Goal: Task Accomplishment & Management: Manage account settings

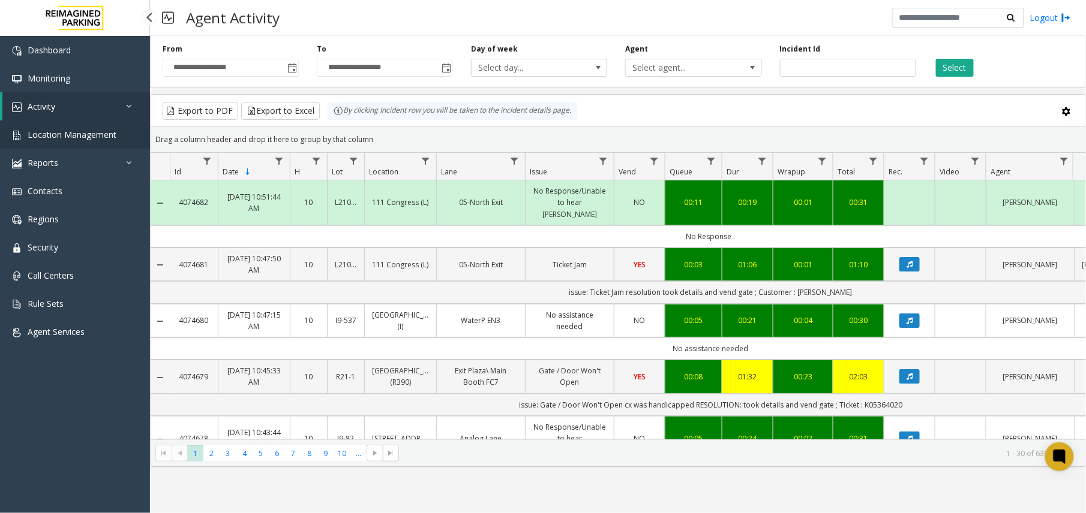
click at [95, 137] on span "Location Management" at bounding box center [72, 134] width 89 height 11
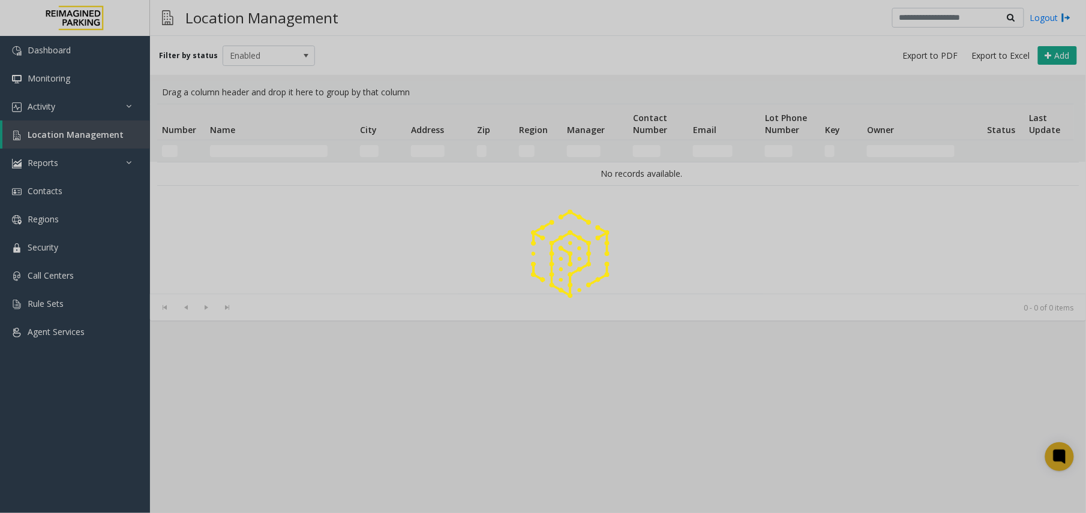
click at [252, 149] on div at bounding box center [543, 256] width 1086 height 513
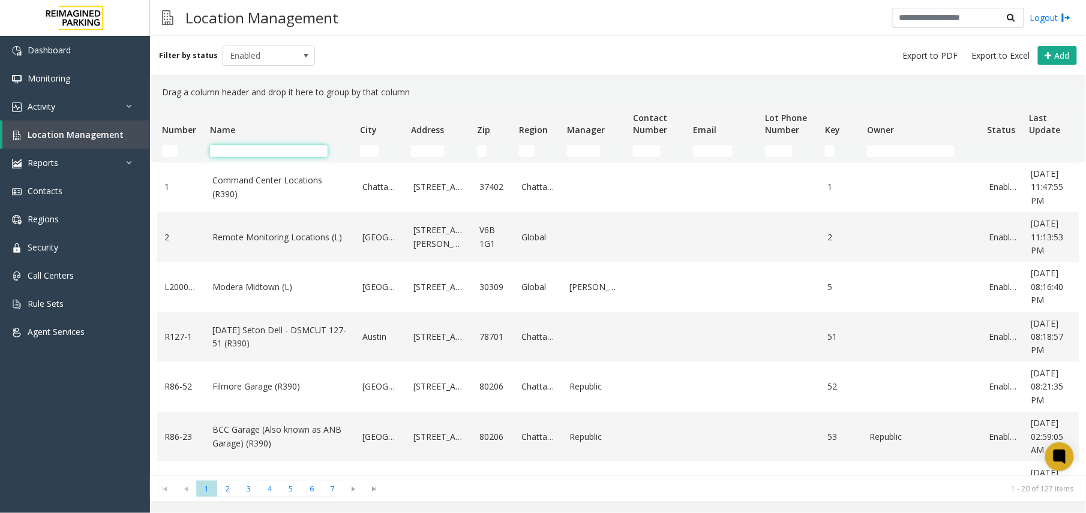
click at [257, 154] on input "Name Filter" at bounding box center [269, 151] width 118 height 12
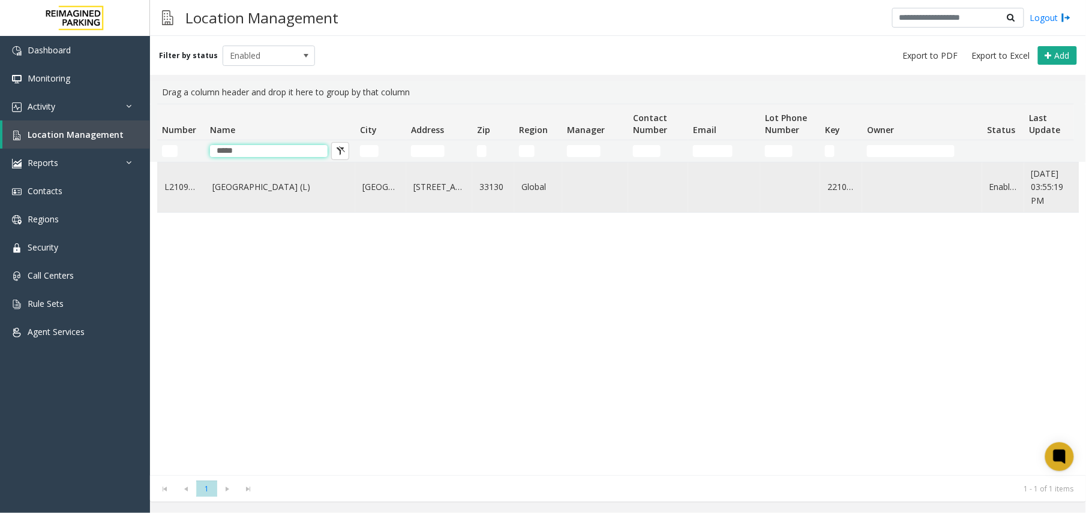
type input "*****"
click at [264, 183] on link "[GEOGRAPHIC_DATA] (L)" at bounding box center [280, 187] width 136 height 13
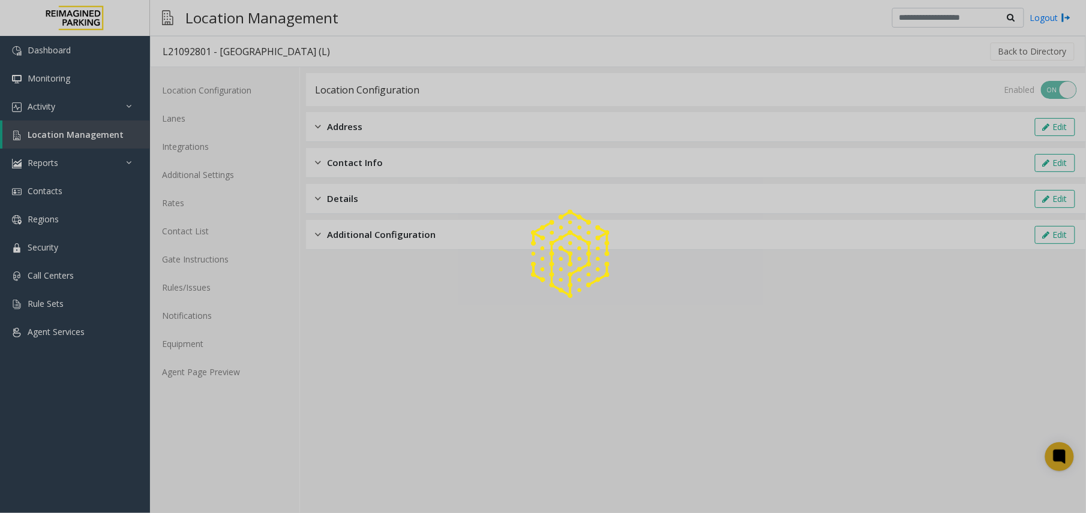
click at [236, 374] on div at bounding box center [543, 256] width 1086 height 513
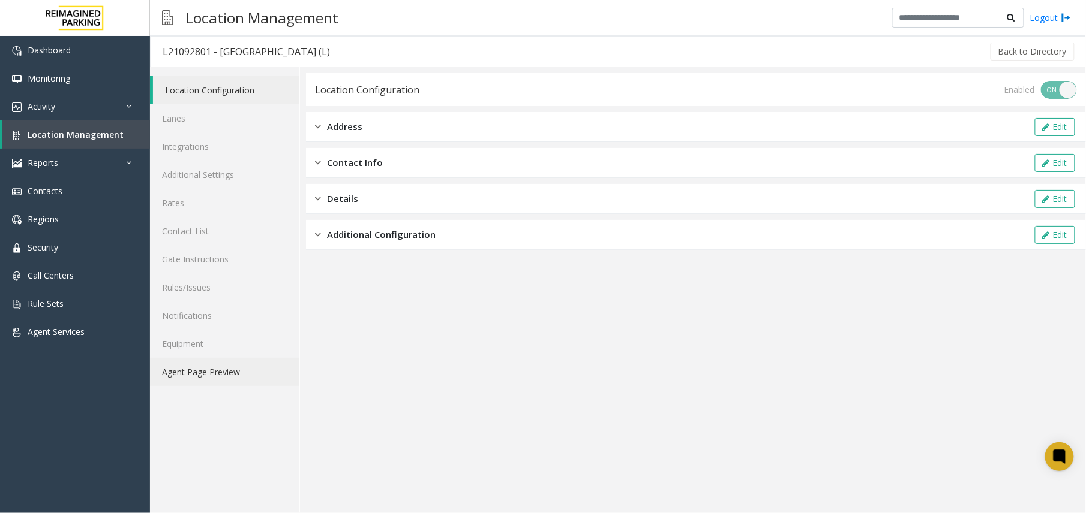
click at [236, 374] on link "Agent Page Preview" at bounding box center [224, 372] width 149 height 28
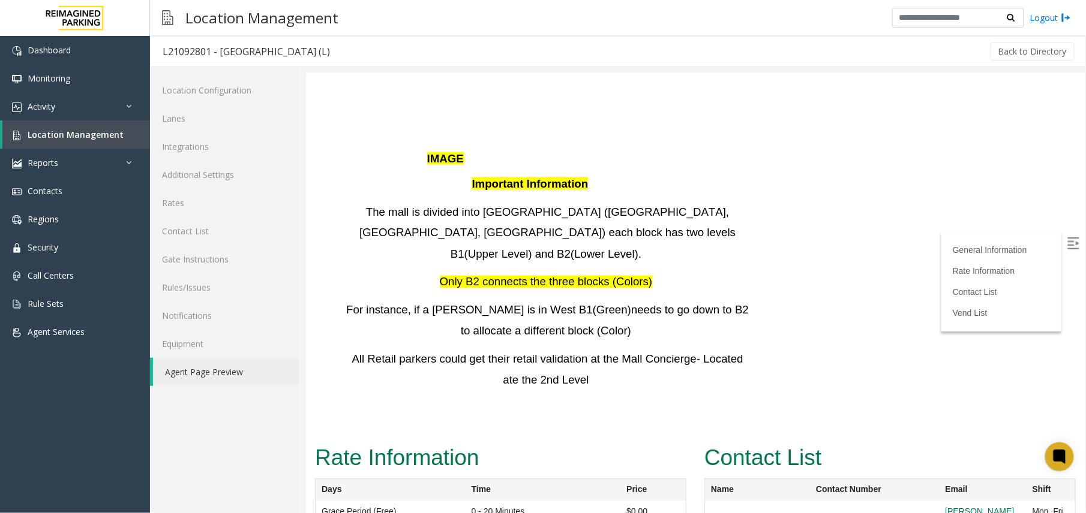
scroll to position [2399, 0]
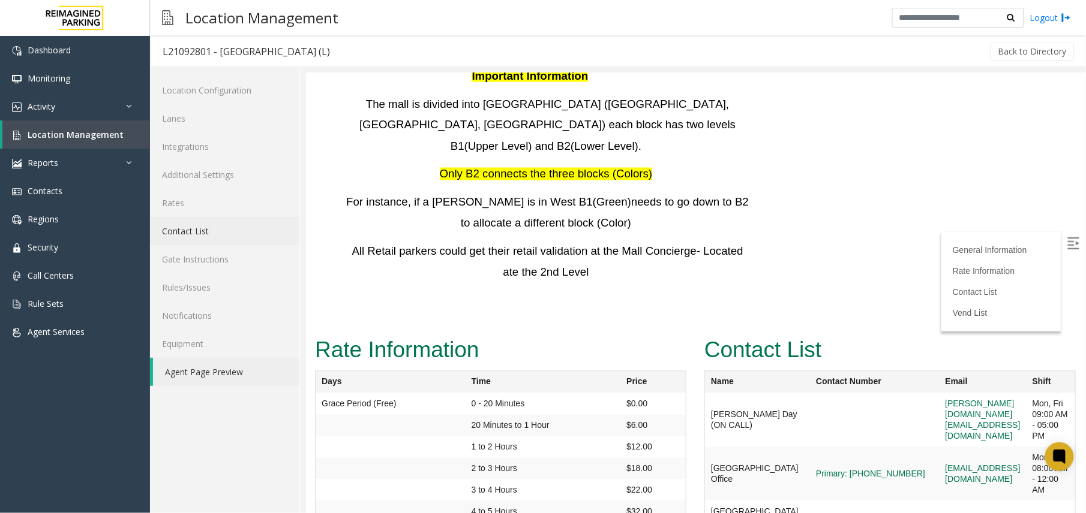
click at [199, 240] on link "Contact List" at bounding box center [224, 231] width 149 height 28
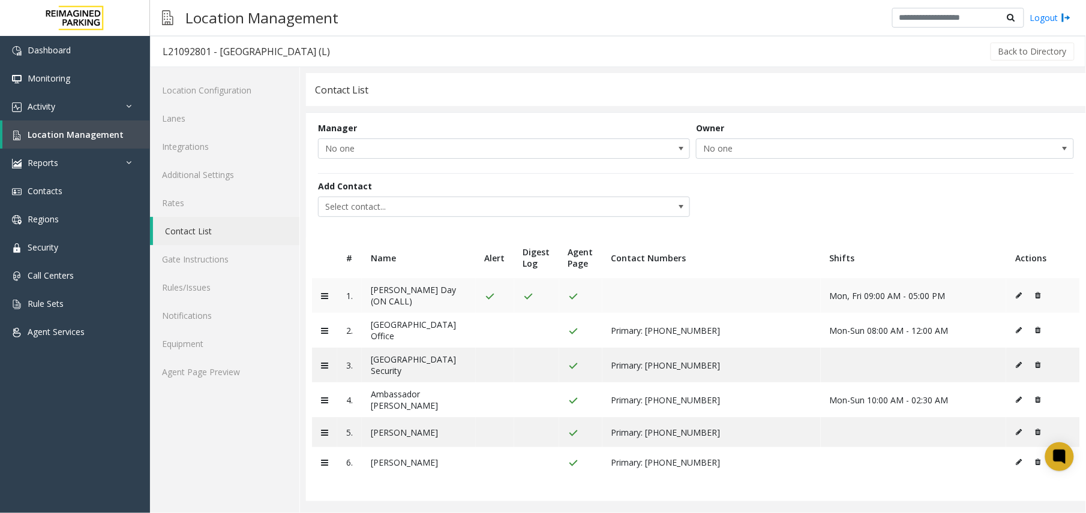
click at [820, 293] on icon at bounding box center [1037, 295] width 5 height 7
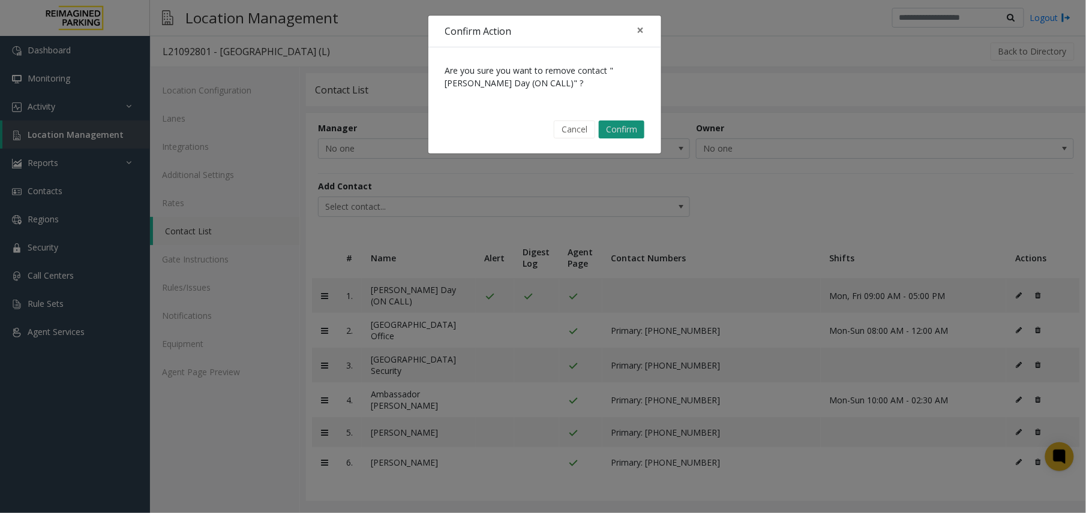
click at [615, 125] on button "Confirm" at bounding box center [622, 130] width 46 height 18
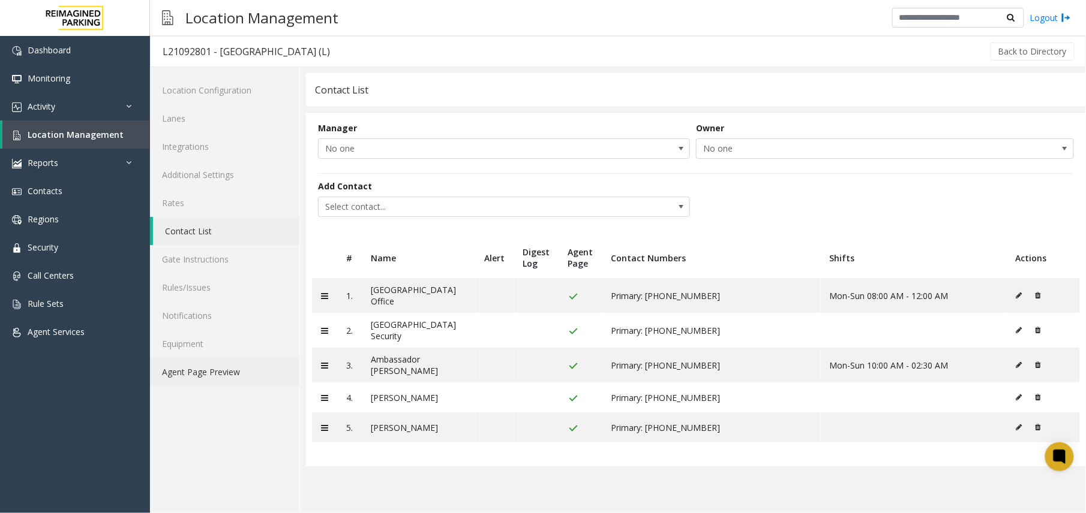
click at [190, 380] on link "Agent Page Preview" at bounding box center [224, 372] width 149 height 28
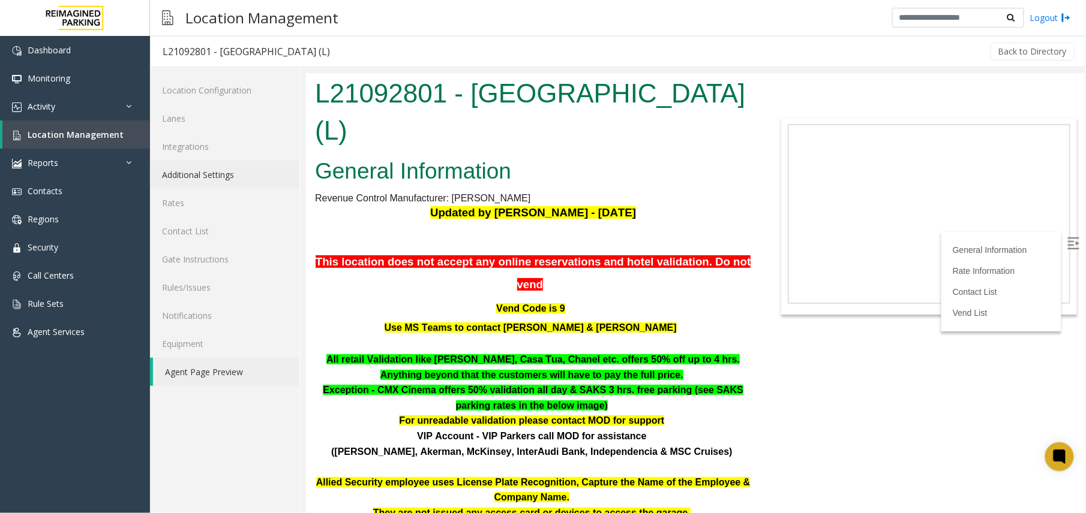
click at [226, 173] on link "Additional Settings" at bounding box center [224, 175] width 149 height 28
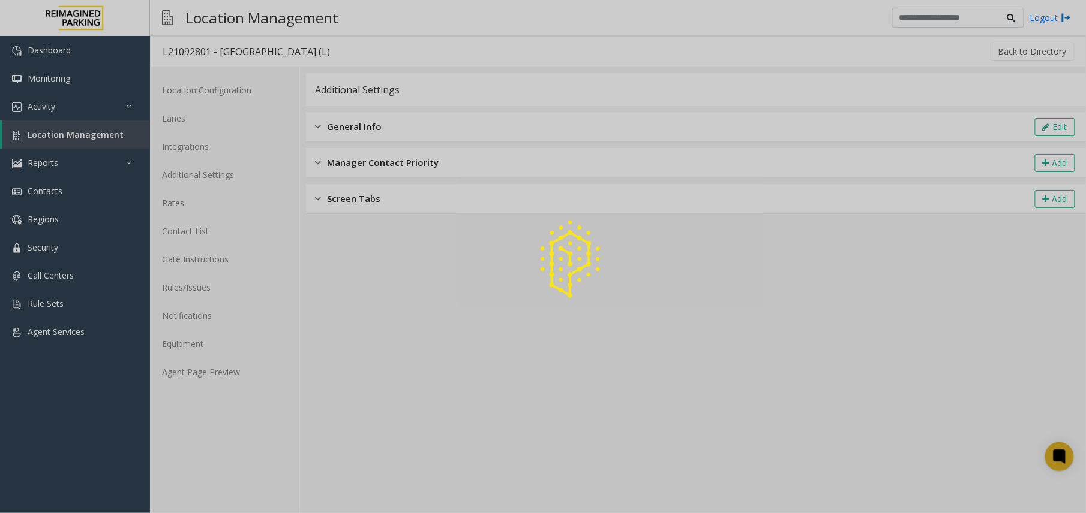
click at [820, 125] on div at bounding box center [543, 256] width 1086 height 513
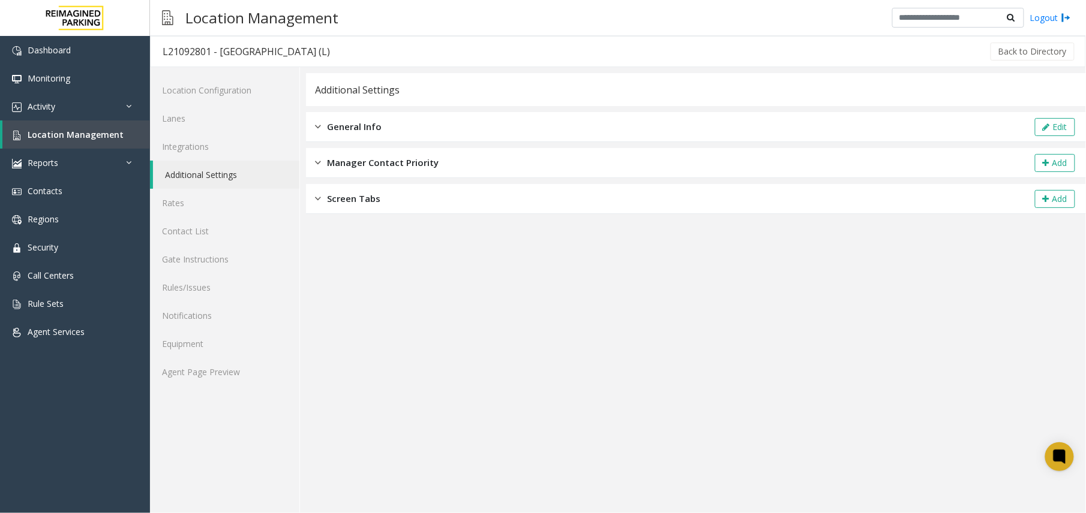
click at [820, 125] on button "Edit" at bounding box center [1055, 127] width 40 height 18
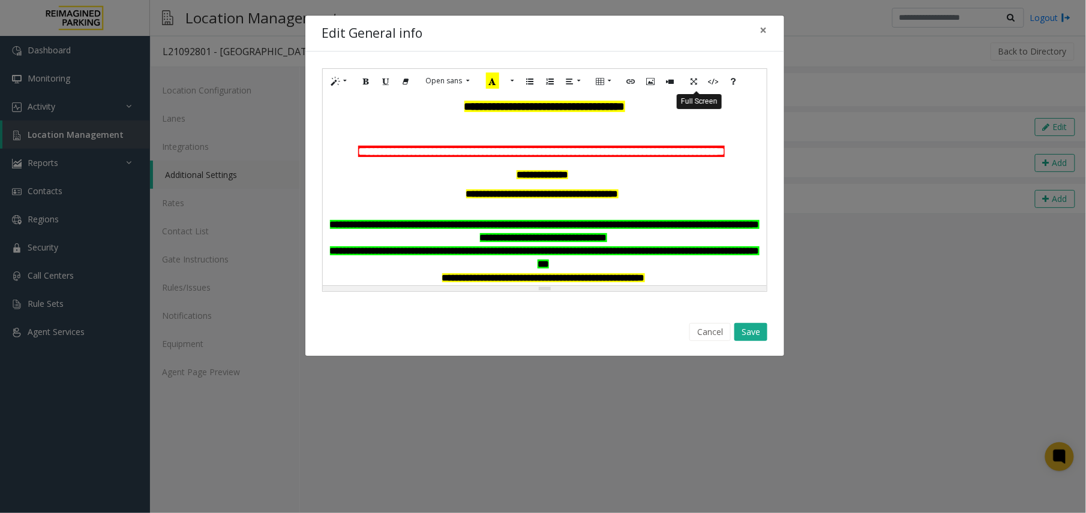
click at [701, 77] on button "Full Screen" at bounding box center [694, 81] width 20 height 19
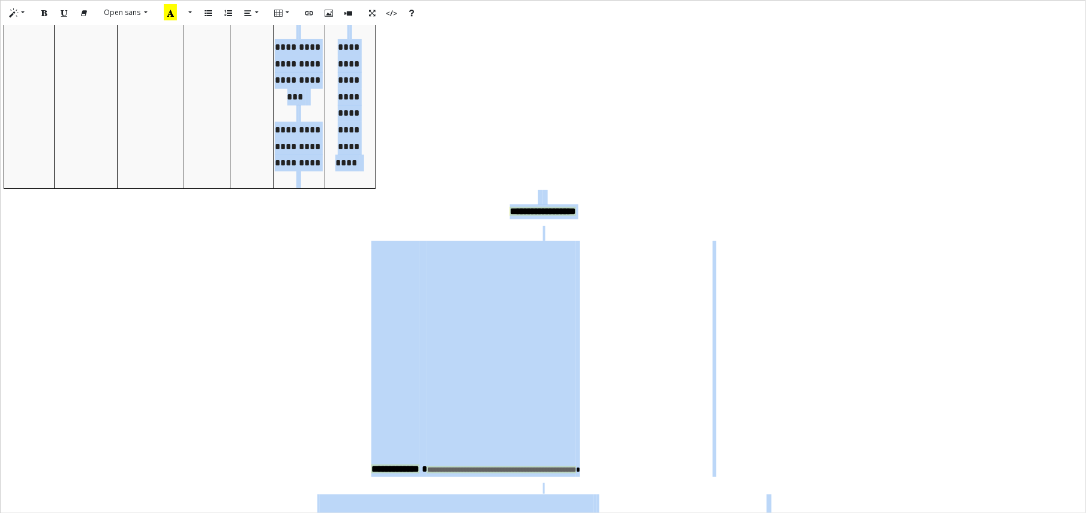
scroll to position [1661, 0]
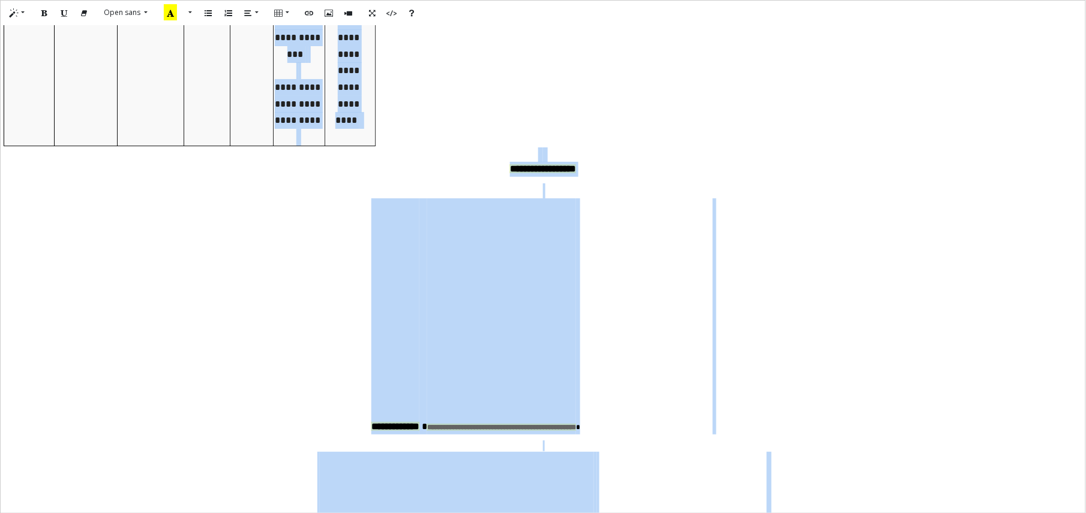
drag, startPoint x: 331, startPoint y: 85, endPoint x: 962, endPoint y: 522, distance: 767.7
click at [820, 485] on html "**********" at bounding box center [543, 256] width 1086 height 513
paste div
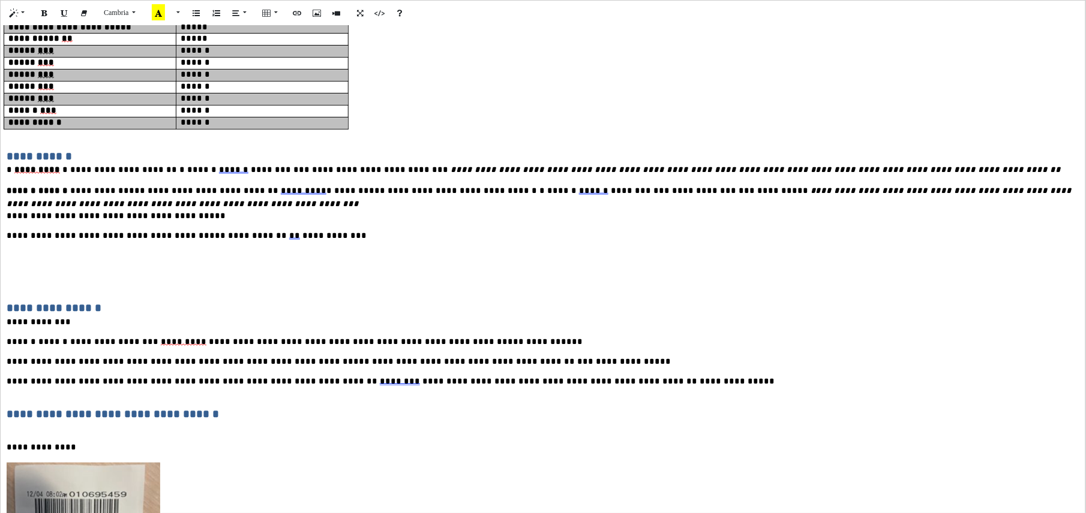
scroll to position [0, 0]
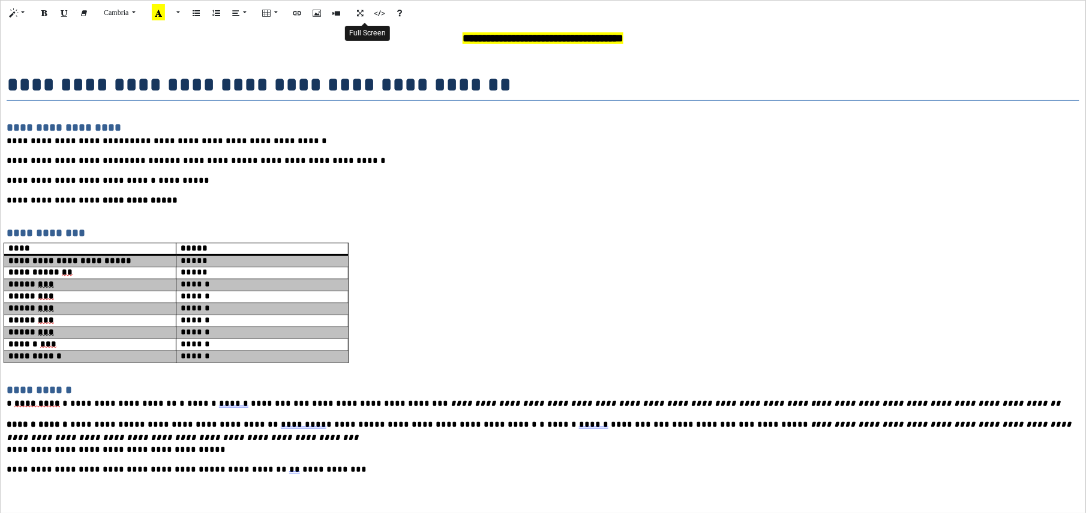
click at [364, 14] on icon "Full Screen" at bounding box center [360, 12] width 7 height 10
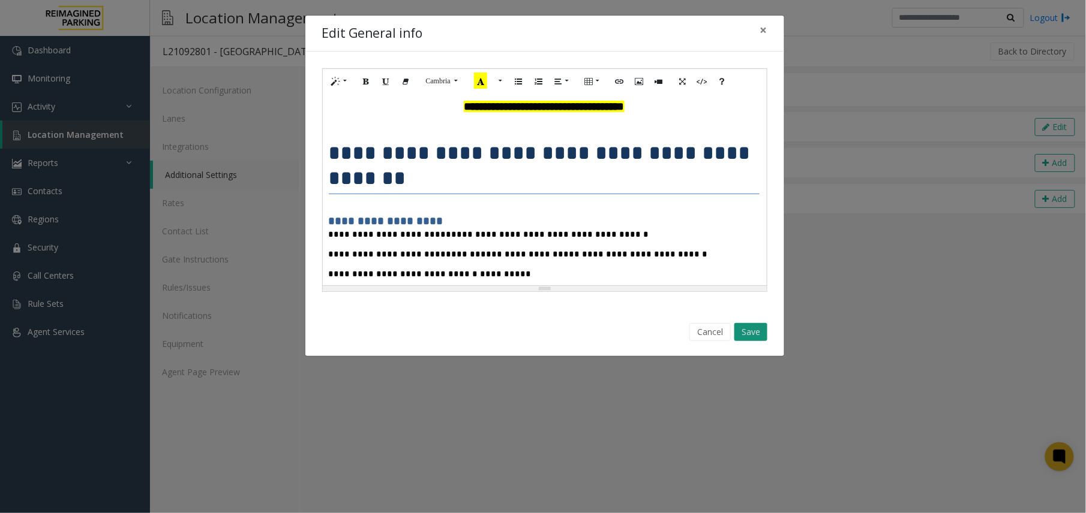
click at [749, 336] on button "Save" at bounding box center [750, 332] width 33 height 18
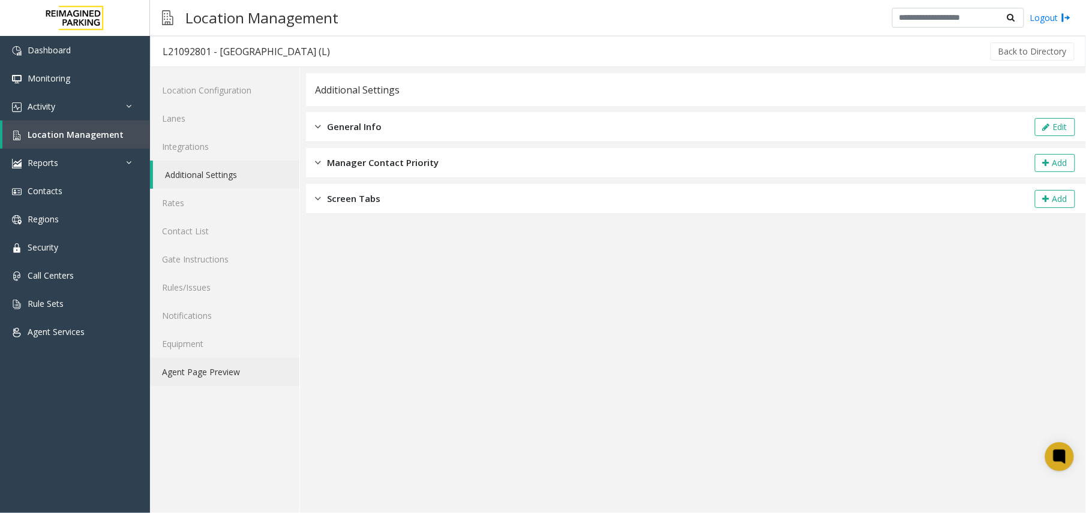
click at [227, 372] on link "Agent Page Preview" at bounding box center [224, 372] width 149 height 28
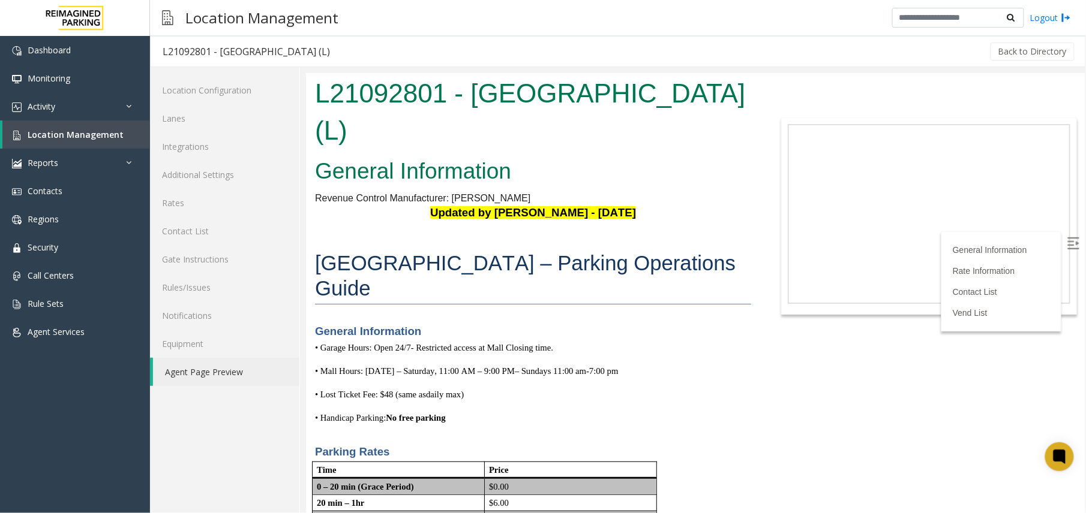
click at [820, 244] on img at bounding box center [1072, 243] width 12 height 12
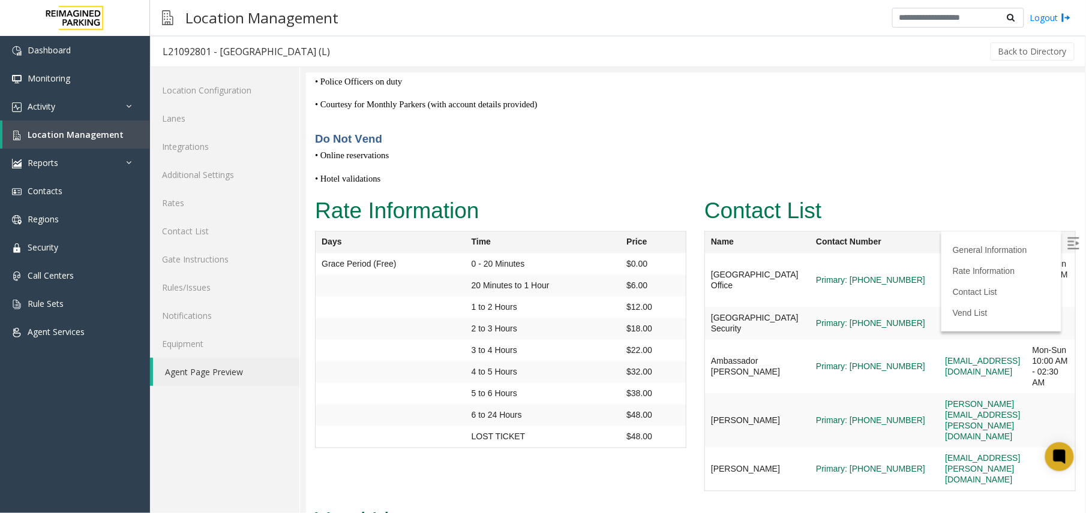
scroll to position [3998, 0]
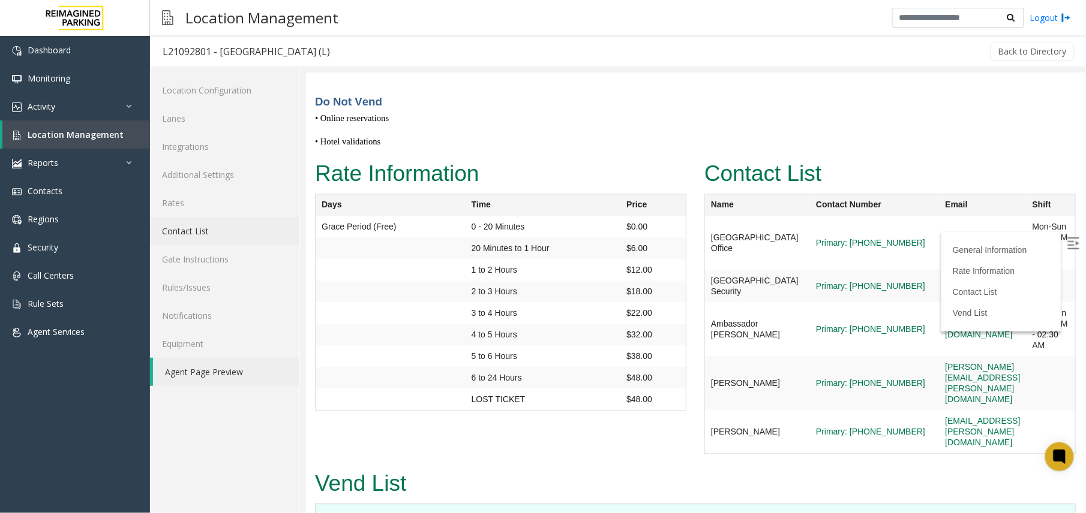
click at [206, 226] on link "Contact List" at bounding box center [224, 231] width 149 height 28
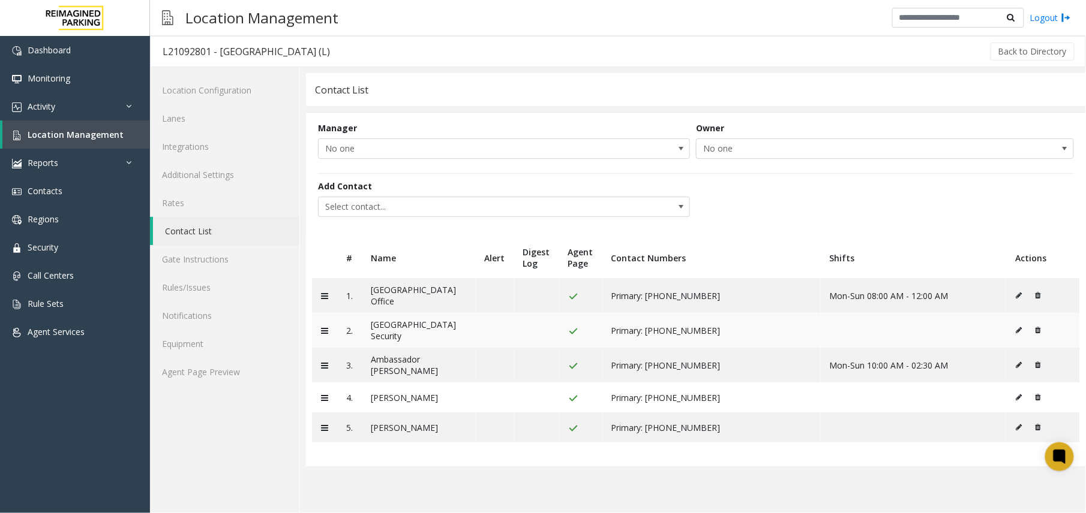
click at [820, 329] on icon at bounding box center [1018, 330] width 6 height 7
click at [820, 426] on icon at bounding box center [1037, 427] width 5 height 7
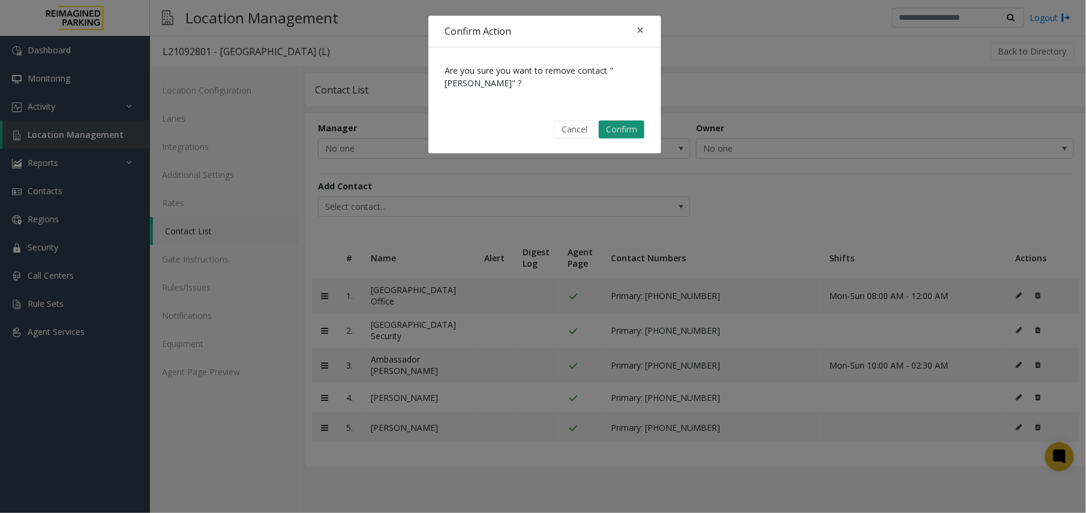
click at [624, 130] on button "Confirm" at bounding box center [622, 130] width 46 height 18
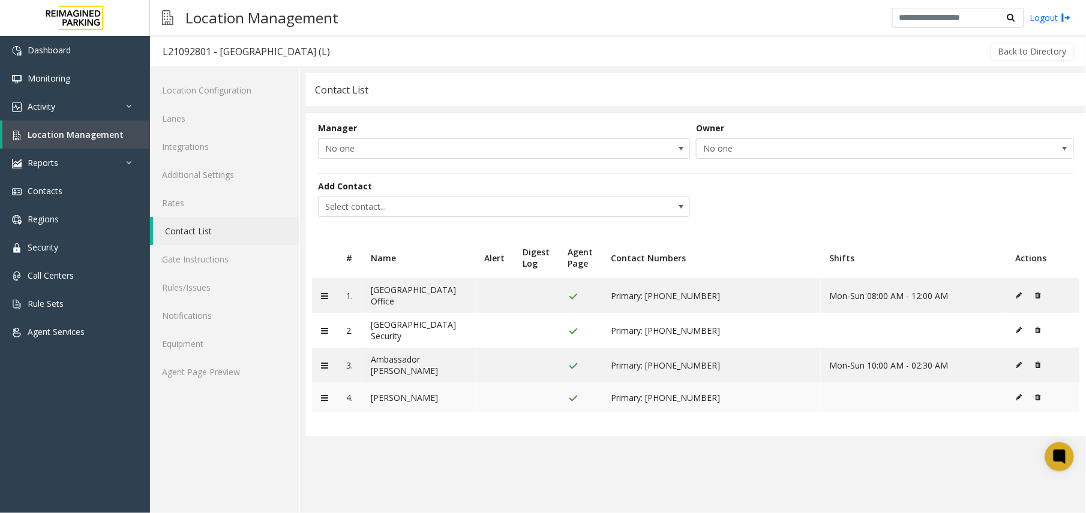
click at [820, 394] on icon at bounding box center [1037, 397] width 5 height 7
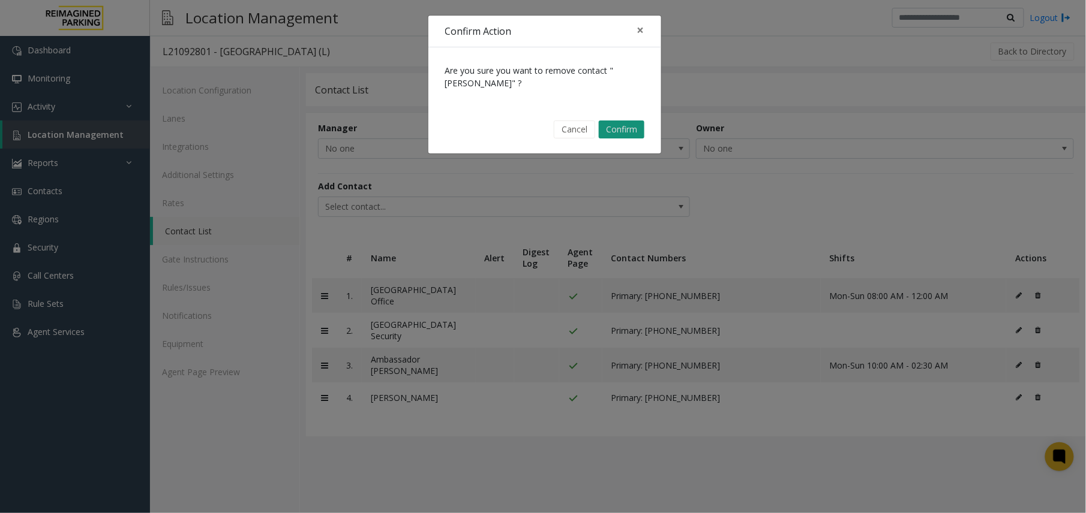
click at [610, 124] on button "Confirm" at bounding box center [622, 130] width 46 height 18
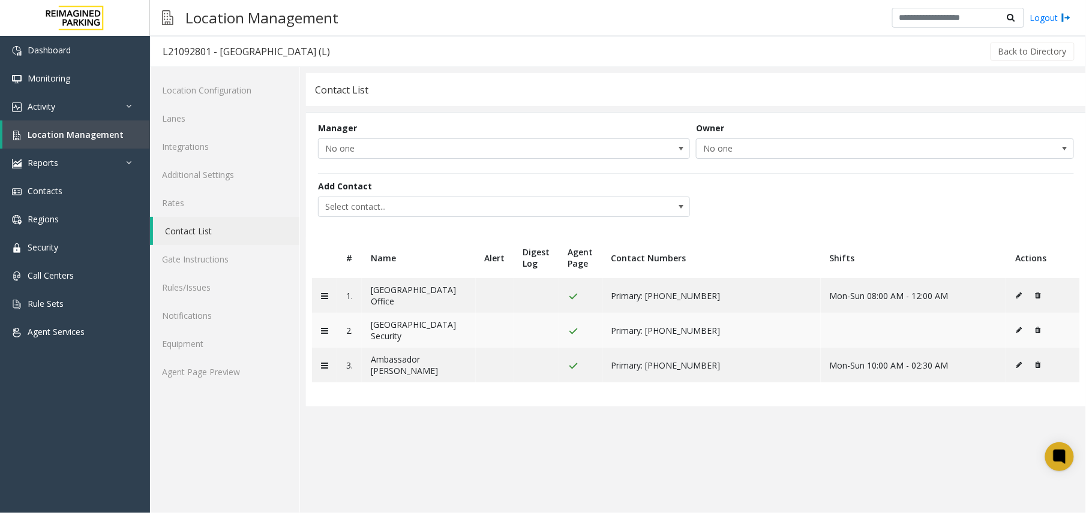
click at [820, 329] on icon at bounding box center [1037, 330] width 5 height 7
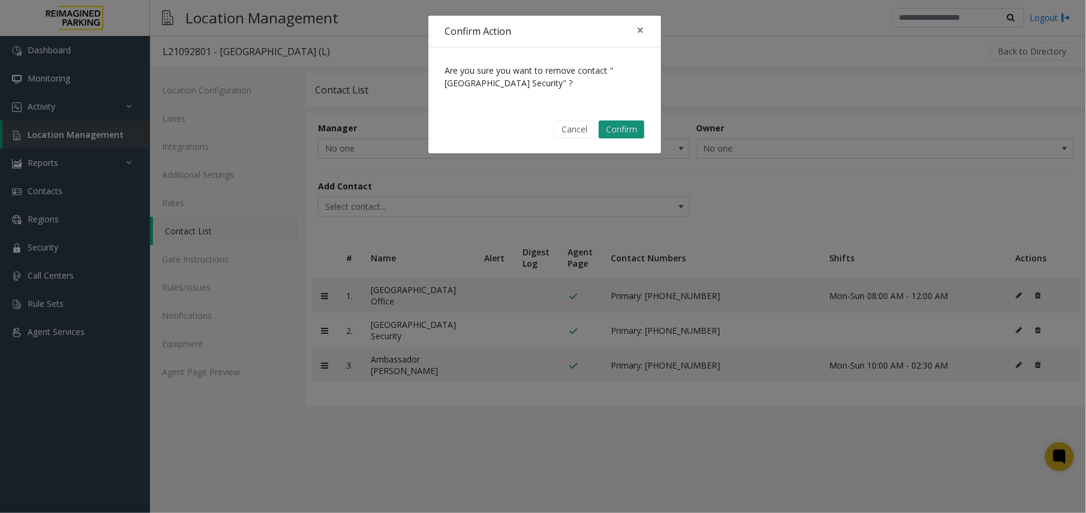
click at [617, 131] on button "Confirm" at bounding box center [622, 130] width 46 height 18
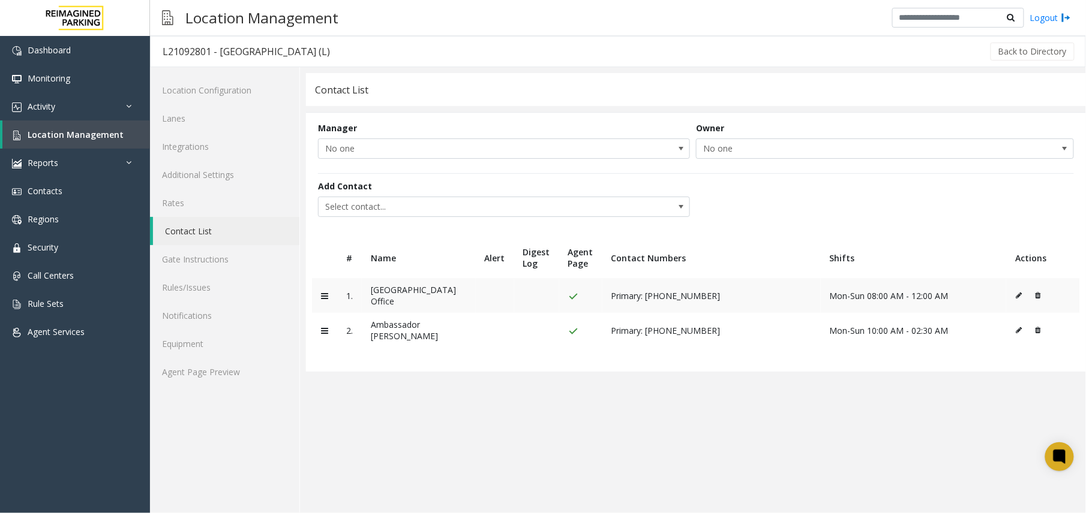
click at [820, 293] on icon at bounding box center [1018, 295] width 6 height 7
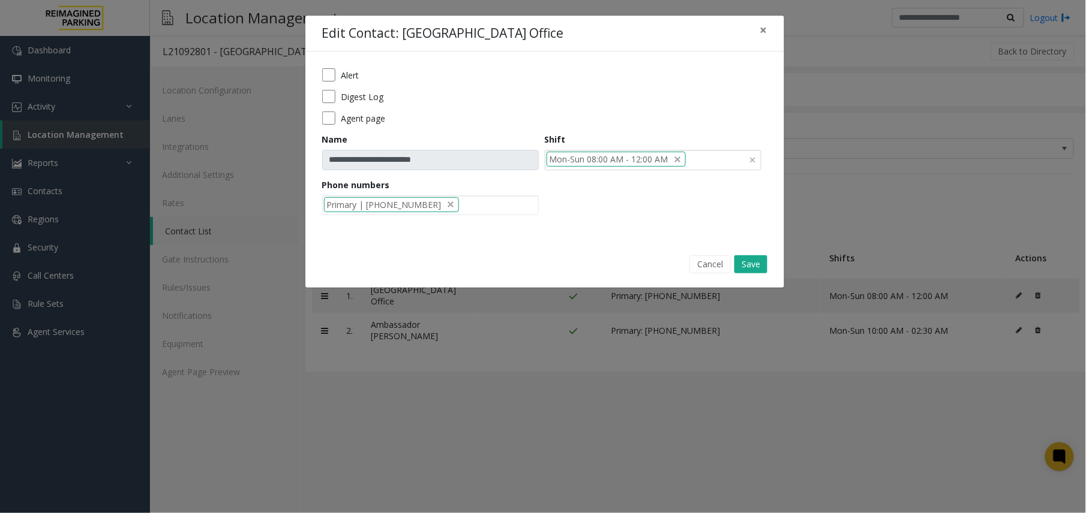
click at [699, 157] on input at bounding box center [693, 160] width 15 height 19
click at [759, 265] on button "Save" at bounding box center [750, 265] width 33 height 18
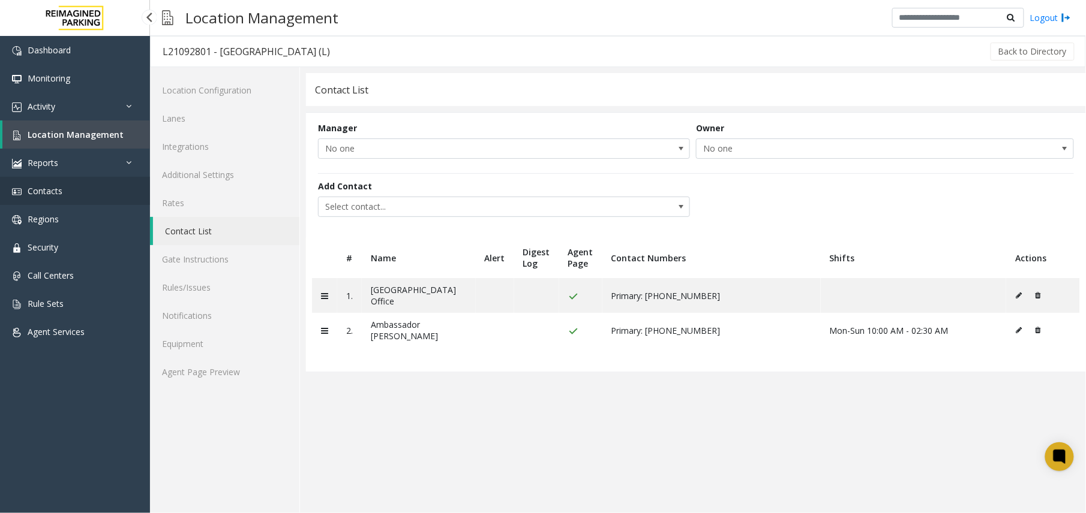
click at [68, 182] on link "Contacts" at bounding box center [75, 191] width 150 height 28
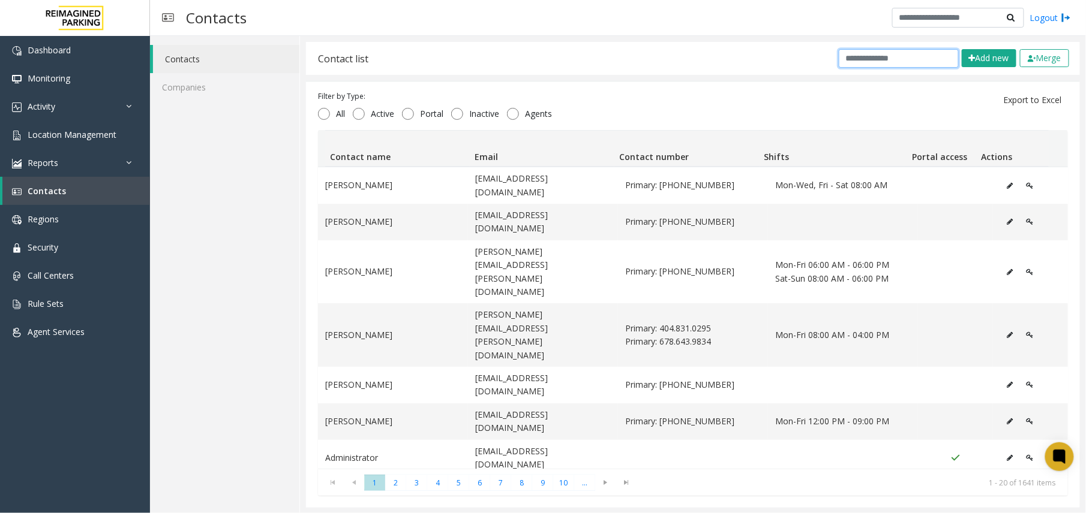
click at [820, 58] on input "text" at bounding box center [899, 58] width 120 height 19
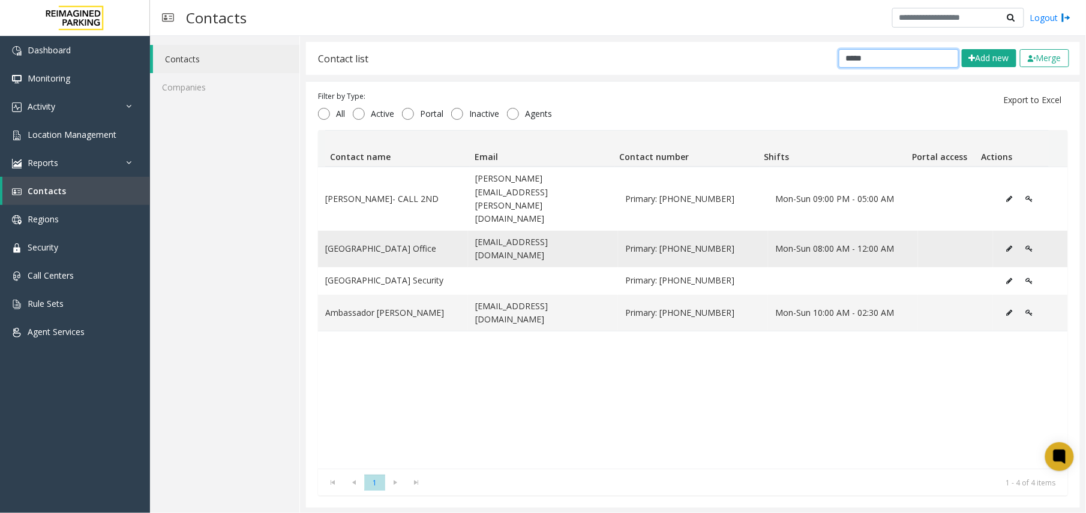
type input "*****"
click at [820, 240] on button "Data table" at bounding box center [1009, 249] width 19 height 18
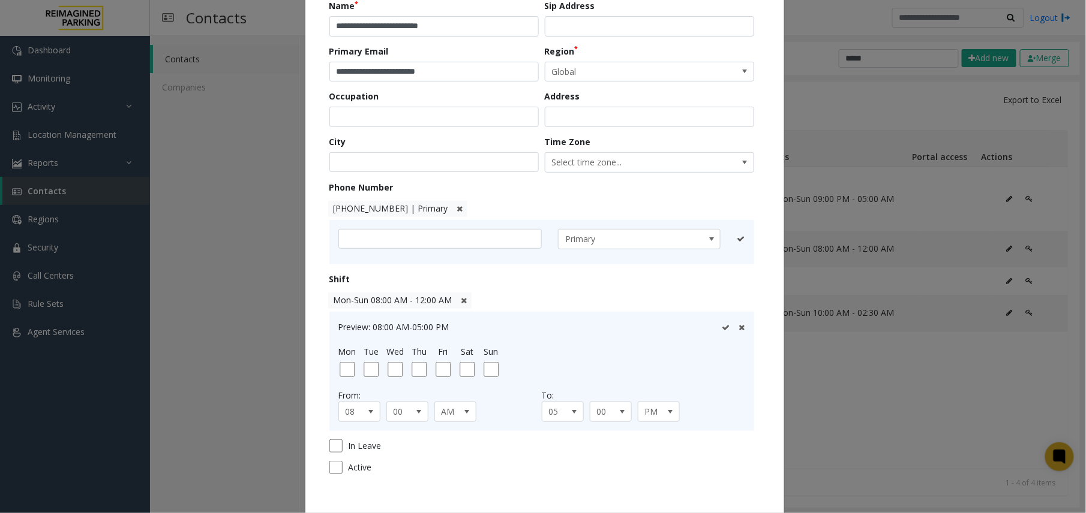
scroll to position [160, 0]
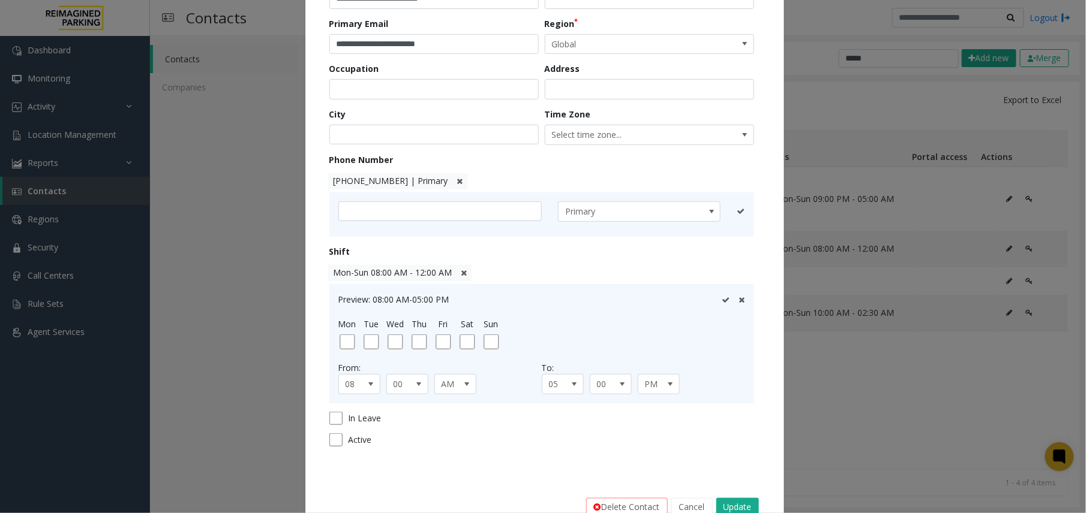
click at [461, 274] on icon at bounding box center [464, 273] width 6 height 8
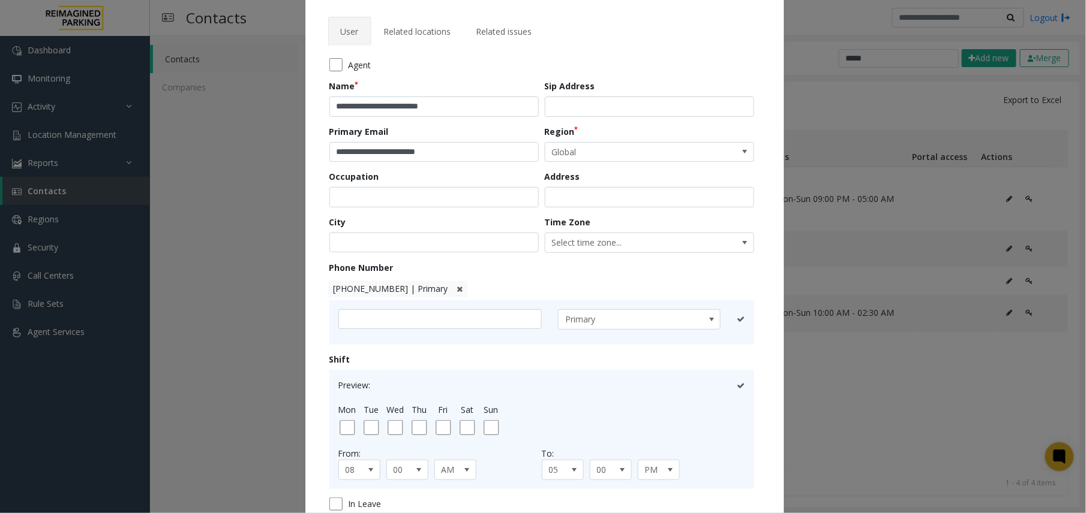
scroll to position [80, 0]
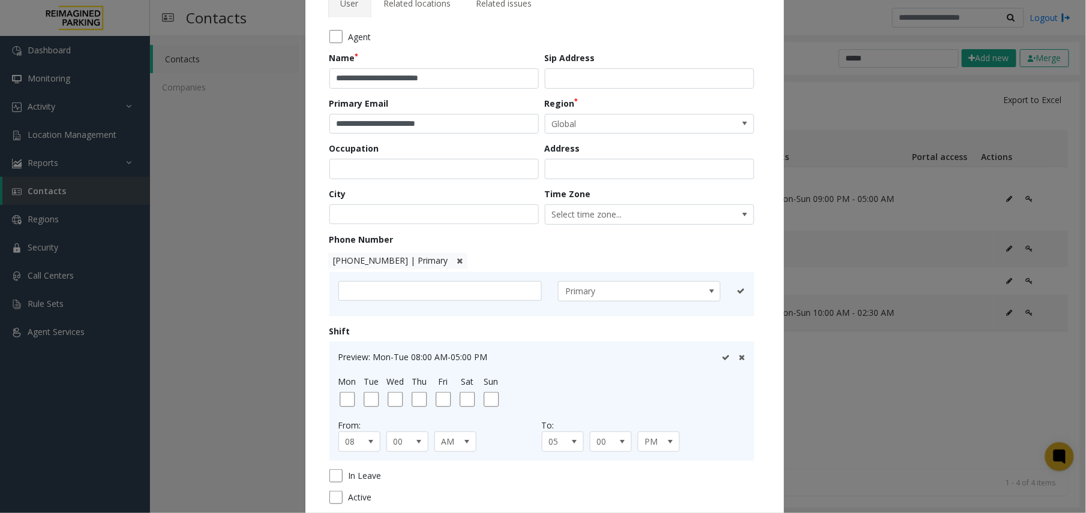
click at [387, 409] on div "Preview: Mon-Tue 08:00 AM-05:00 PM Mon Tue Wed Thu Fri Sat Sun From: 08 00 AM T…" at bounding box center [541, 401] width 407 height 101
click at [355, 449] on span "08" at bounding box center [355, 441] width 32 height 19
click at [348, 367] on li "09" at bounding box center [353, 373] width 38 height 16
click at [557, 440] on span "05" at bounding box center [558, 441] width 32 height 19
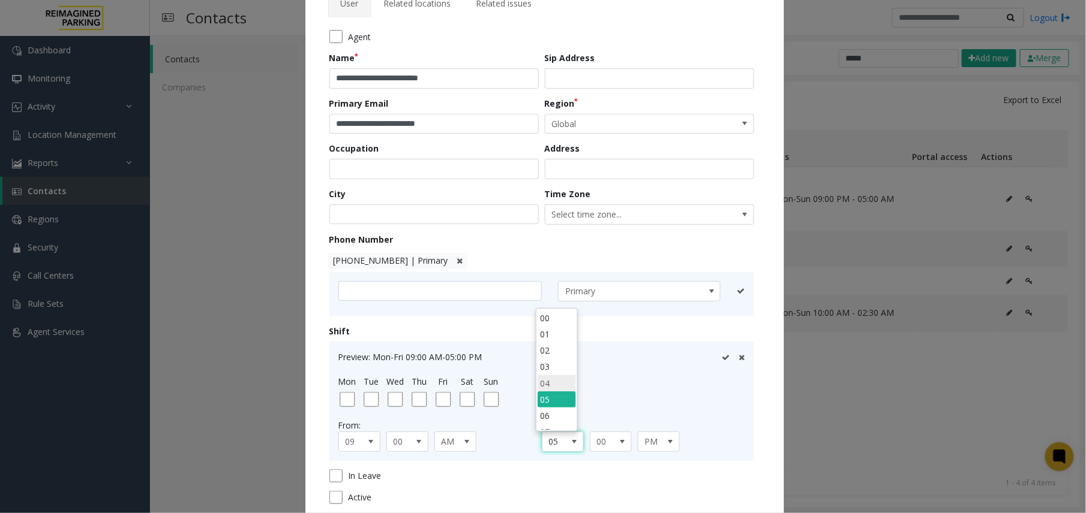
click at [555, 383] on li "04" at bounding box center [556, 383] width 38 height 16
click at [597, 442] on span "00" at bounding box center [606, 441] width 32 height 19
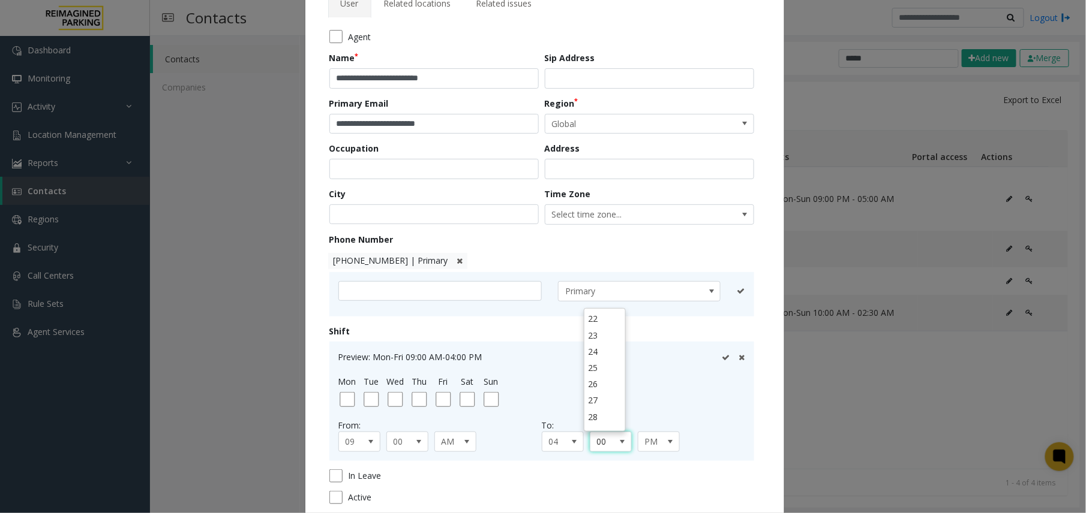
scroll to position [480, 0]
click at [594, 336] on li "30" at bounding box center [604, 328] width 38 height 16
click at [722, 356] on icon at bounding box center [726, 358] width 8 height 8
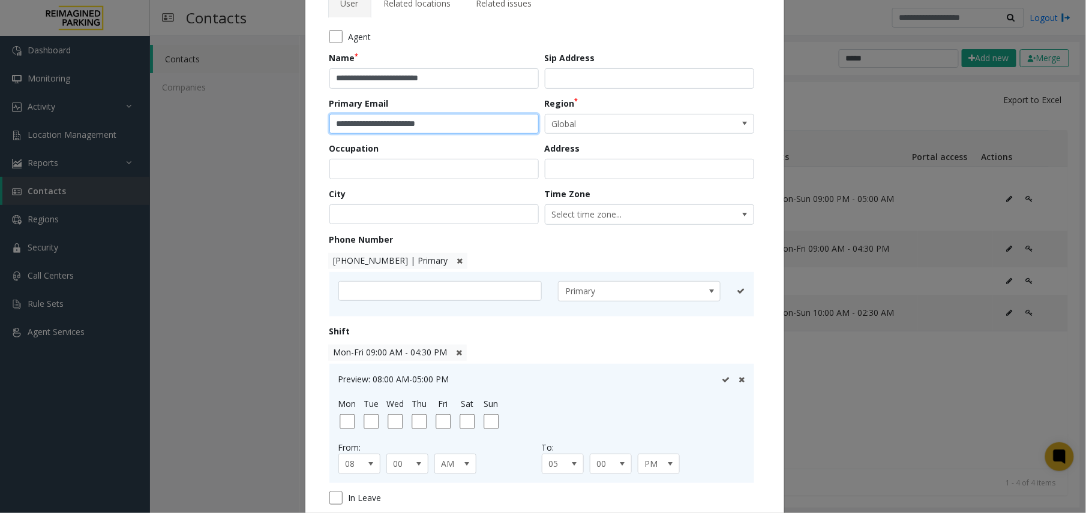
click at [378, 128] on input "**********" at bounding box center [433, 124] width 209 height 20
drag, startPoint x: 378, startPoint y: 128, endPoint x: 401, endPoint y: 123, distance: 23.3
click at [401, 123] on input "**********" at bounding box center [433, 124] width 209 height 20
click at [389, 123] on input "**********" at bounding box center [433, 124] width 209 height 20
drag, startPoint x: 389, startPoint y: 123, endPoint x: 425, endPoint y: 125, distance: 36.0
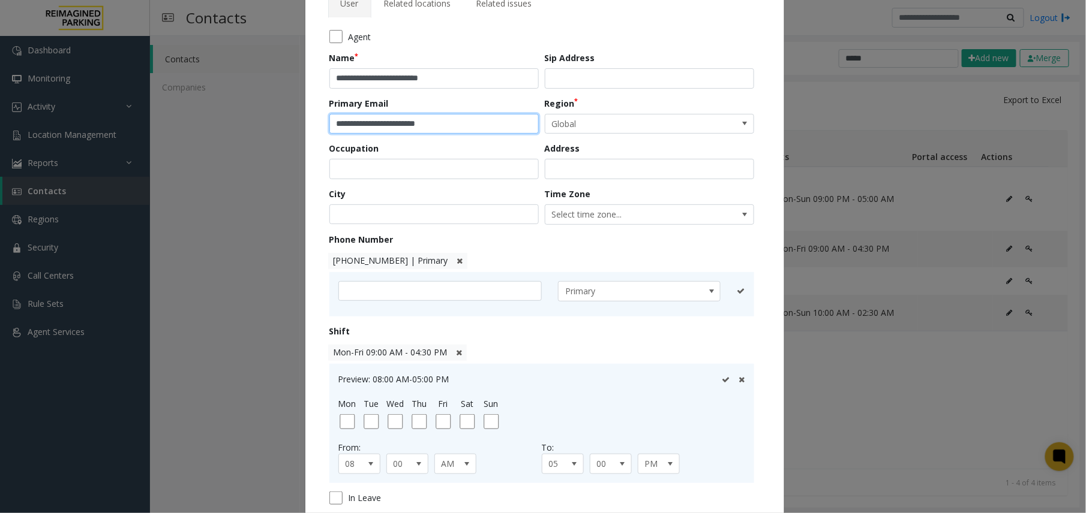
click at [425, 125] on input "**********" at bounding box center [433, 124] width 209 height 20
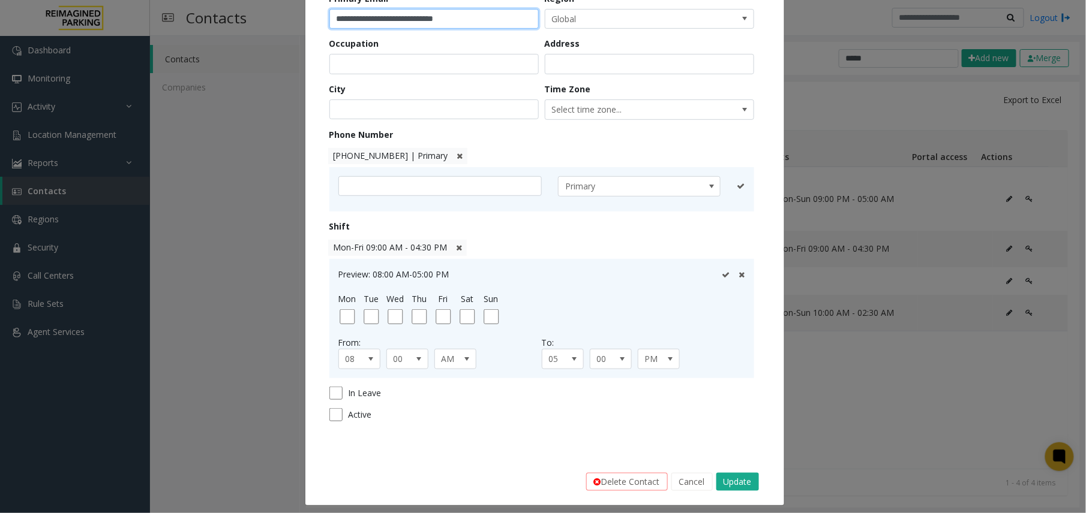
scroll to position [193, 0]
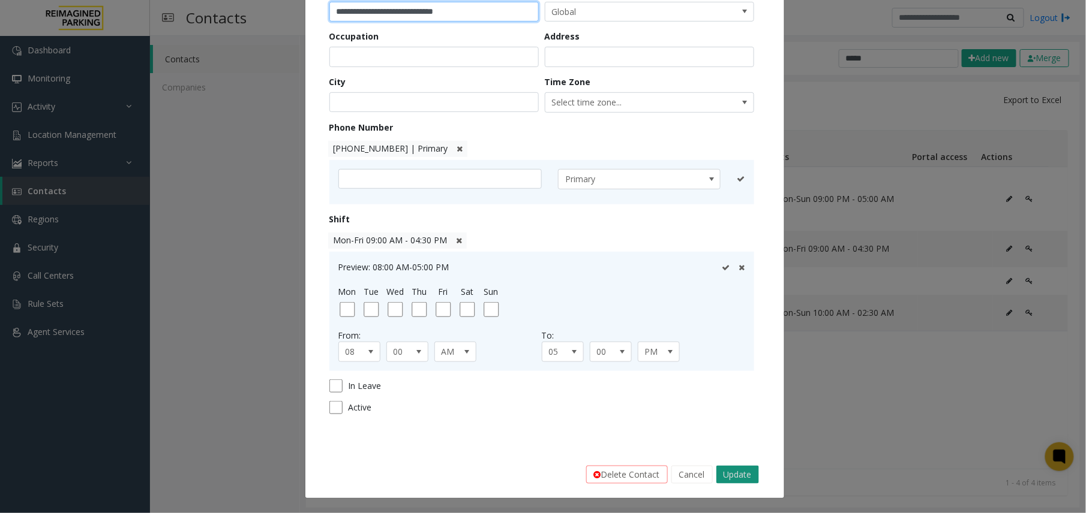
type input "**********"
click at [725, 480] on button "Update" at bounding box center [737, 475] width 43 height 18
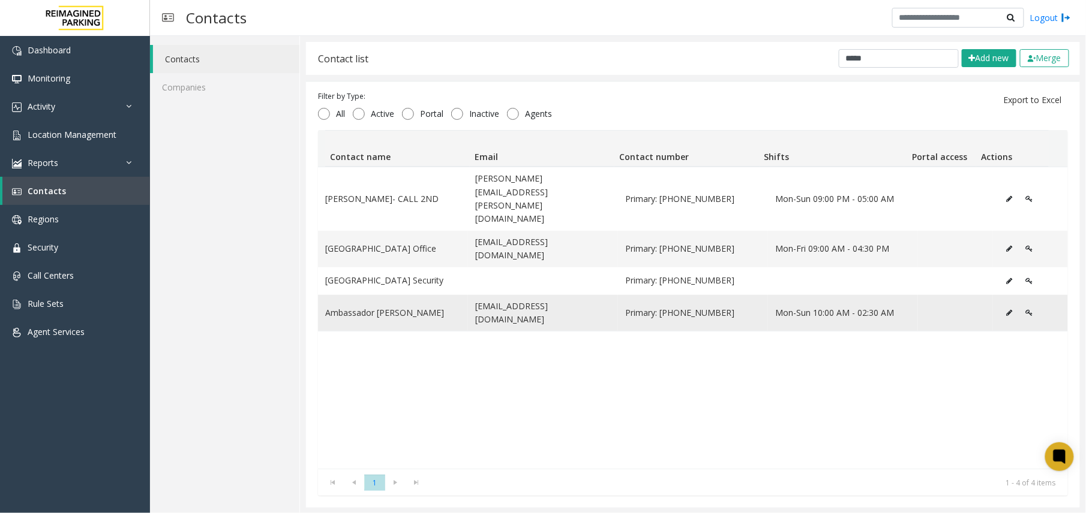
click at [820, 309] on icon "Data table" at bounding box center [1009, 312] width 6 height 7
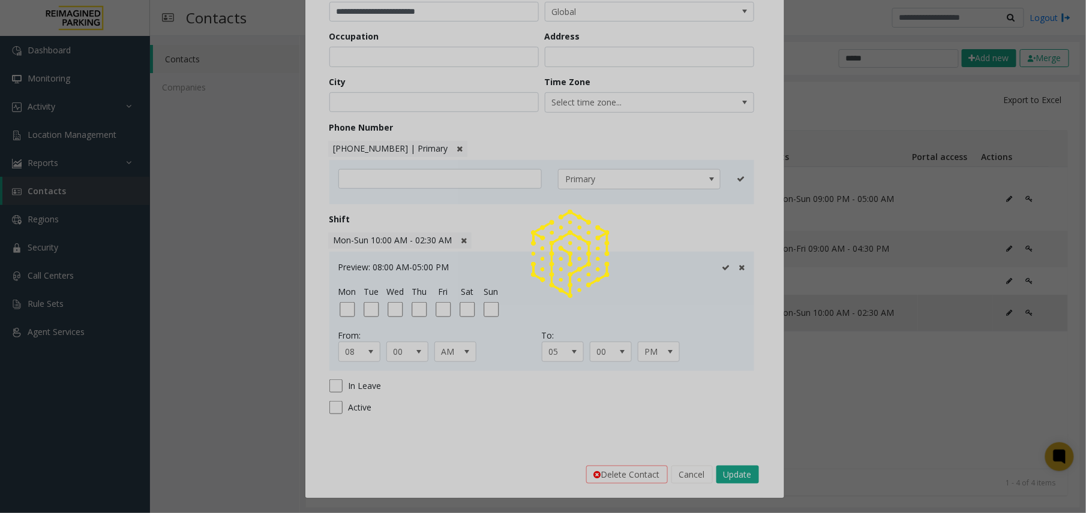
scroll to position [0, 0]
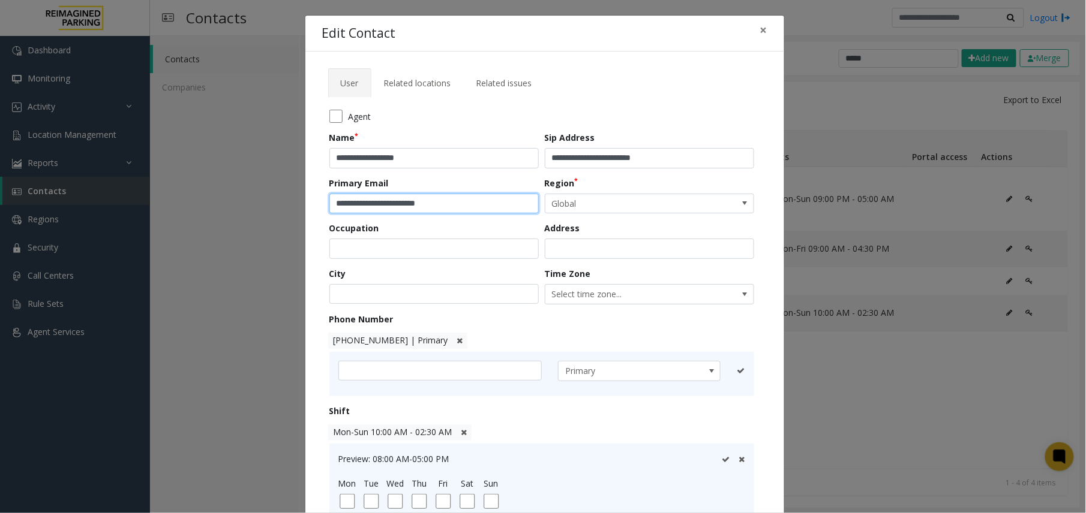
drag, startPoint x: 326, startPoint y: 202, endPoint x: 478, endPoint y: 197, distance: 151.8
click at [478, 197] on input "**********" at bounding box center [433, 204] width 209 height 20
click at [479, 206] on input "**********" at bounding box center [433, 204] width 209 height 20
drag, startPoint x: 482, startPoint y: 206, endPoint x: 200, endPoint y: 208, distance: 282.5
click at [200, 208] on div "**********" at bounding box center [543, 256] width 1086 height 513
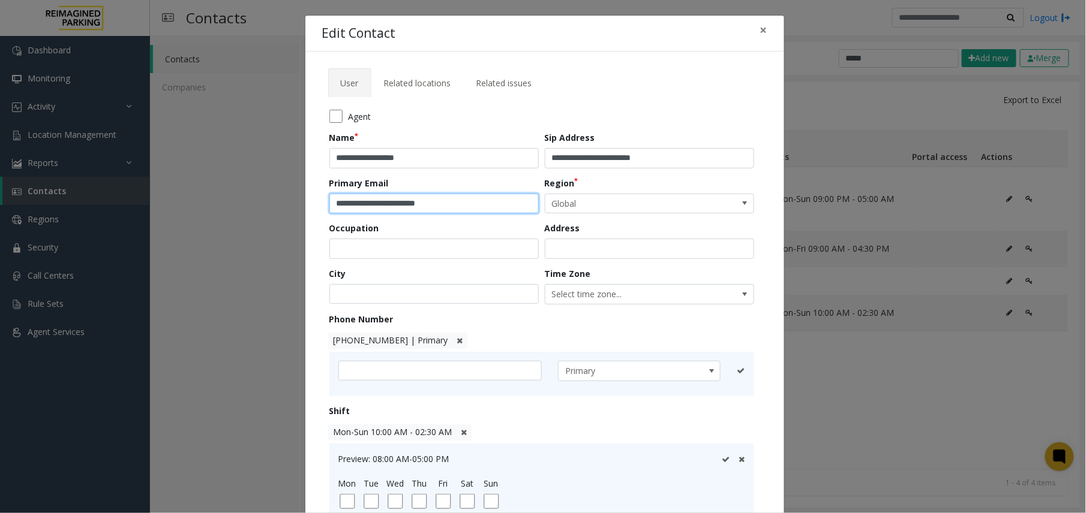
paste input "******"
type input "**********"
drag, startPoint x: 704, startPoint y: 154, endPoint x: 437, endPoint y: 156, distance: 267.5
click at [437, 156] on form "**********" at bounding box center [544, 362] width 431 height 505
paste input "******"
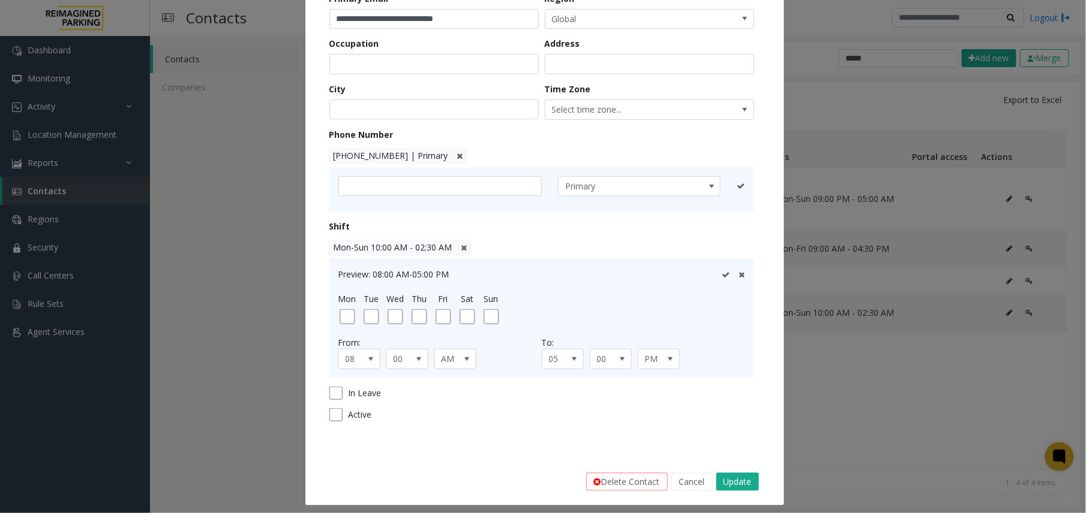
scroll to position [193, 0]
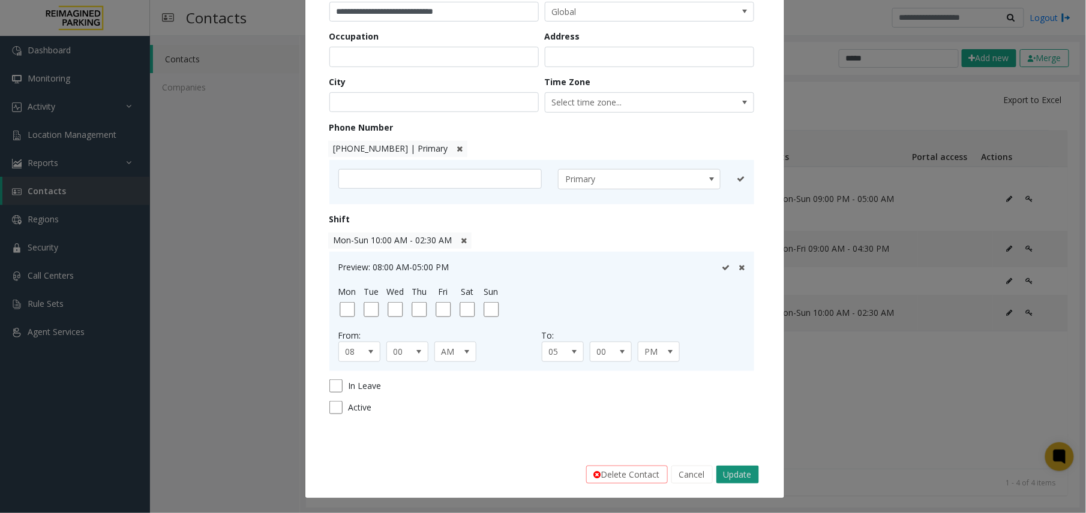
type input "**********"
click at [742, 476] on button "Update" at bounding box center [737, 475] width 43 height 18
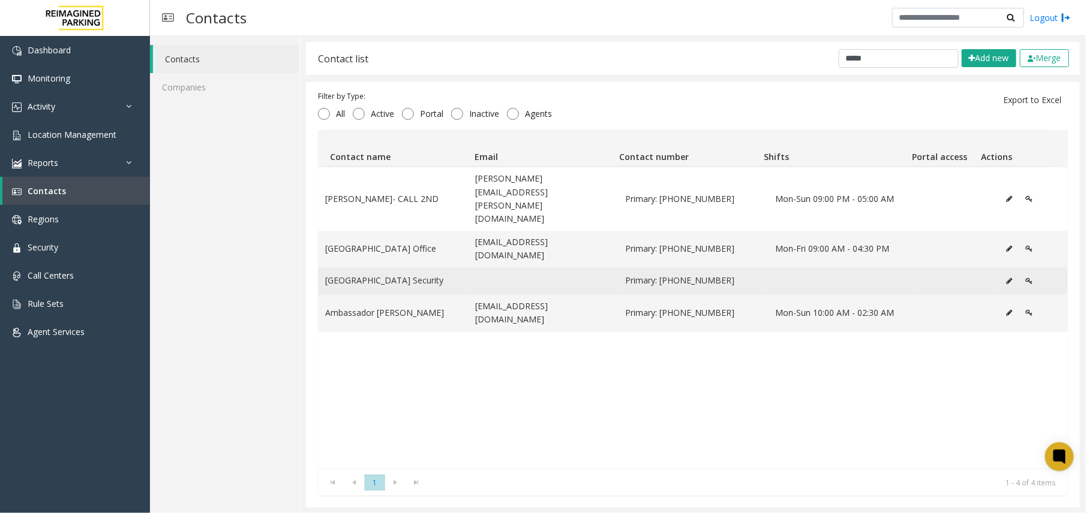
click at [820, 272] on button "Data table" at bounding box center [1009, 281] width 19 height 18
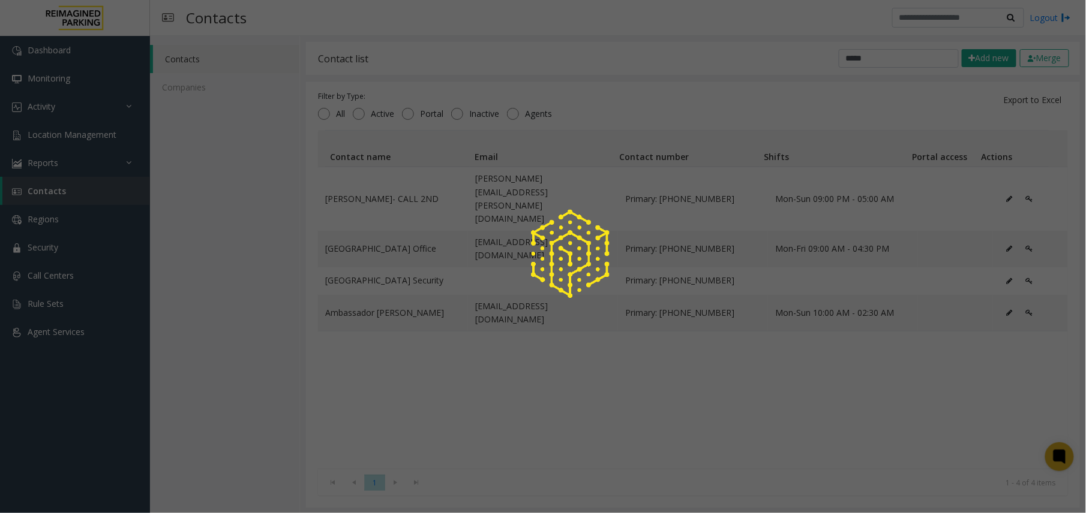
scroll to position [0, 0]
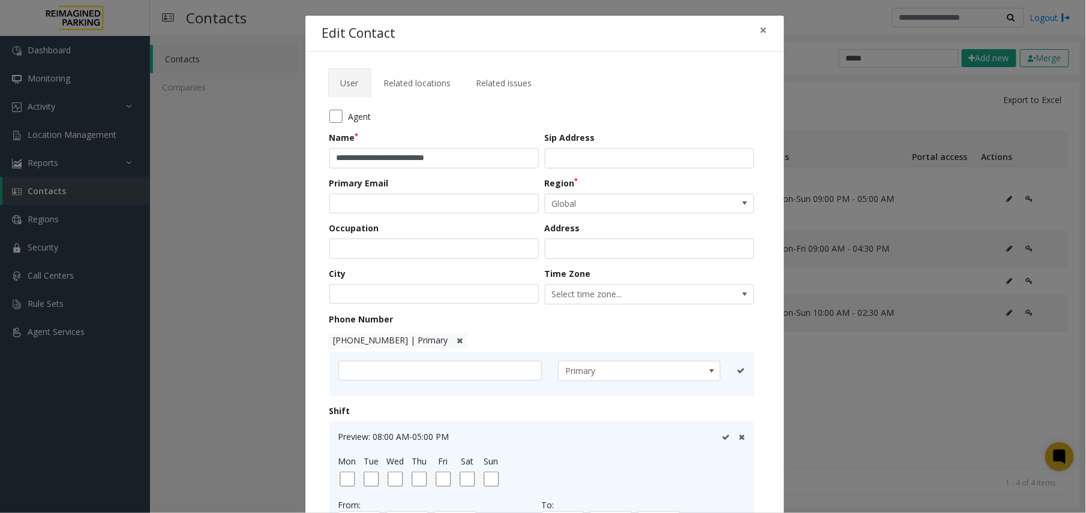
click at [456, 339] on icon at bounding box center [459, 341] width 6 height 8
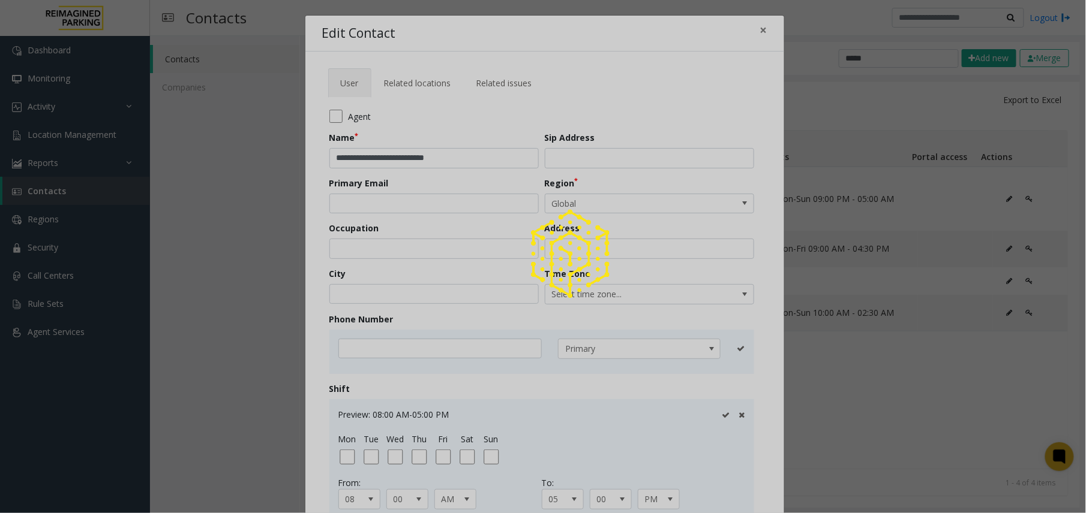
click at [363, 344] on div at bounding box center [543, 256] width 1086 height 513
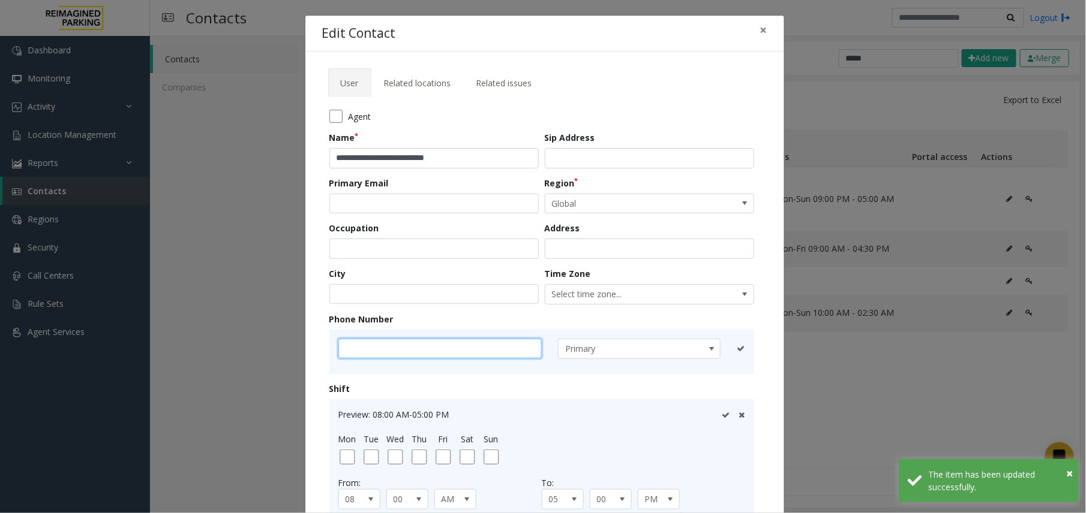
click at [363, 344] on input "text" at bounding box center [439, 349] width 203 height 20
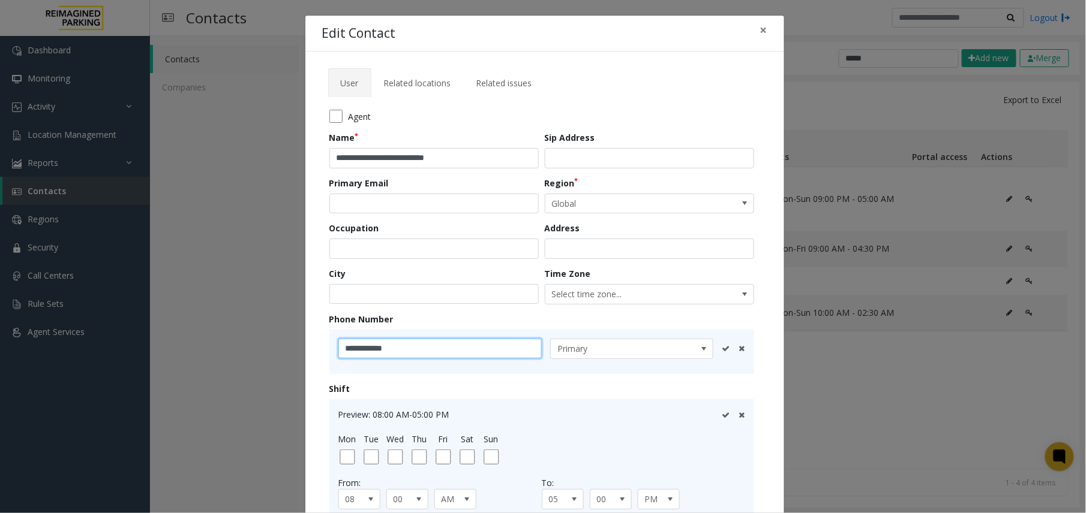
type input "**********"
click at [353, 192] on div "Primary Email" at bounding box center [436, 195] width 215 height 37
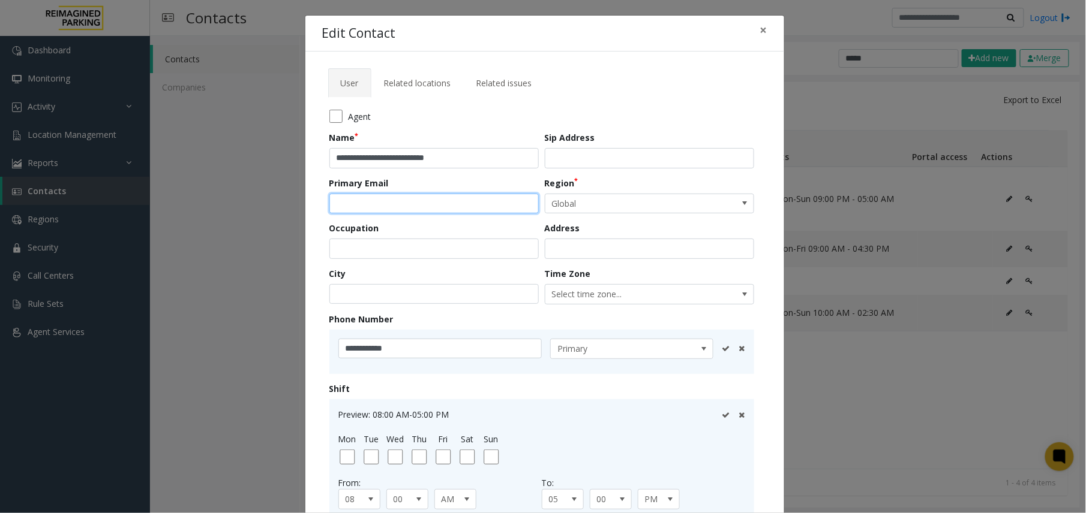
click at [363, 202] on input "email" at bounding box center [433, 204] width 209 height 20
paste input "**********"
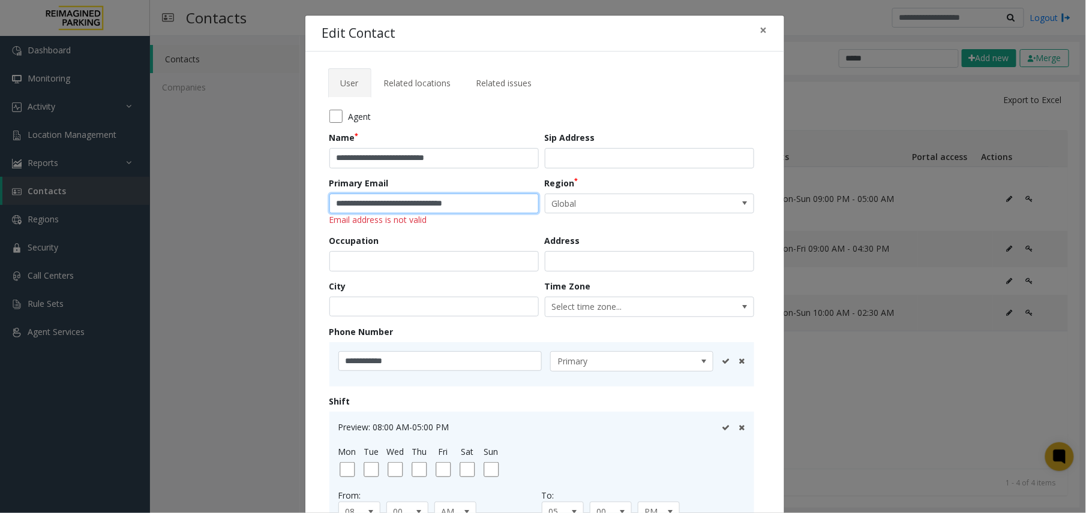
type input "**********"
click at [476, 193] on div "**********" at bounding box center [436, 202] width 215 height 50
drag, startPoint x: 473, startPoint y: 200, endPoint x: 232, endPoint y: 210, distance: 241.3
click at [232, 210] on div "**********" at bounding box center [543, 256] width 1086 height 513
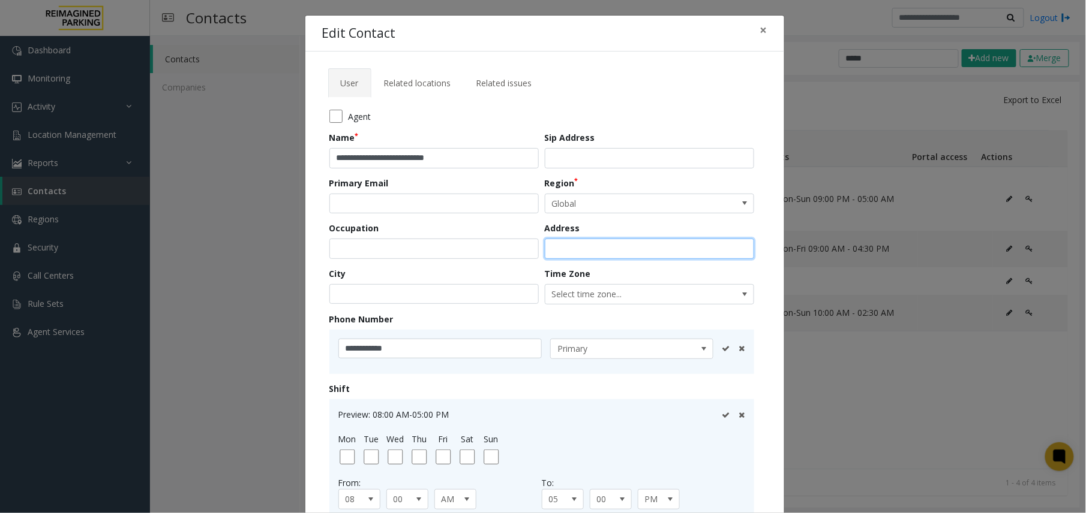
click at [585, 242] on input "text" at bounding box center [649, 249] width 209 height 20
paste input "**********"
type input "**********"
click at [722, 349] on icon at bounding box center [726, 349] width 8 height 8
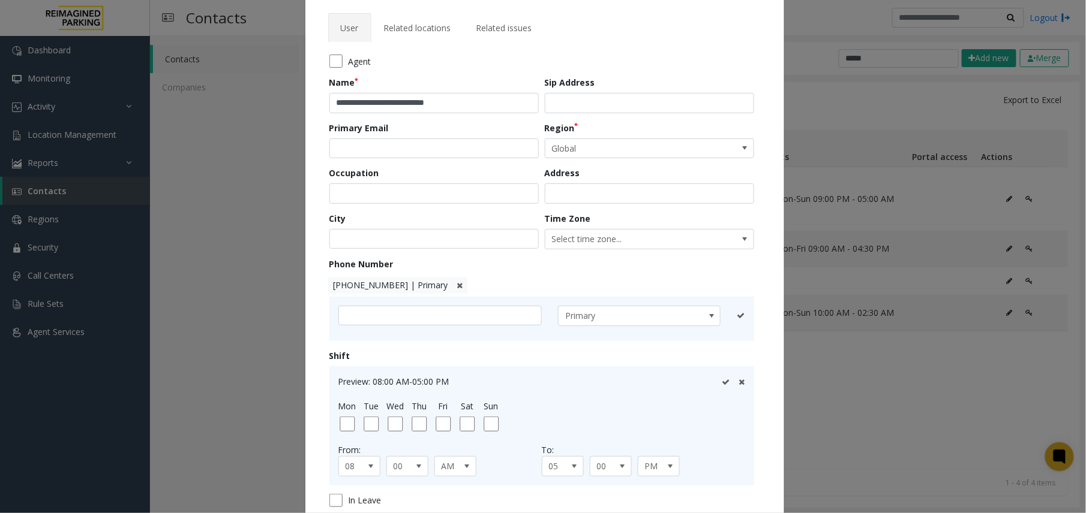
scroll to position [80, 0]
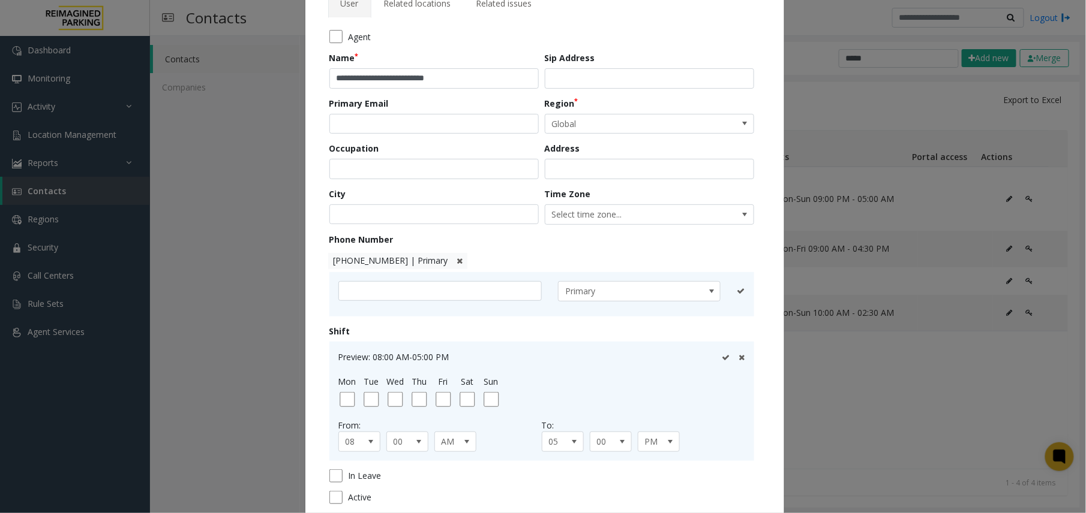
click at [739, 354] on icon at bounding box center [742, 358] width 6 height 8
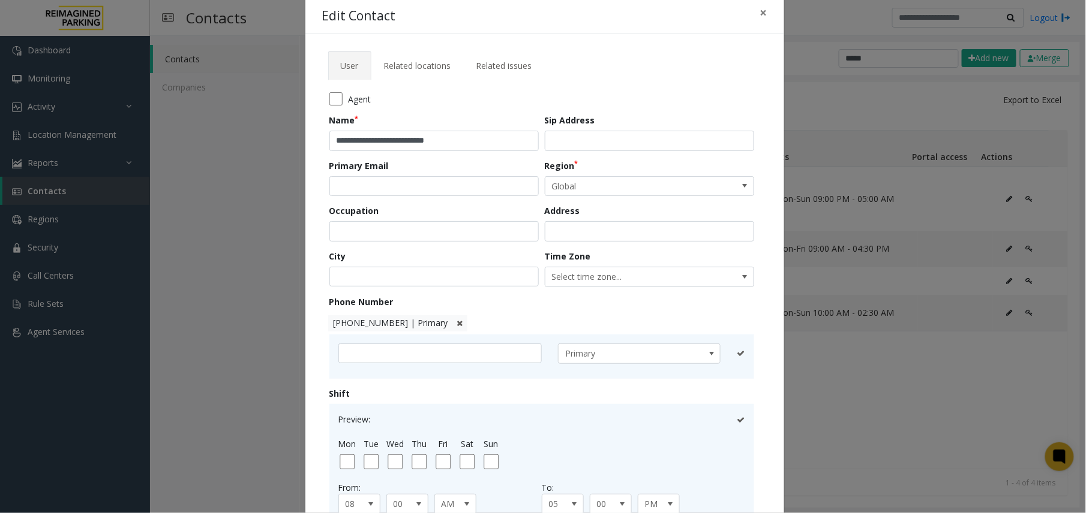
scroll to position [11, 0]
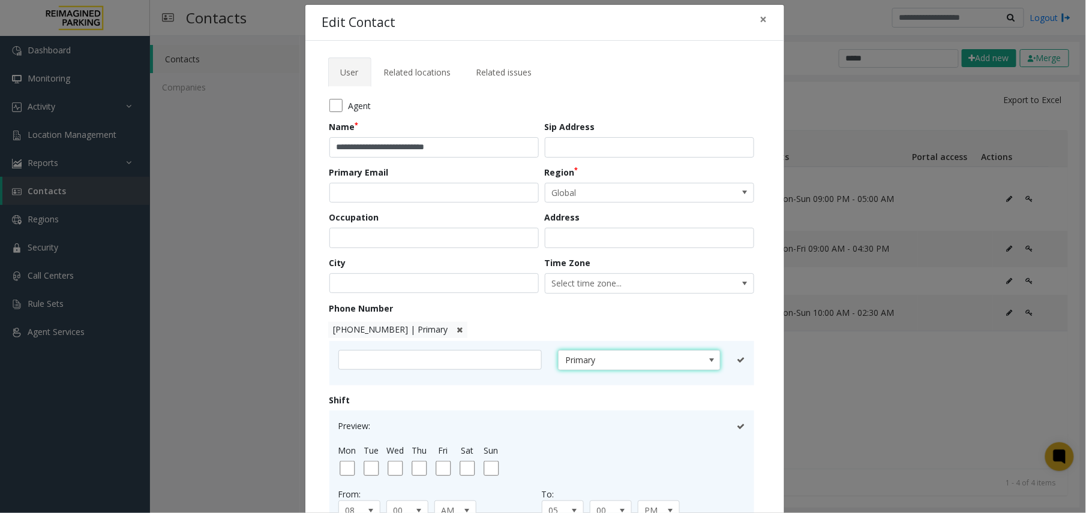
click at [707, 363] on span at bounding box center [712, 361] width 10 height 10
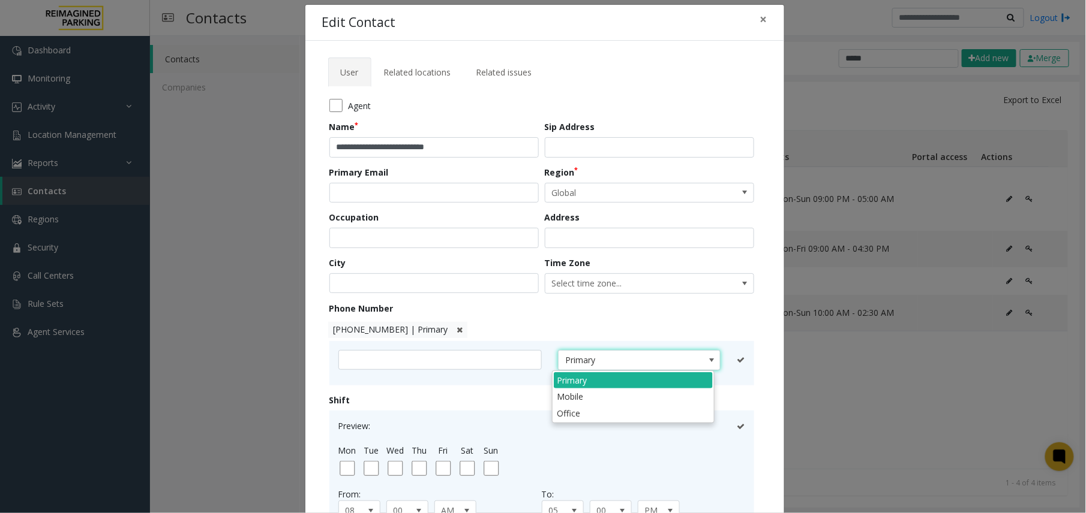
click at [707, 363] on span at bounding box center [712, 361] width 10 height 10
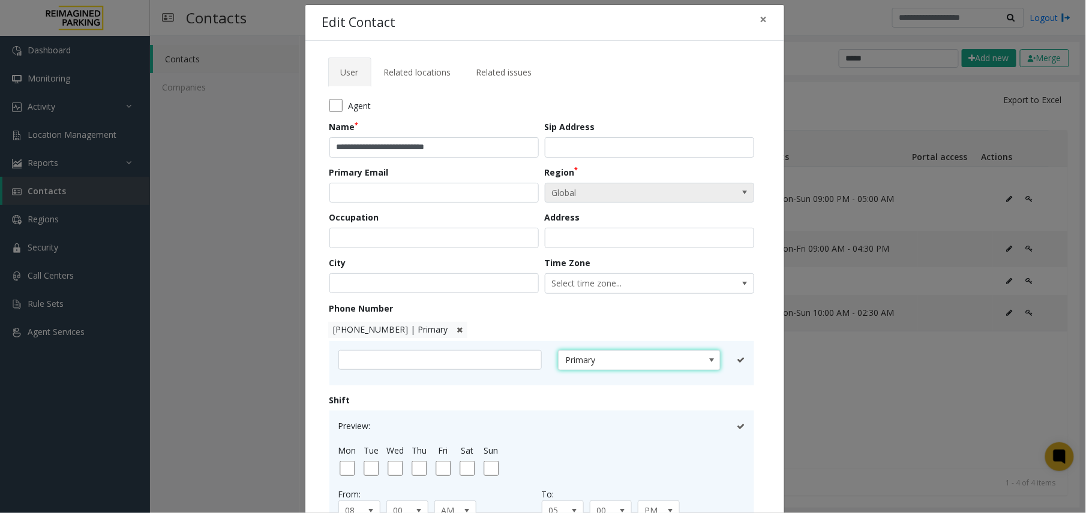
click at [740, 195] on span at bounding box center [745, 193] width 10 height 10
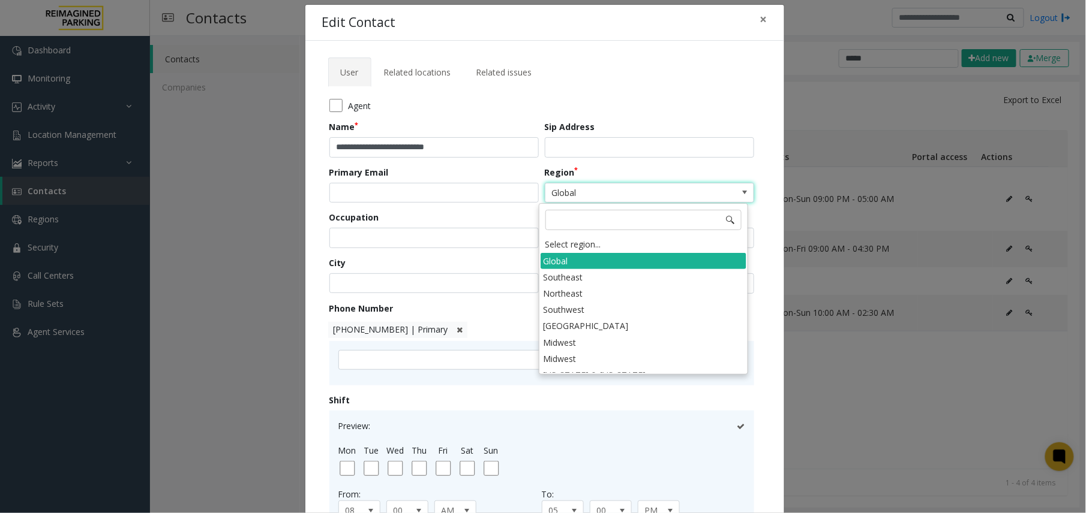
click at [740, 195] on span at bounding box center [745, 193] width 10 height 10
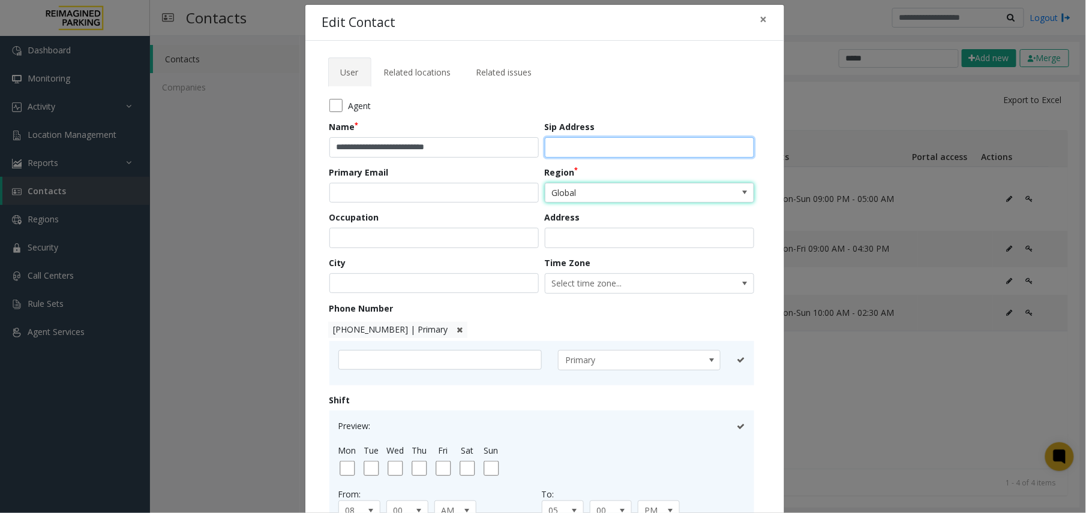
click at [636, 150] on input "text" at bounding box center [649, 147] width 209 height 20
click at [446, 77] on link "Related locations" at bounding box center [417, 72] width 92 height 29
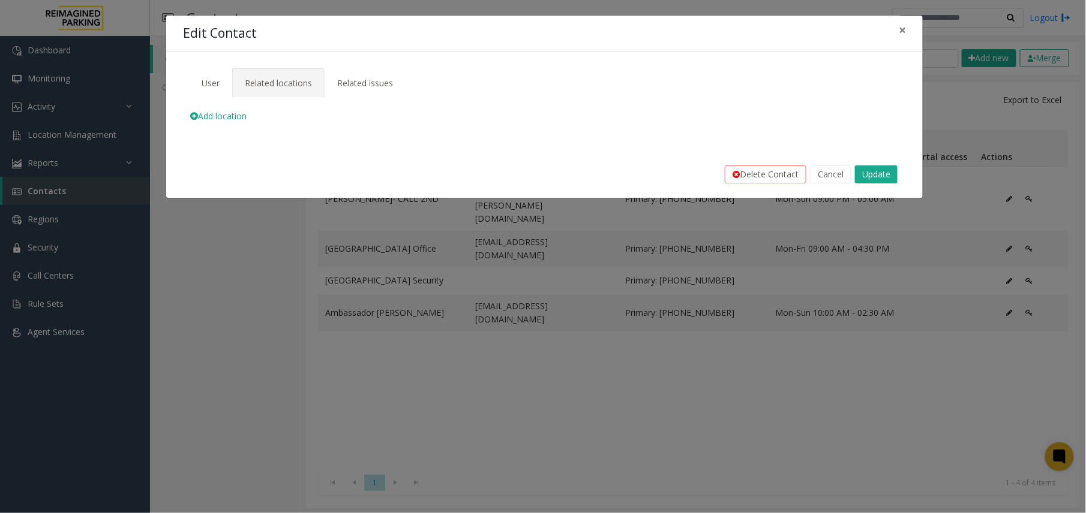
scroll to position [0, 0]
click at [209, 84] on span "User" at bounding box center [211, 82] width 18 height 11
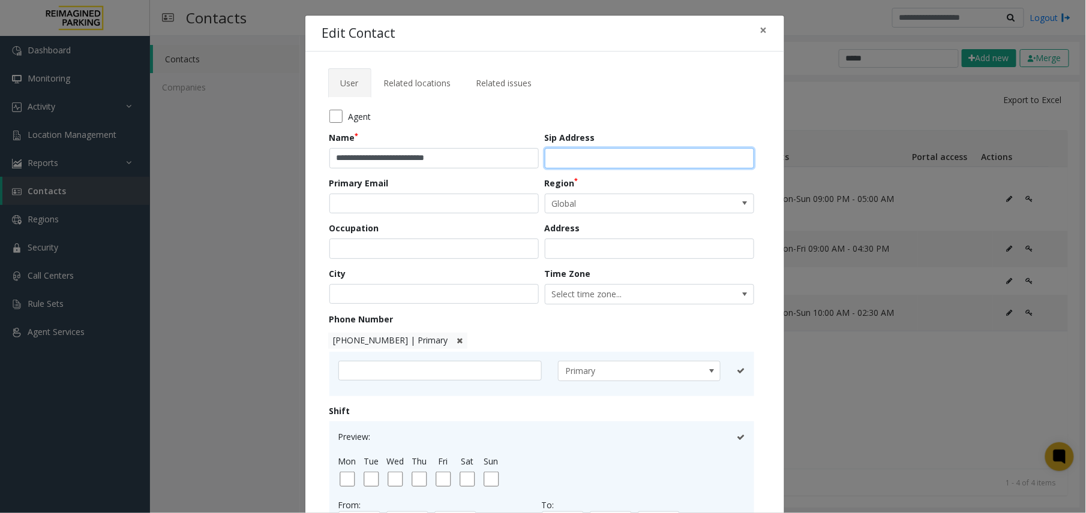
click at [600, 161] on input "text" at bounding box center [649, 158] width 209 height 20
paste input "**********"
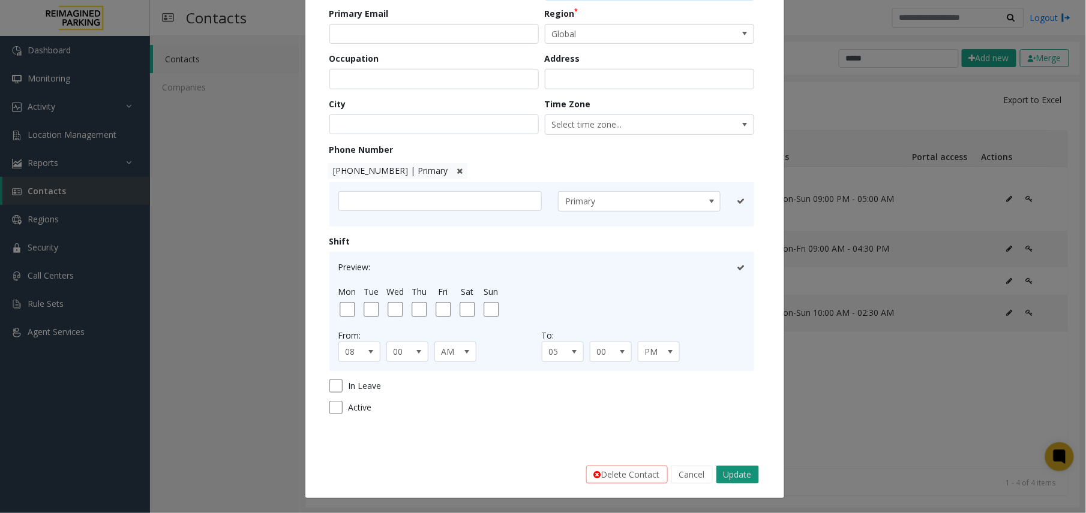
type input "**********"
click at [731, 477] on button "Update" at bounding box center [737, 475] width 43 height 18
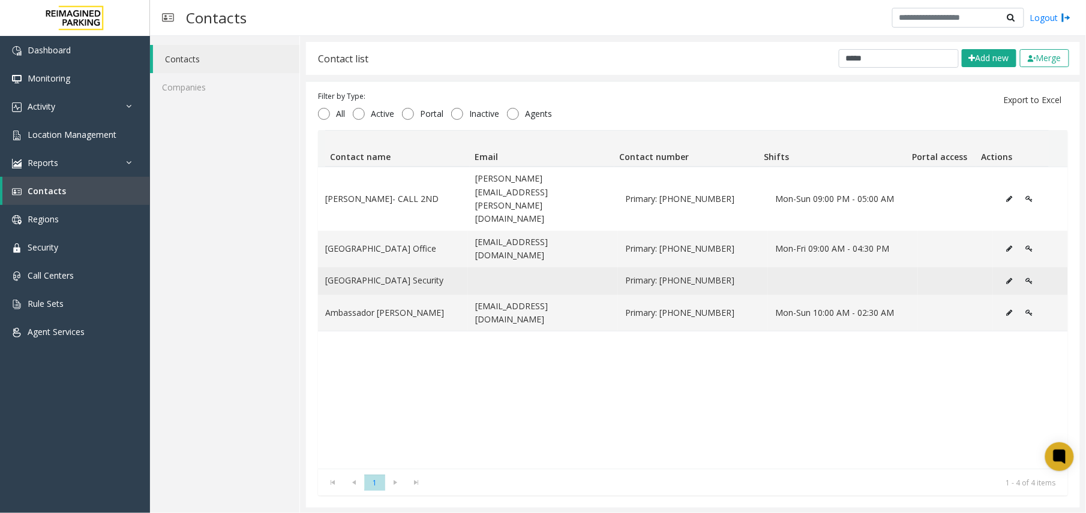
click at [820, 278] on icon "Data table" at bounding box center [1009, 281] width 6 height 7
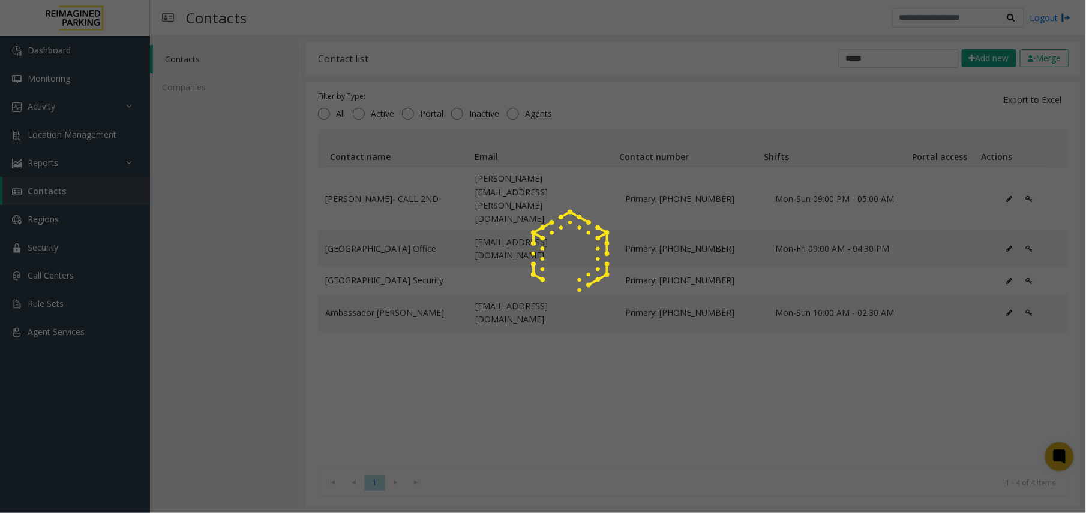
scroll to position [0, 0]
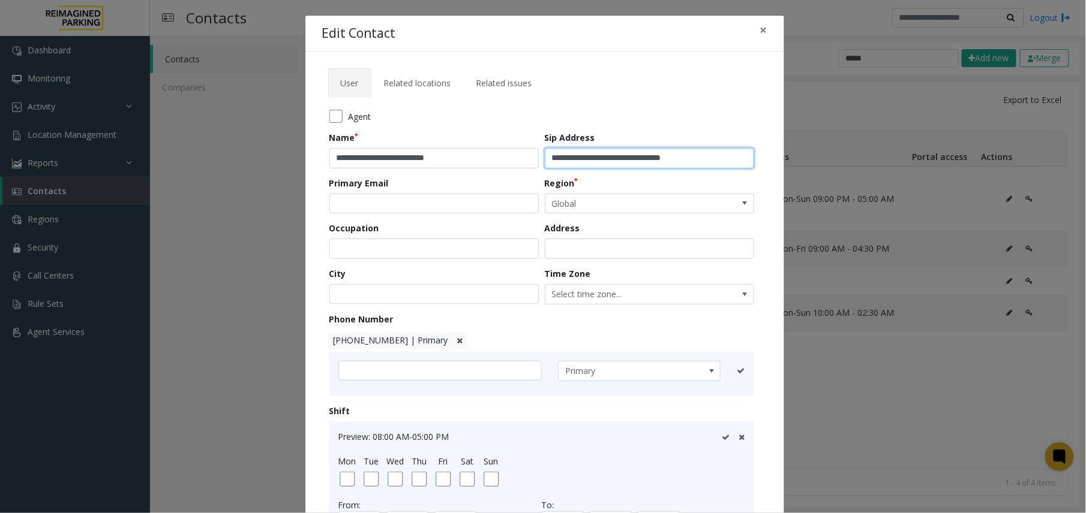
drag, startPoint x: 682, startPoint y: 155, endPoint x: 487, endPoint y: 159, distance: 195.0
click at [487, 159] on form "**********" at bounding box center [544, 351] width 431 height 483
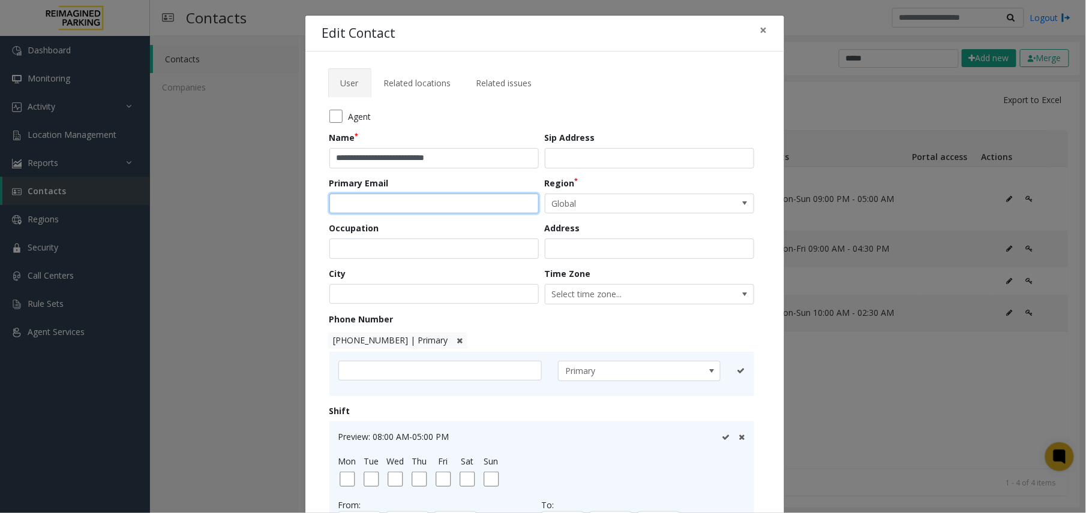
click at [415, 209] on input "email" at bounding box center [433, 204] width 209 height 20
paste input "**********"
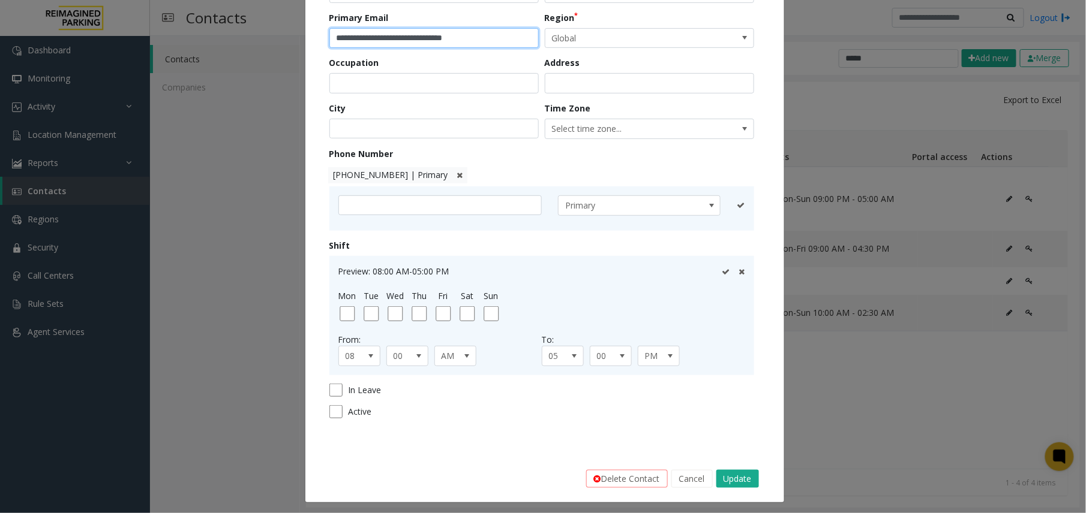
scroll to position [171, 0]
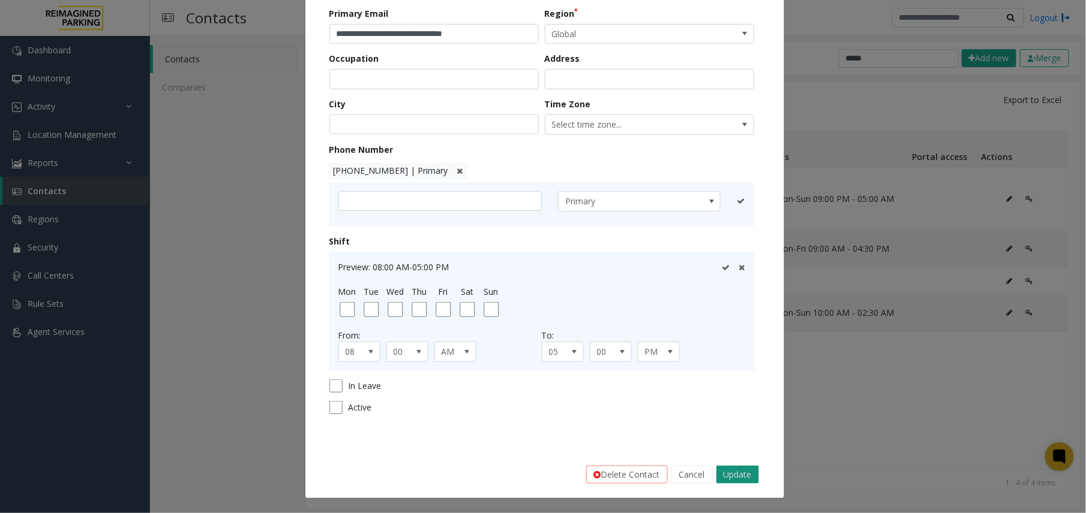
click at [749, 475] on button "Update" at bounding box center [737, 475] width 43 height 18
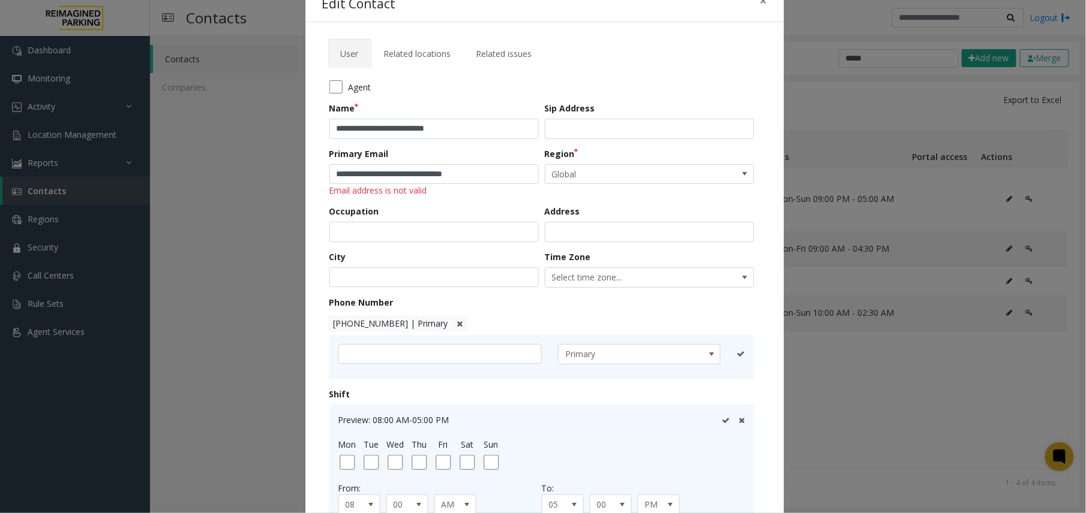
scroll to position [11, 0]
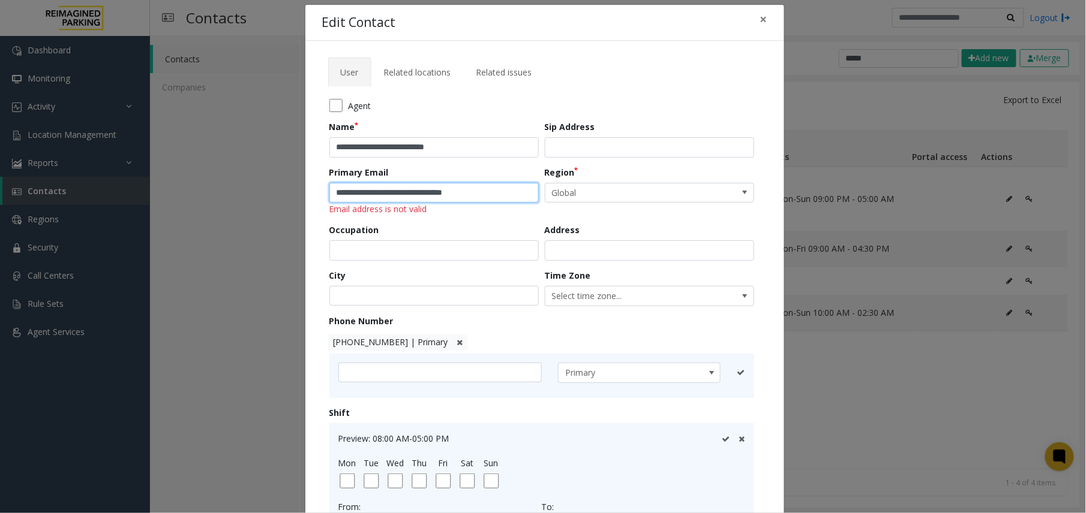
drag, startPoint x: 490, startPoint y: 193, endPoint x: 321, endPoint y: 193, distance: 168.5
click at [322, 193] on tab "**********" at bounding box center [544, 346] width 445 height 519
click at [354, 193] on input "**********" at bounding box center [433, 193] width 209 height 20
type input "**********"
drag, startPoint x: 475, startPoint y: 196, endPoint x: 284, endPoint y: 179, distance: 192.1
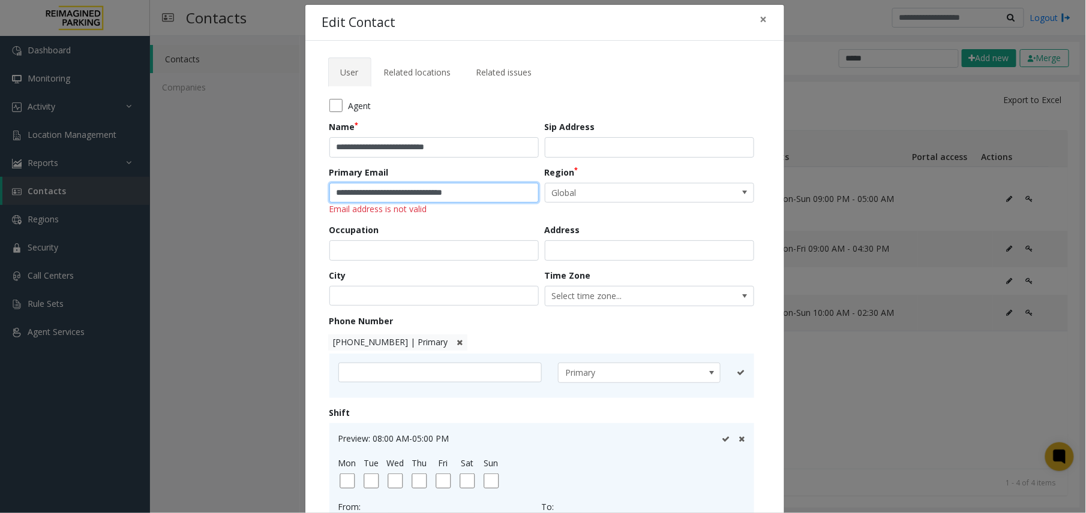
click at [284, 179] on div "**********" at bounding box center [543, 256] width 1086 height 513
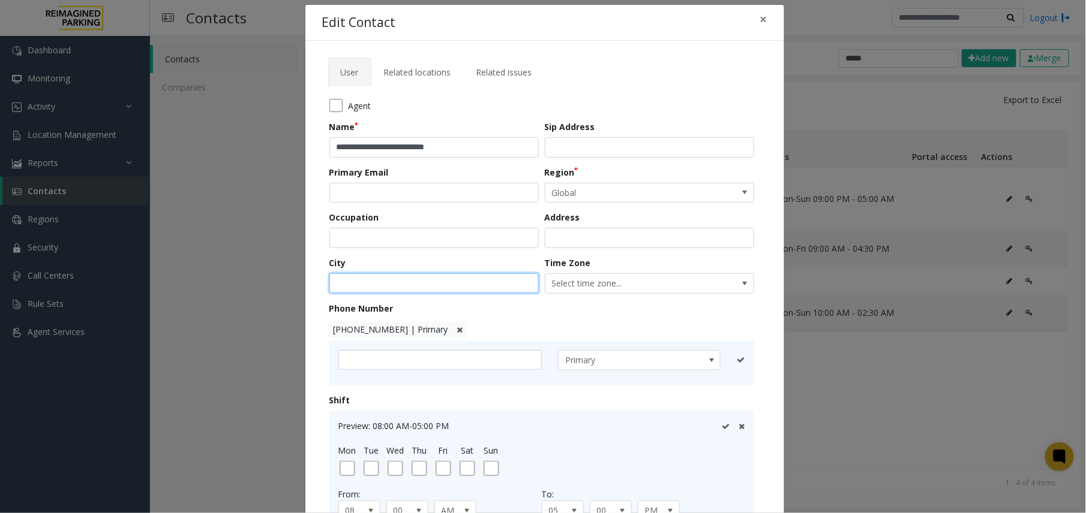
click at [437, 284] on input "text" at bounding box center [433, 284] width 209 height 20
paste input "**********"
type input "**********"
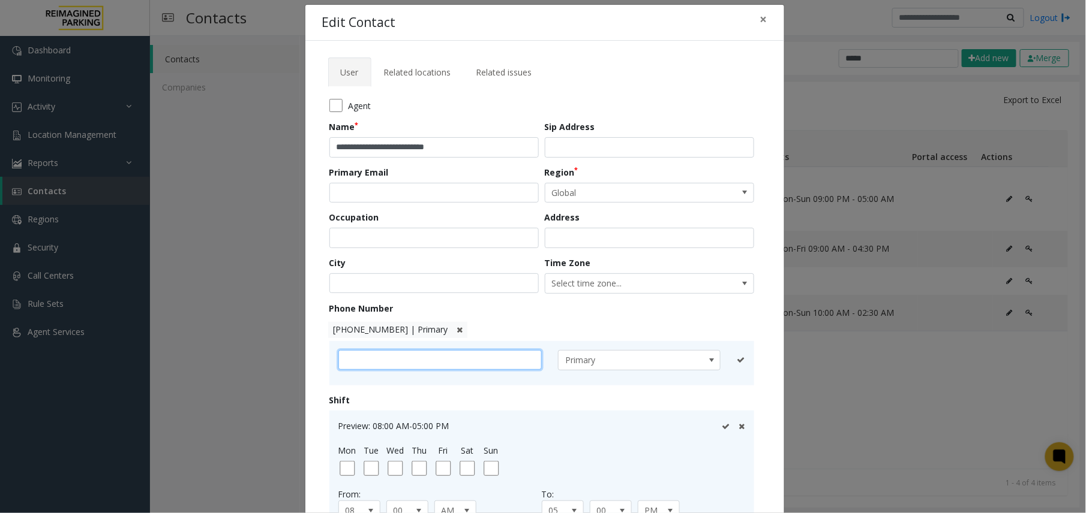
click at [385, 353] on input "text" at bounding box center [439, 360] width 203 height 20
paste input "**********"
type input "**********"
click at [722, 360] on icon at bounding box center [726, 360] width 8 height 8
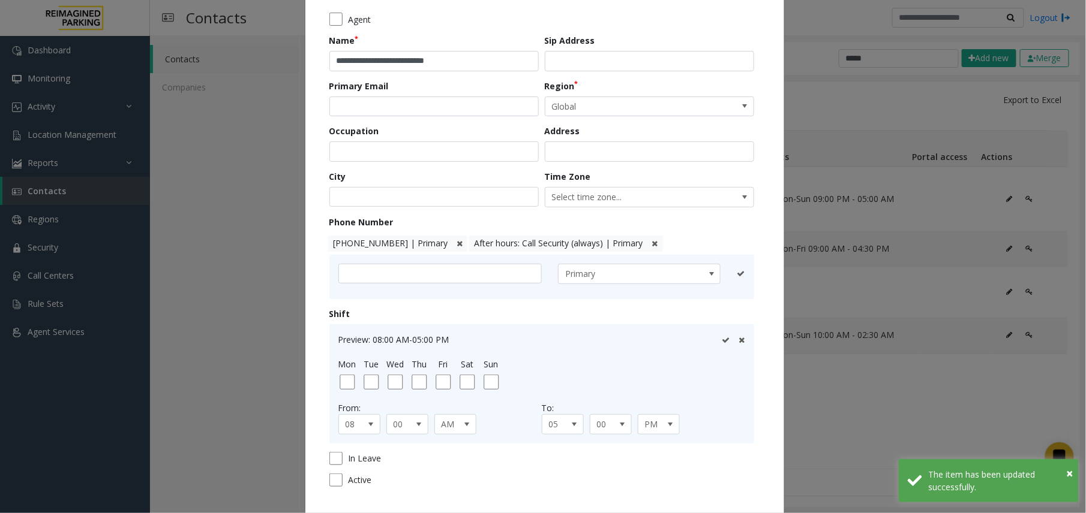
scroll to position [171, 0]
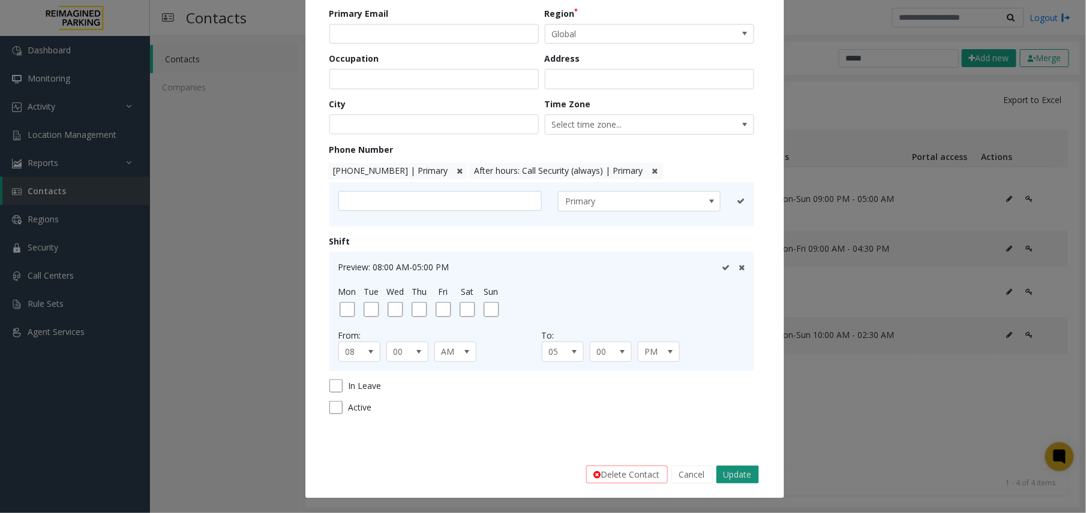
click at [743, 480] on button "Update" at bounding box center [737, 475] width 43 height 18
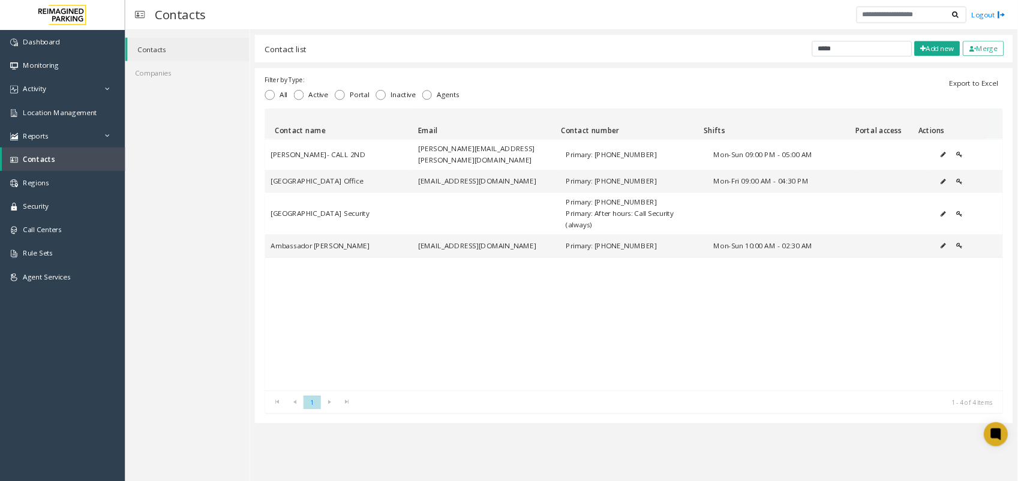
scroll to position [0, 0]
click at [67, 128] on link "Location Management" at bounding box center [75, 135] width 150 height 28
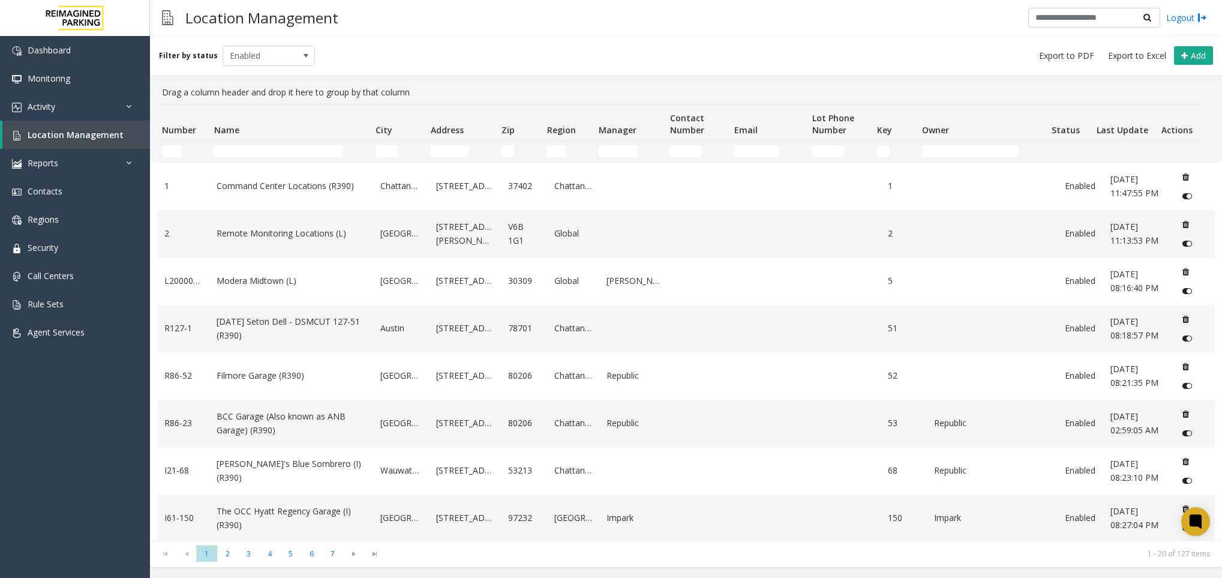
drag, startPoint x: 239, startPoint y: 162, endPoint x: 239, endPoint y: 139, distance: 23.4
click at [241, 130] on th "Name" at bounding box center [290, 122] width 162 height 36
click at [238, 153] on input "Name Filter" at bounding box center [278, 151] width 129 height 12
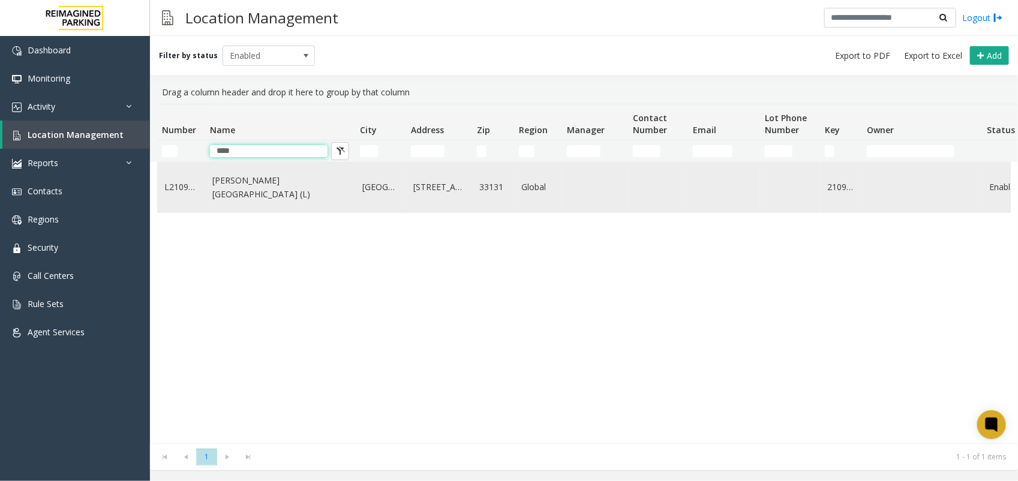
type input "****"
click at [253, 189] on link "[PERSON_NAME][GEOGRAPHIC_DATA] (L)" at bounding box center [280, 187] width 136 height 27
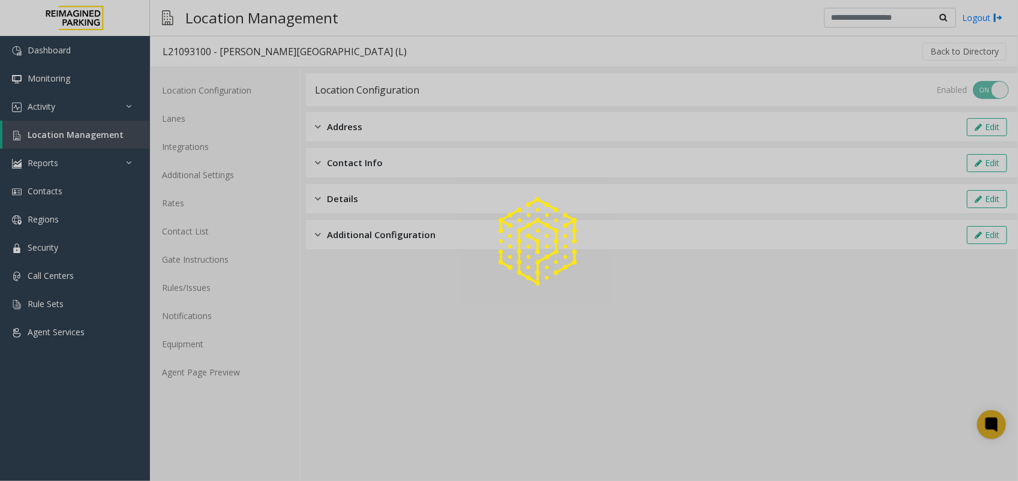
click at [236, 372] on div at bounding box center [509, 240] width 1018 height 481
click at [236, 375] on link "Agent Page Preview" at bounding box center [224, 372] width 149 height 28
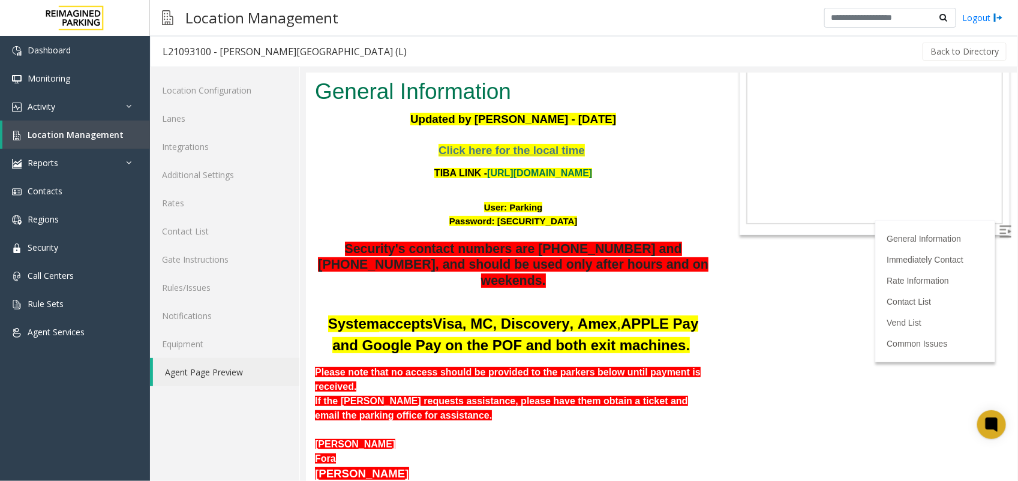
scroll to position [75, 0]
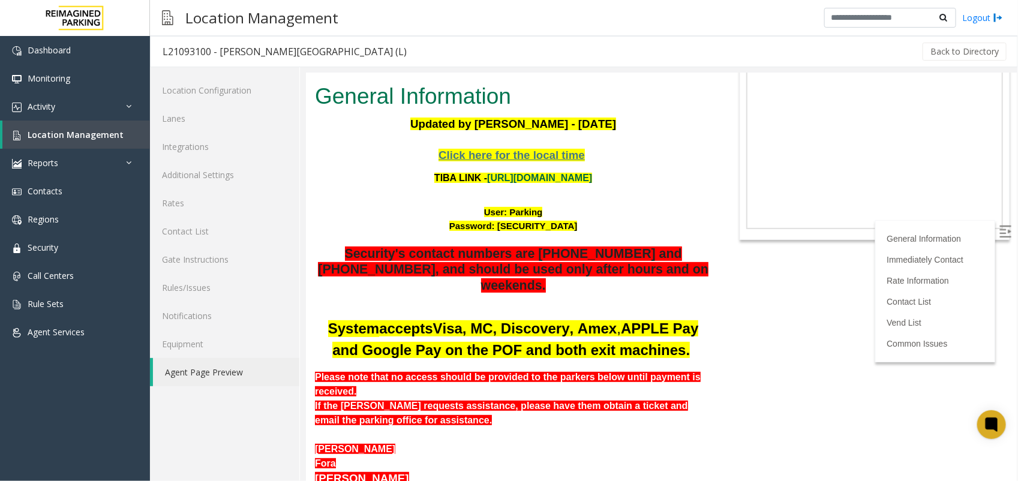
click at [523, 178] on link "[URL][DOMAIN_NAME]" at bounding box center [538, 177] width 105 height 10
click at [91, 144] on link "Location Management" at bounding box center [76, 135] width 148 height 28
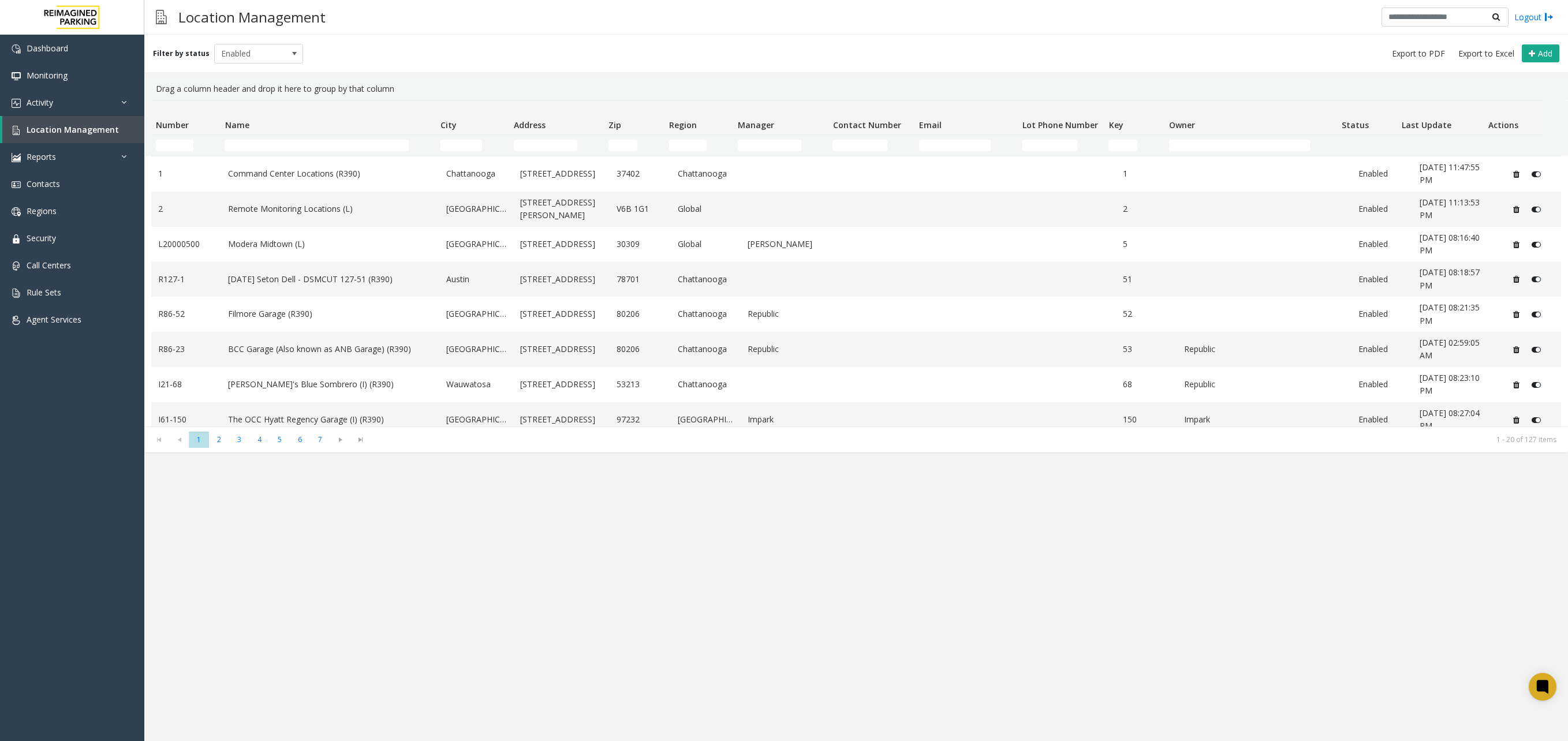
click at [666, 467] on div "Filter by status Enabled Add Drag a column header and drop it here to group by …" at bounding box center [856, 388] width 1424 height 706
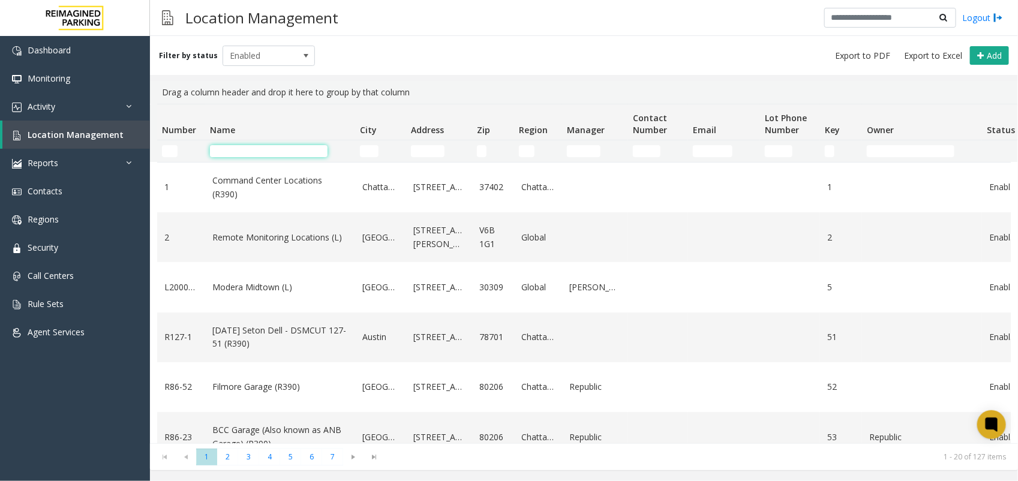
click at [303, 148] on input "Name Filter" at bounding box center [269, 151] width 118 height 12
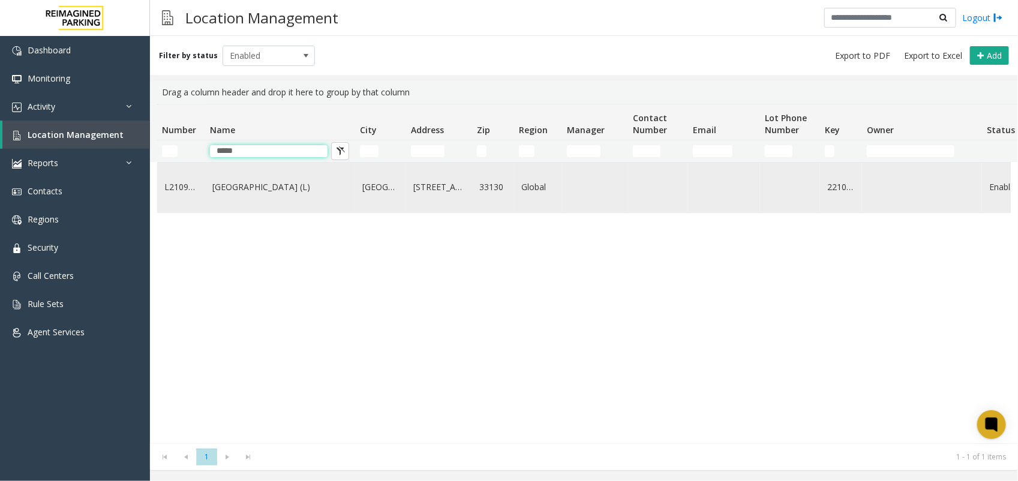
type input "*****"
click at [229, 196] on td "[GEOGRAPHIC_DATA] (L)" at bounding box center [280, 188] width 150 height 50
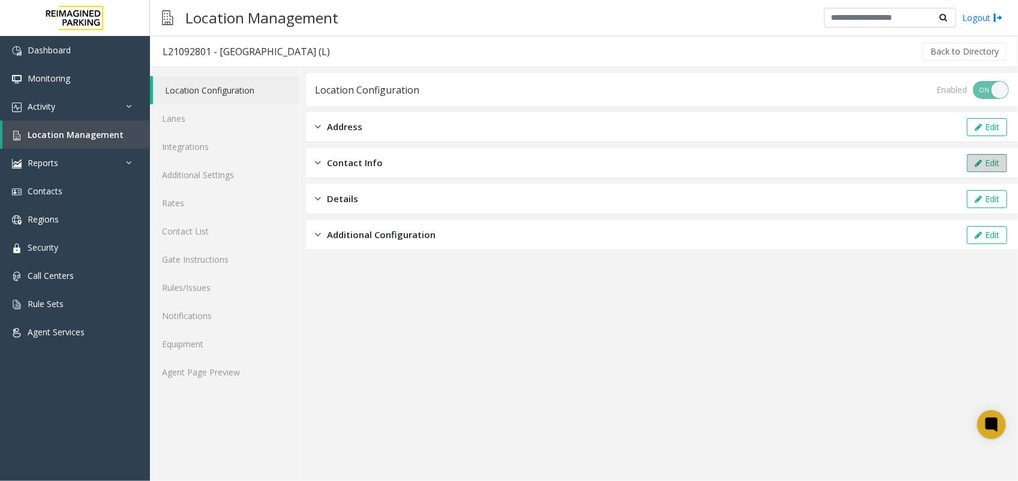
click at [820, 163] on button "Edit" at bounding box center [987, 163] width 40 height 18
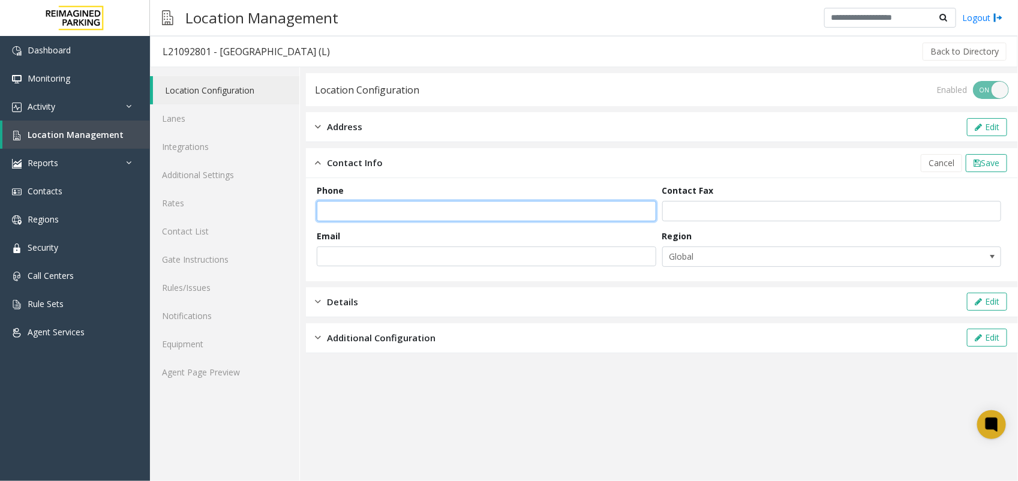
click at [358, 213] on input "text" at bounding box center [486, 211] width 339 height 20
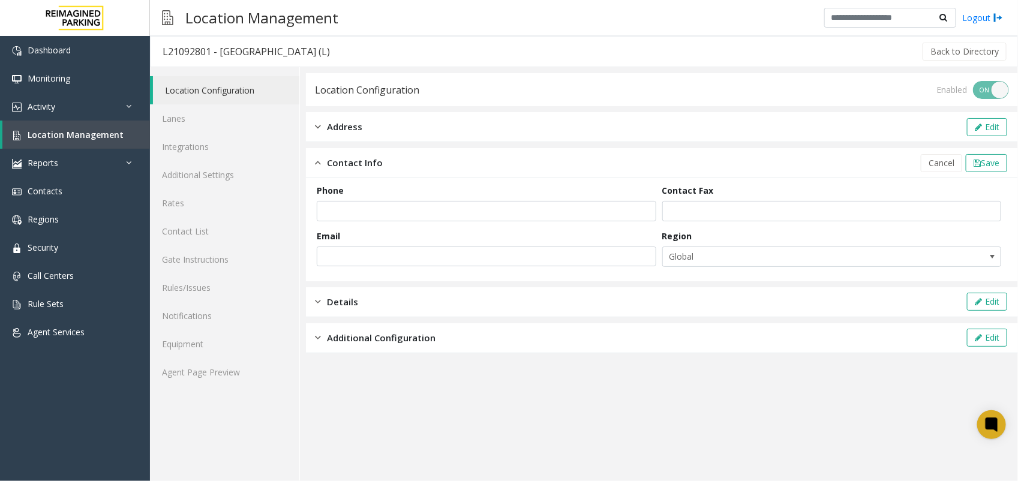
click at [312, 333] on div "Additional Configuration Edit" at bounding box center [662, 338] width 712 height 30
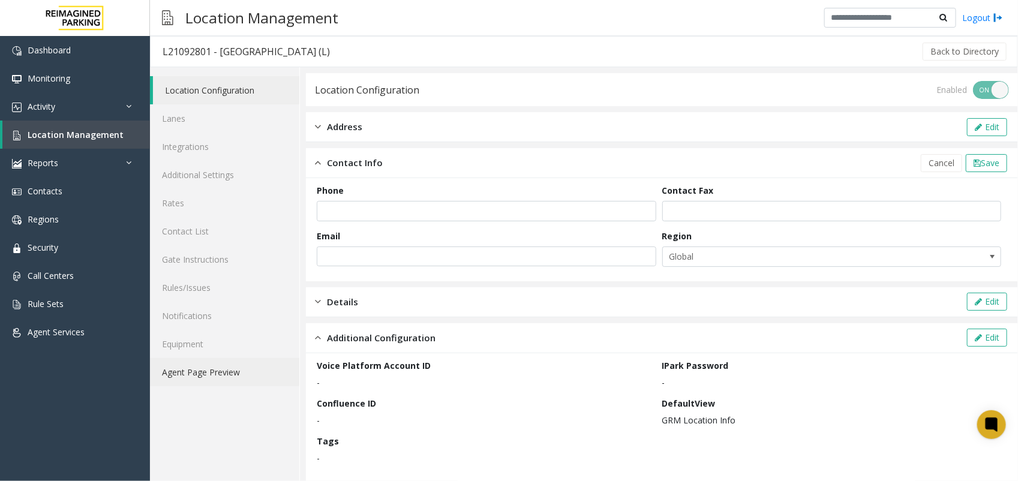
click at [221, 385] on link "Agent Page Preview" at bounding box center [224, 372] width 149 height 28
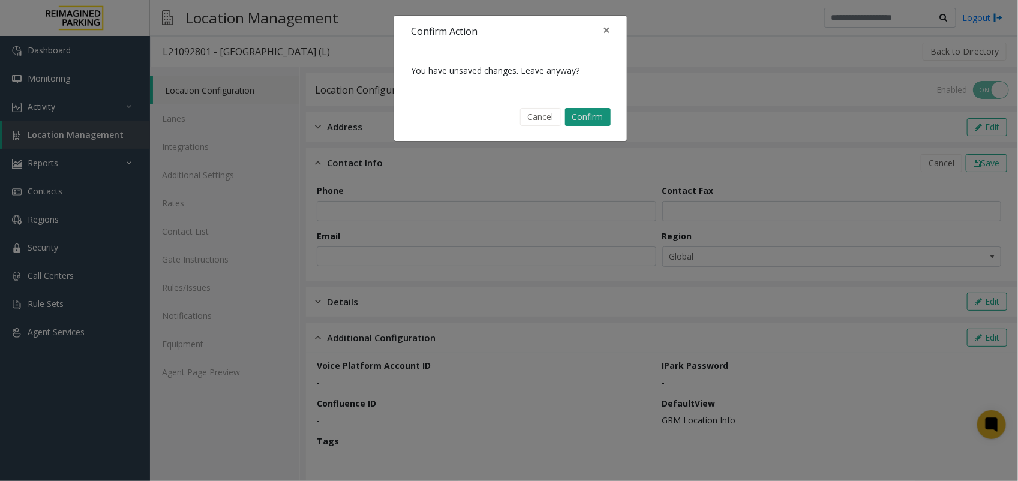
click at [584, 114] on button "Confirm" at bounding box center [588, 117] width 46 height 18
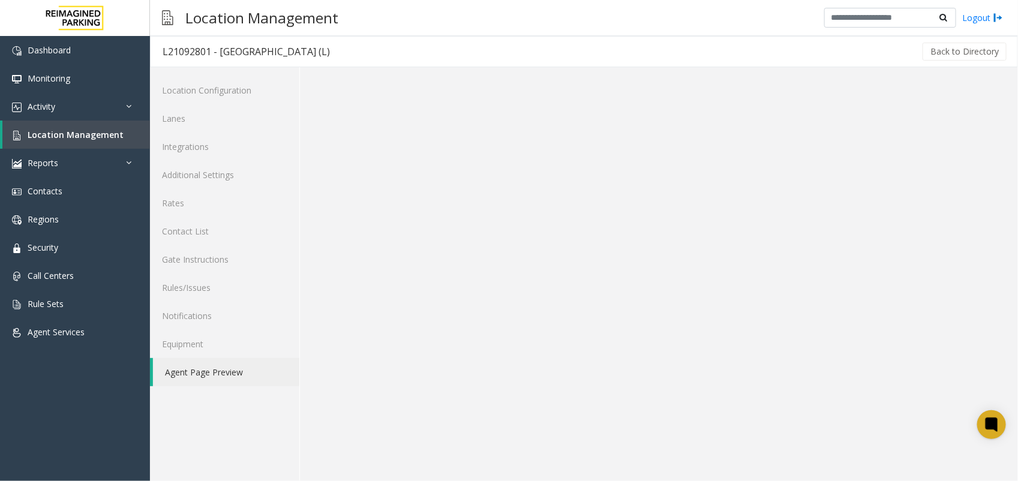
click at [235, 367] on link "Agent Page Preview" at bounding box center [226, 372] width 146 height 28
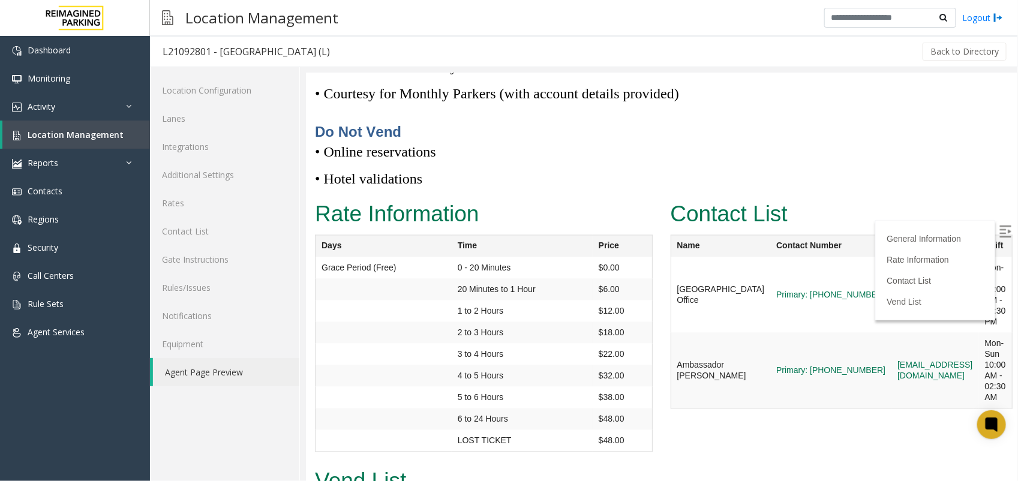
scroll to position [5174, 0]
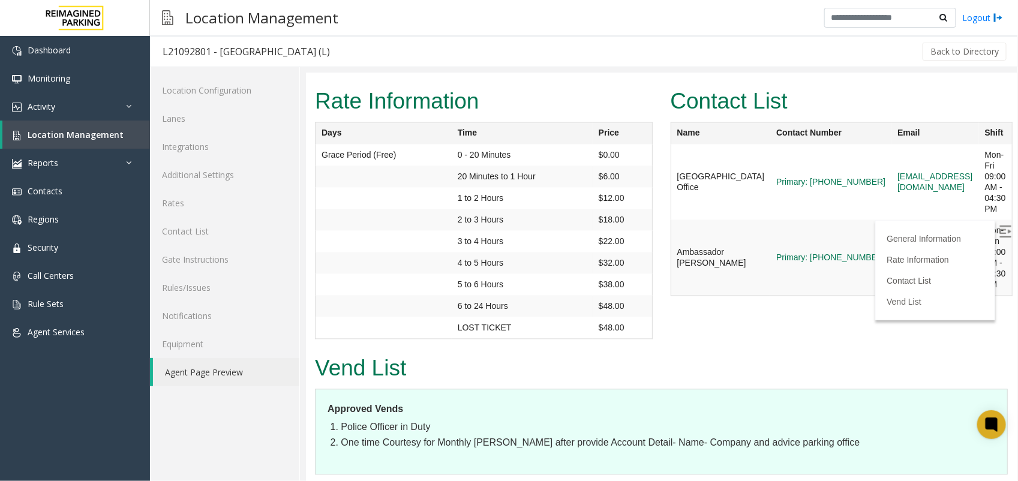
click at [820, 232] on img at bounding box center [1005, 231] width 12 height 12
click at [182, 205] on link "Rates" at bounding box center [224, 203] width 149 height 28
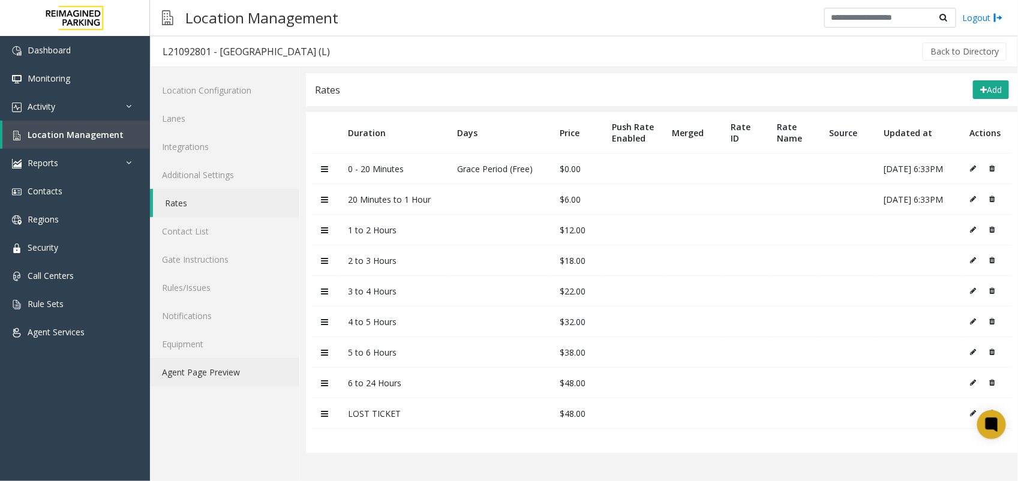
click at [225, 372] on link "Agent Page Preview" at bounding box center [224, 372] width 149 height 28
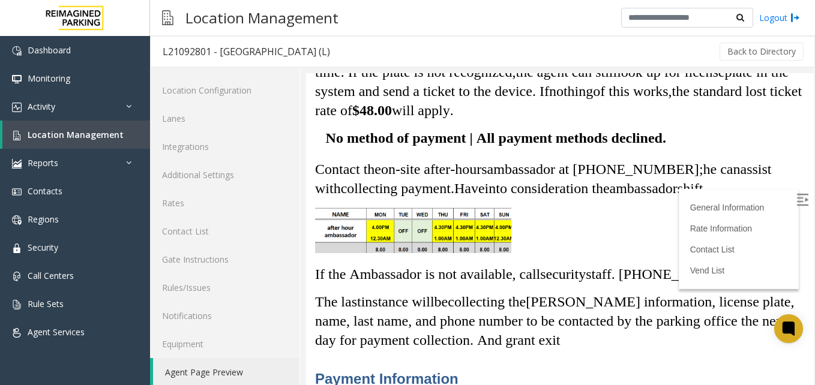
scroll to position [2385, 0]
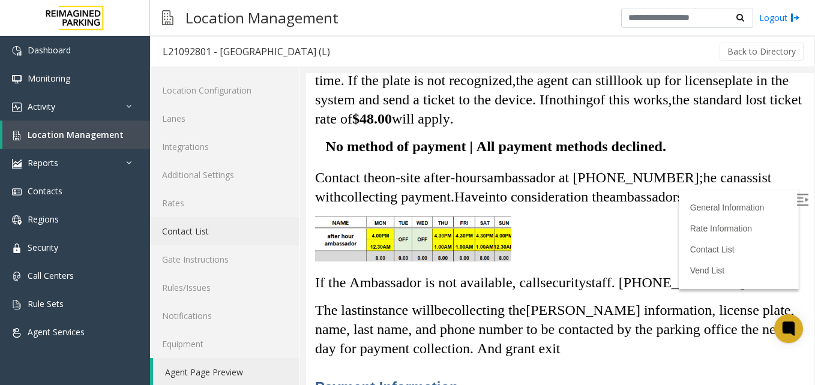
click at [202, 223] on link "Contact List" at bounding box center [224, 231] width 149 height 28
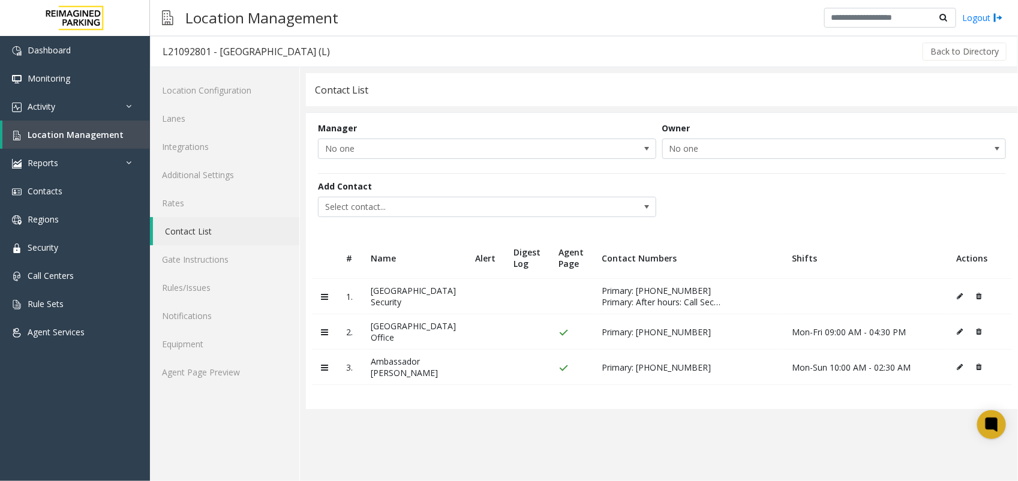
click at [820, 289] on button at bounding box center [963, 296] width 13 height 18
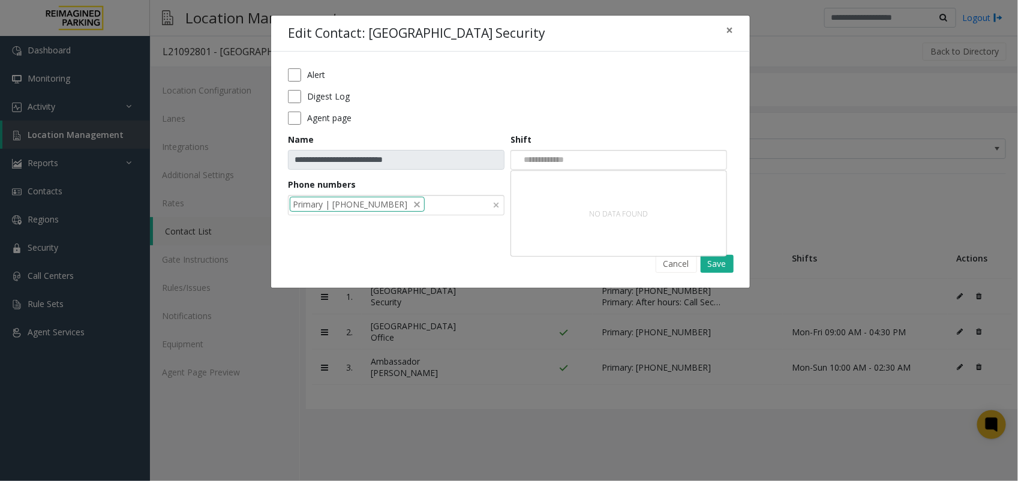
click at [588, 168] on div at bounding box center [618, 160] width 217 height 20
click at [710, 265] on button "Save" at bounding box center [717, 264] width 33 height 18
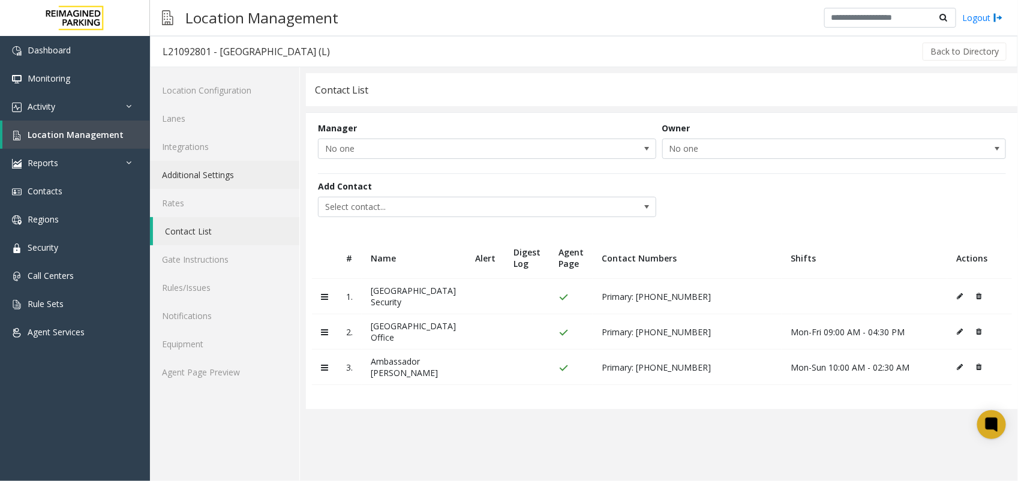
click at [232, 181] on link "Additional Settings" at bounding box center [224, 175] width 149 height 28
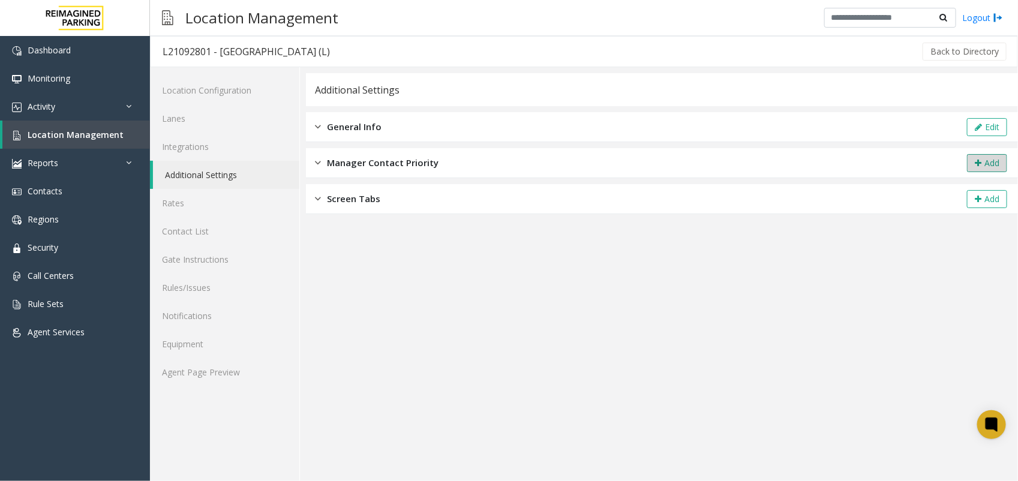
click at [820, 163] on button "Add" at bounding box center [987, 163] width 40 height 18
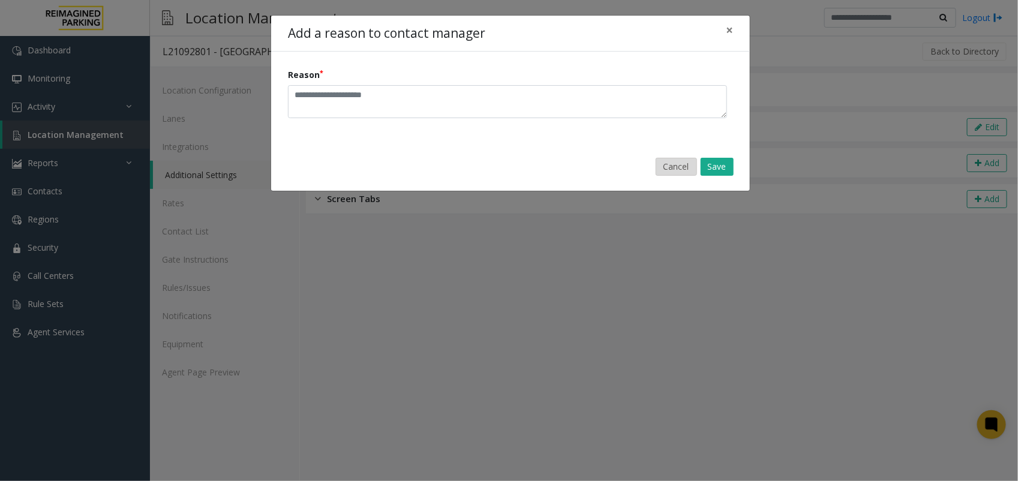
click at [675, 170] on button "Cancel" at bounding box center [676, 167] width 41 height 18
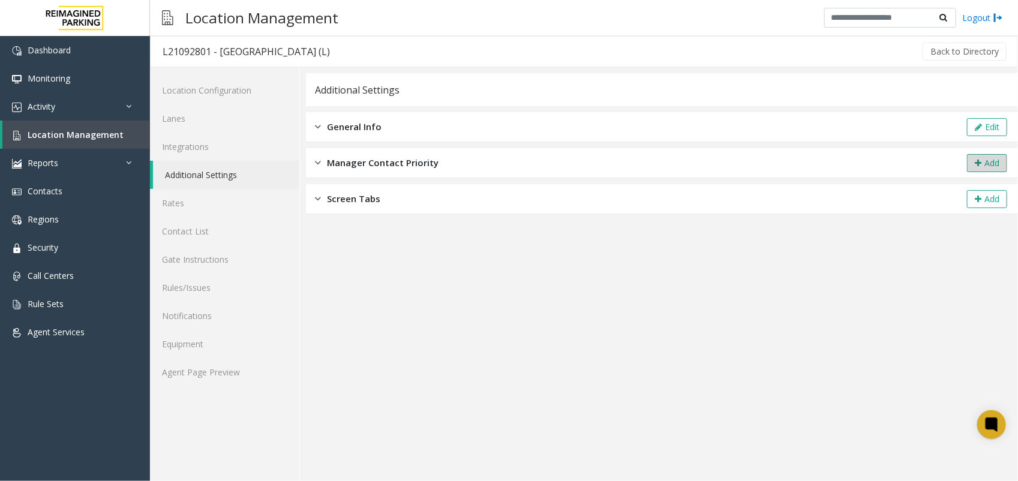
click at [820, 166] on button "Add" at bounding box center [987, 163] width 40 height 18
click at [53, 190] on span "Contacts" at bounding box center [45, 190] width 35 height 11
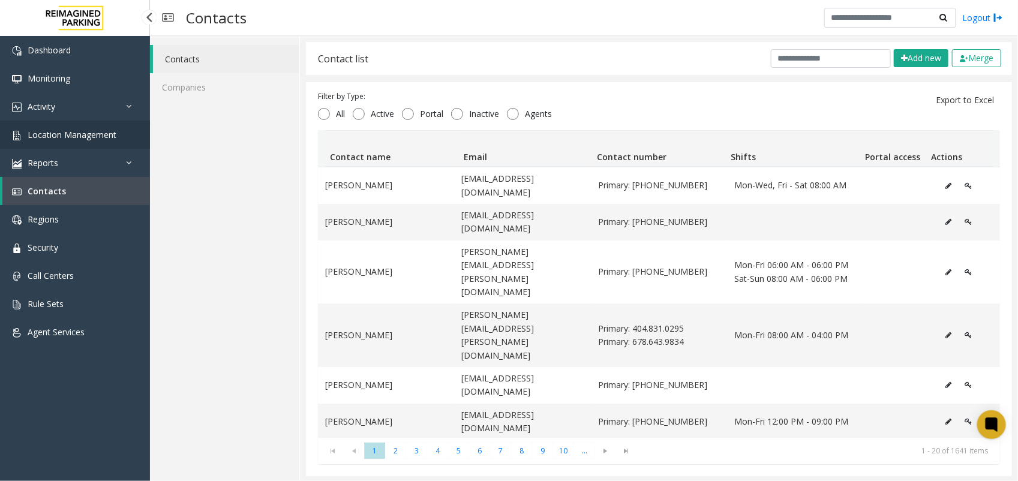
click at [72, 139] on link "Location Management" at bounding box center [75, 135] width 150 height 28
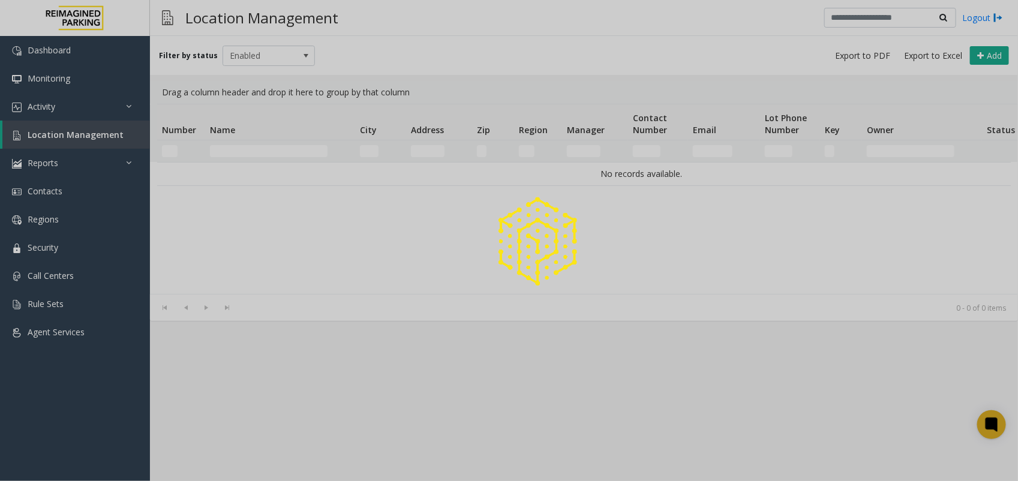
click at [250, 148] on div at bounding box center [509, 240] width 1018 height 481
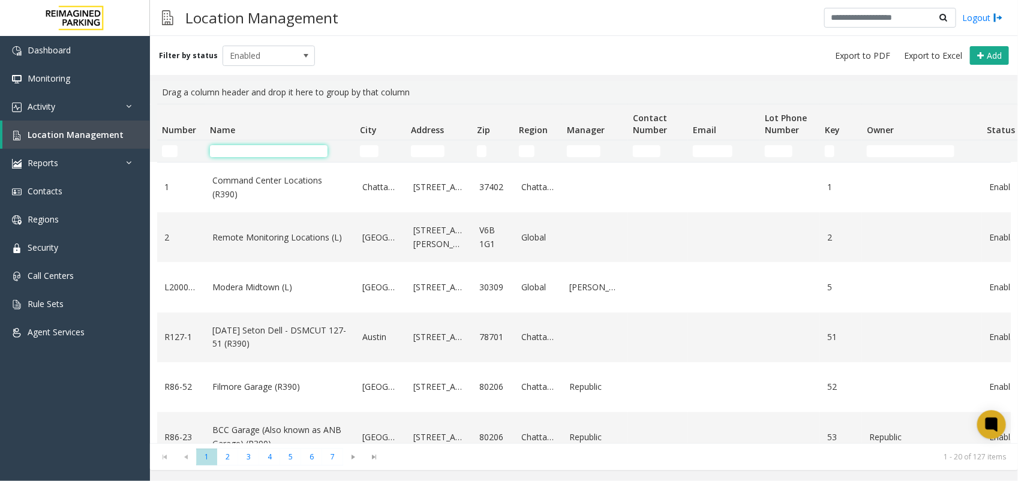
click at [253, 150] on input "Name Filter" at bounding box center [269, 151] width 118 height 12
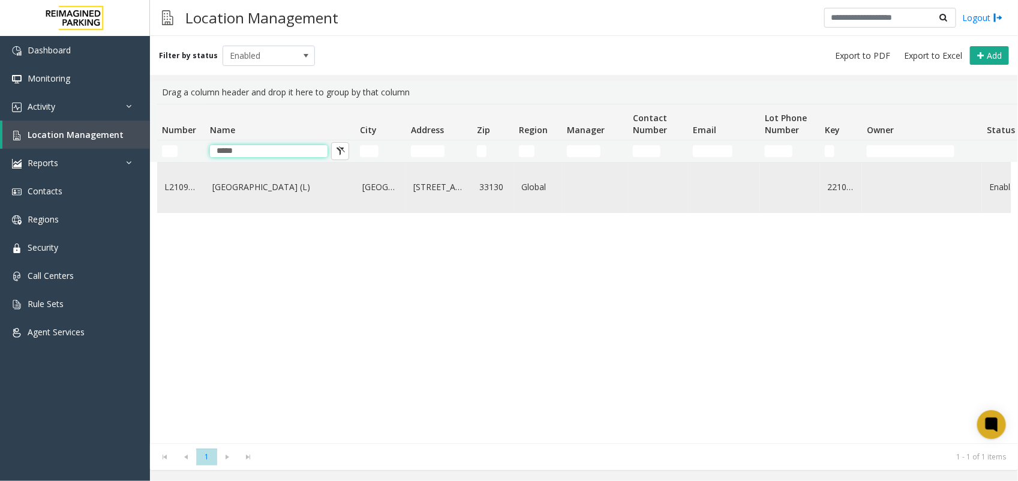
type input "*****"
click at [255, 202] on td "[GEOGRAPHIC_DATA] (L)" at bounding box center [280, 188] width 150 height 50
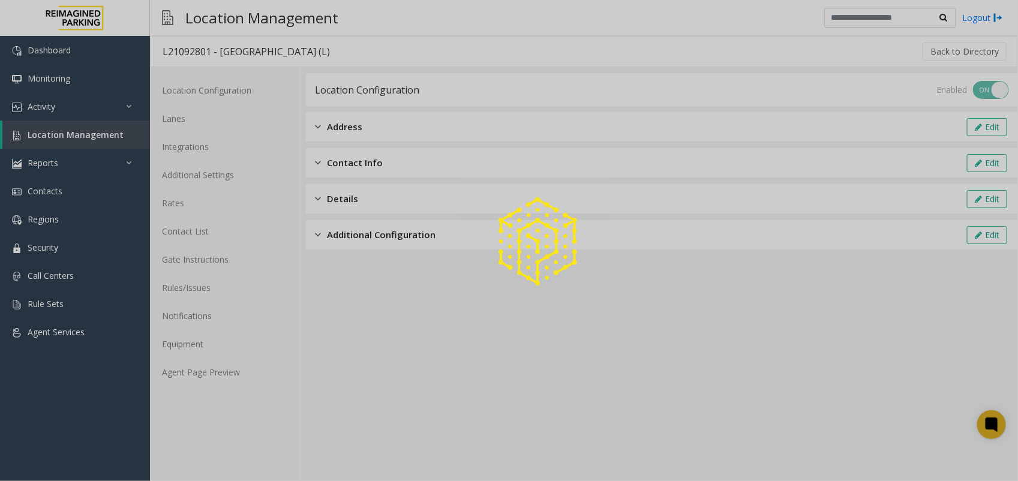
click at [227, 366] on div at bounding box center [509, 240] width 1018 height 481
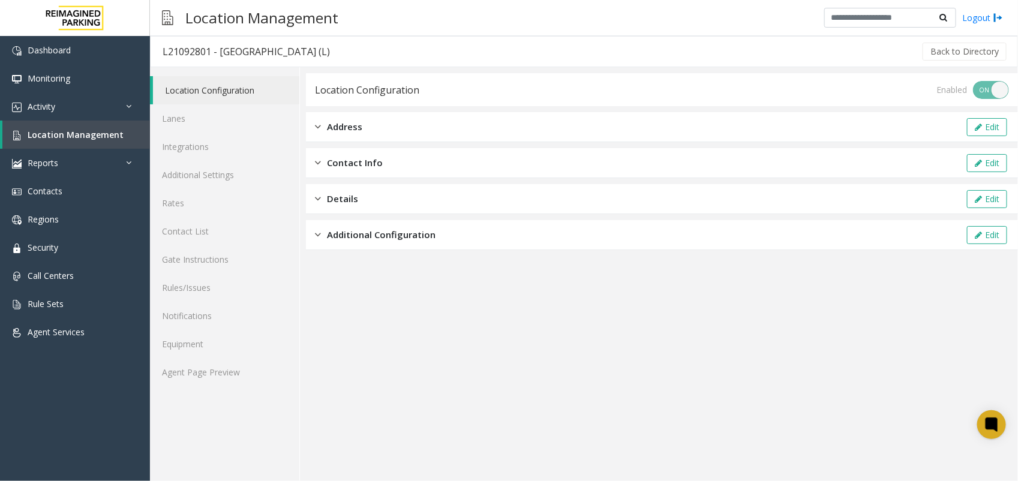
click at [324, 162] on div "Contact Info" at bounding box center [349, 163] width 68 height 14
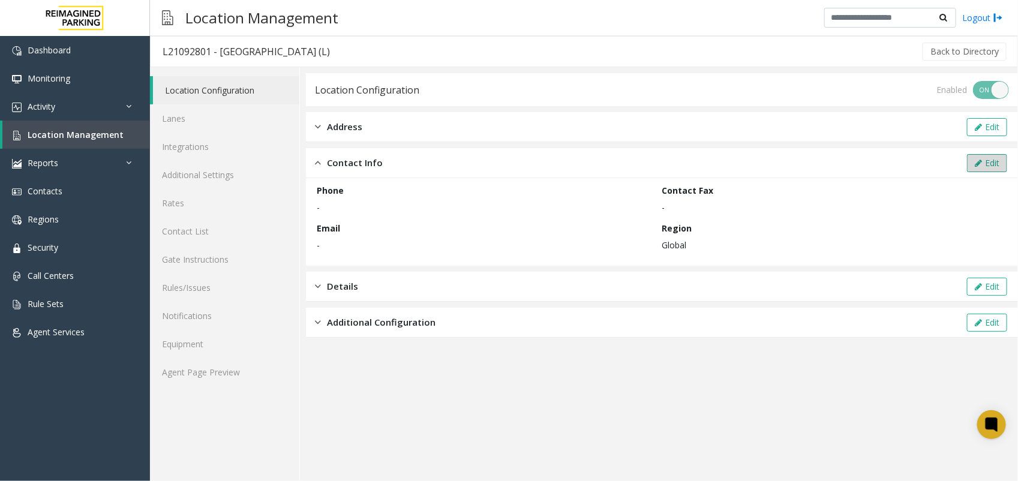
click at [820, 157] on button "Edit" at bounding box center [987, 163] width 40 height 18
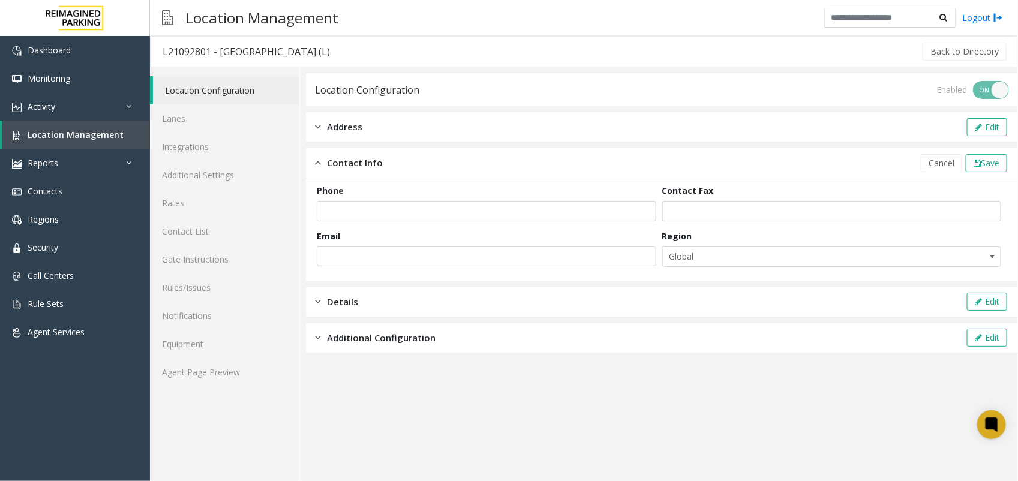
click at [513, 223] on form "Phone Contact Fax Email Region Global" at bounding box center [662, 229] width 690 height 91
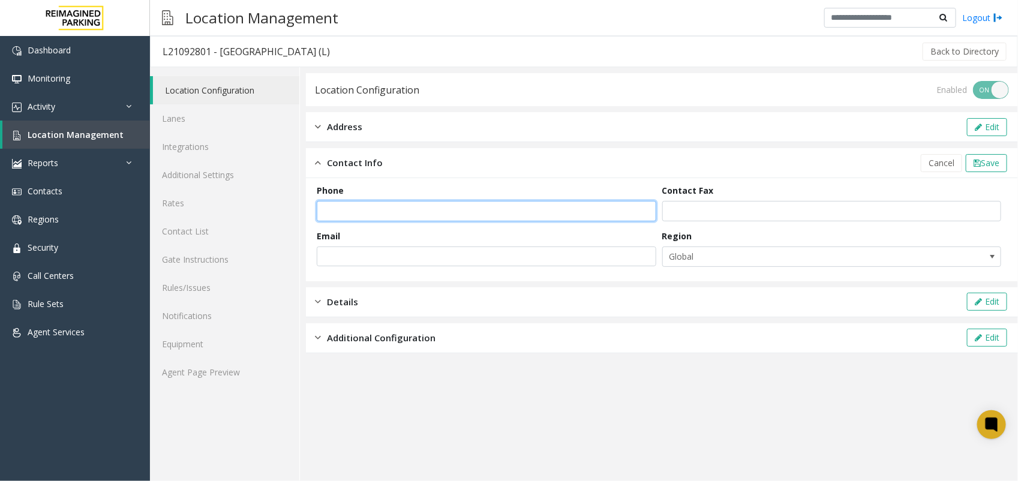
click at [506, 214] on input "text" at bounding box center [486, 211] width 339 height 20
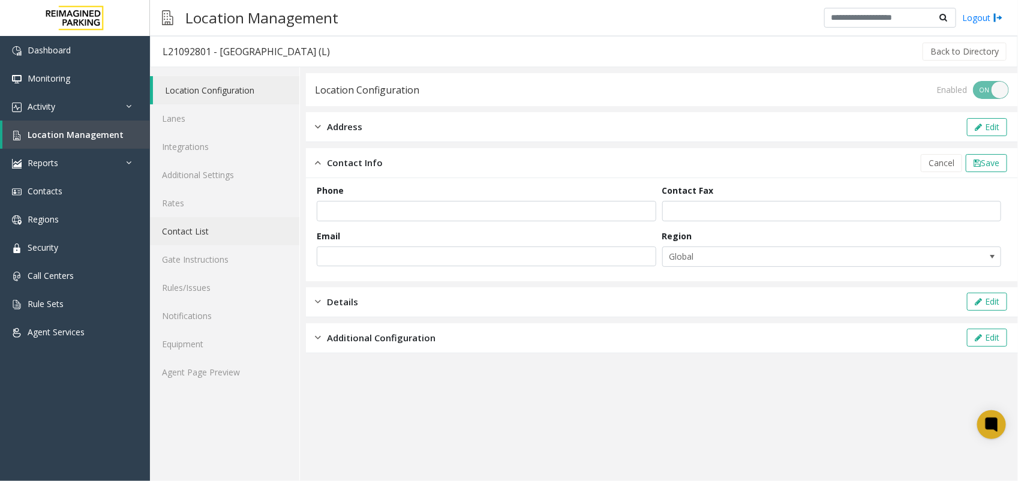
click at [219, 223] on link "Contact List" at bounding box center [224, 231] width 149 height 28
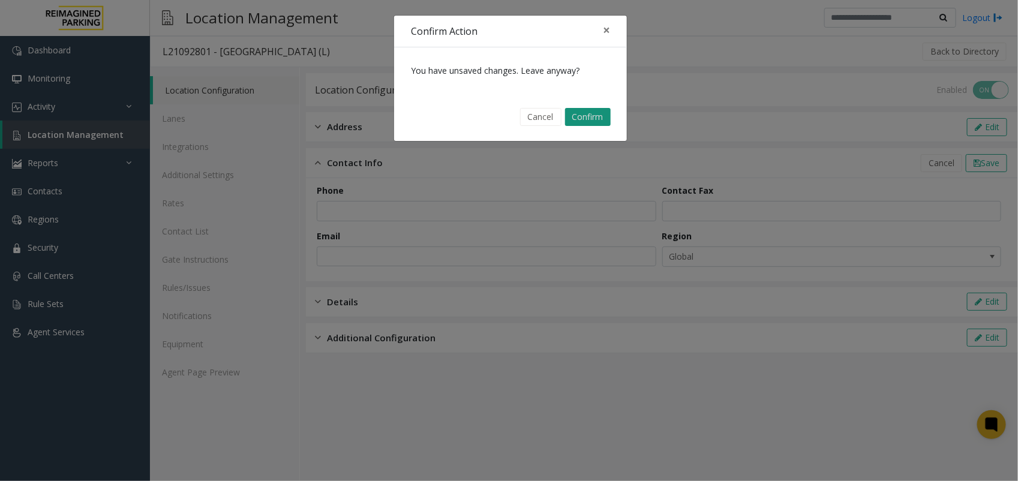
click at [594, 113] on button "Confirm" at bounding box center [588, 117] width 46 height 18
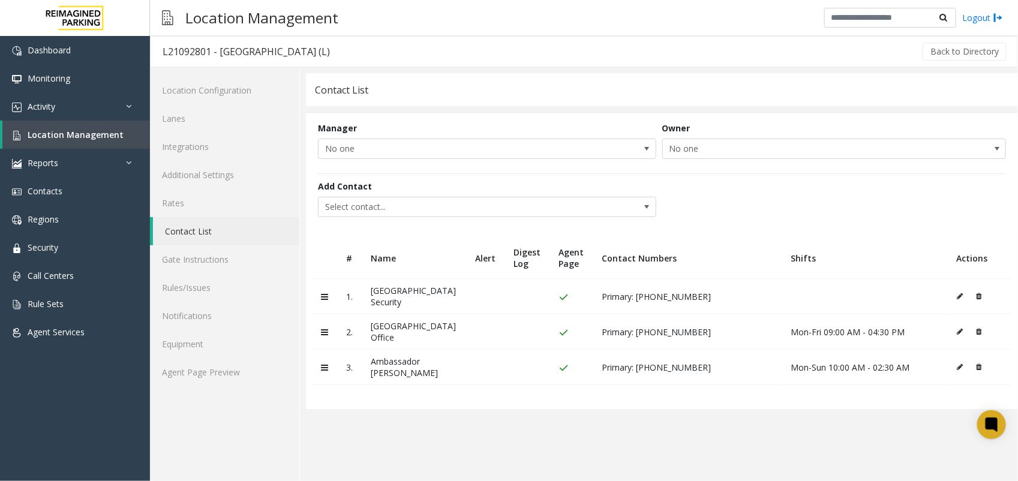
click at [532, 193] on div "Add Contact Select contact..." at bounding box center [490, 198] width 344 height 37
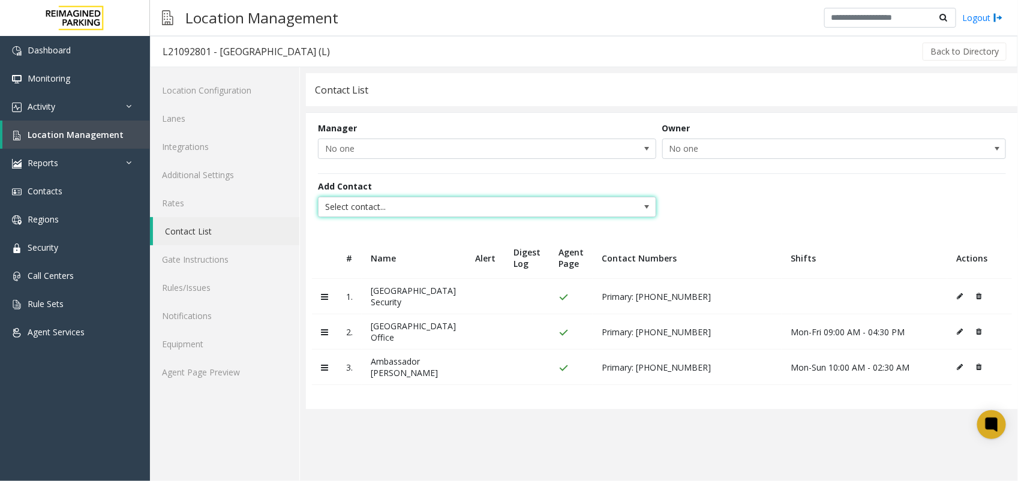
click at [537, 216] on span "Select contact..." at bounding box center [452, 206] width 269 height 19
click at [428, 203] on span "Select contact..." at bounding box center [452, 206] width 269 height 19
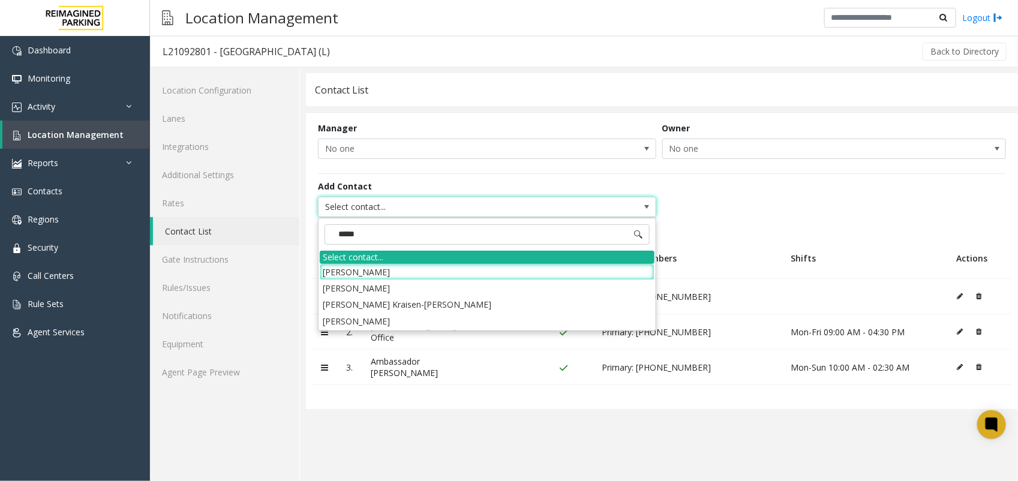
type input "******"
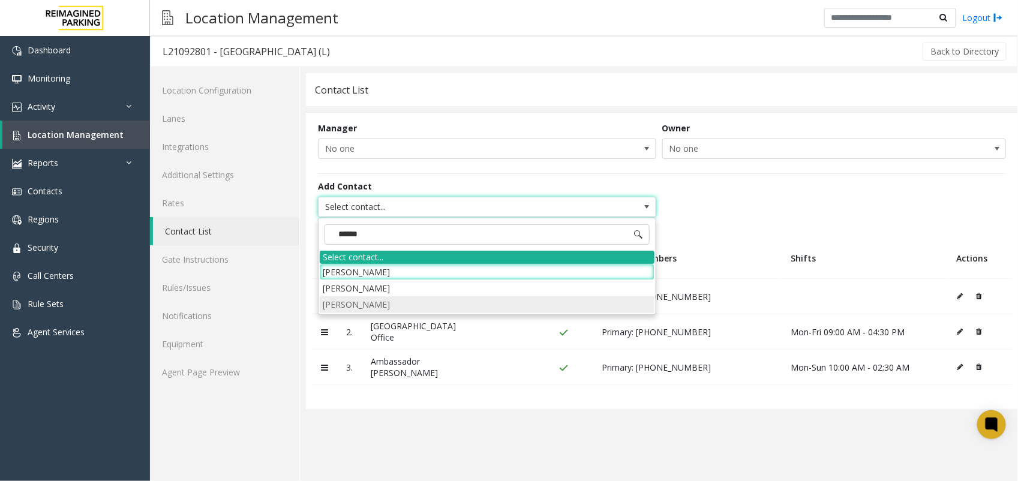
click at [390, 301] on li "[PERSON_NAME]" at bounding box center [487, 304] width 335 height 16
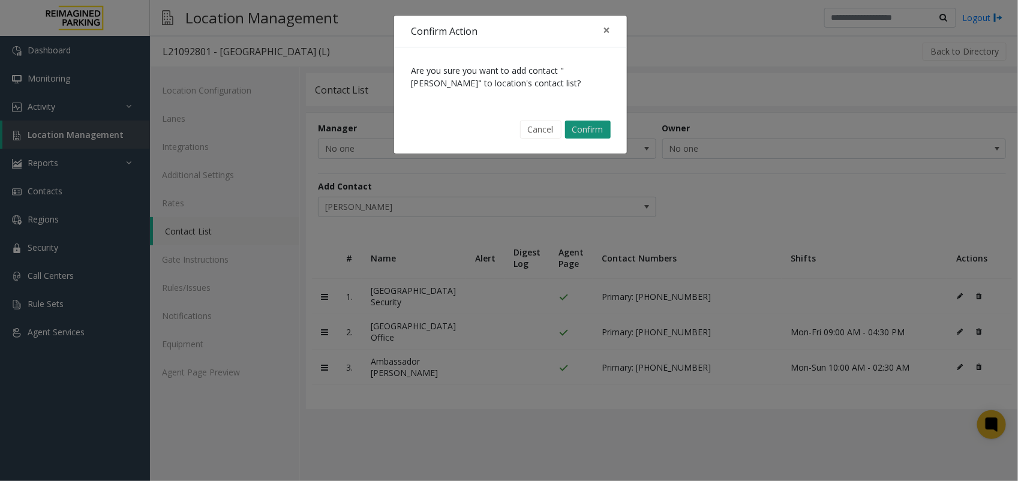
click at [586, 122] on button "Confirm" at bounding box center [588, 130] width 46 height 18
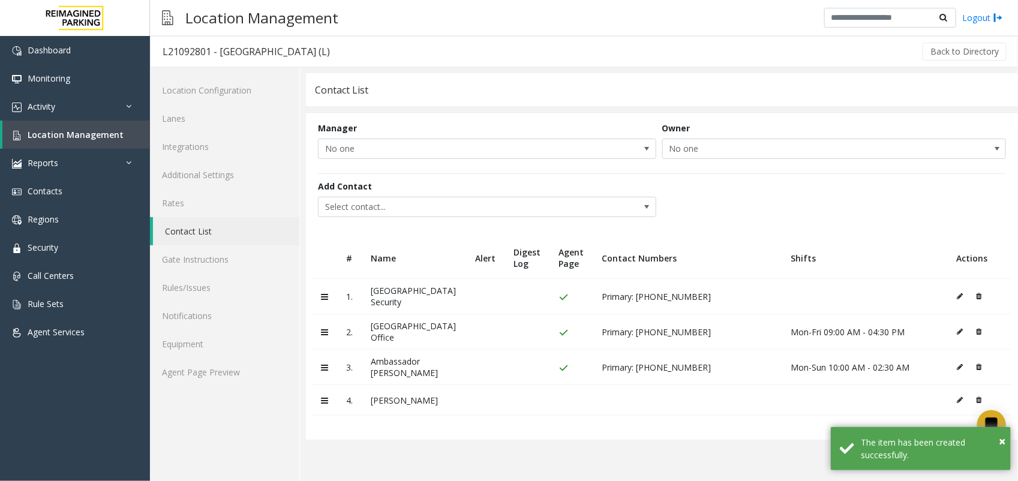
click at [820, 396] on icon at bounding box center [960, 399] width 6 height 7
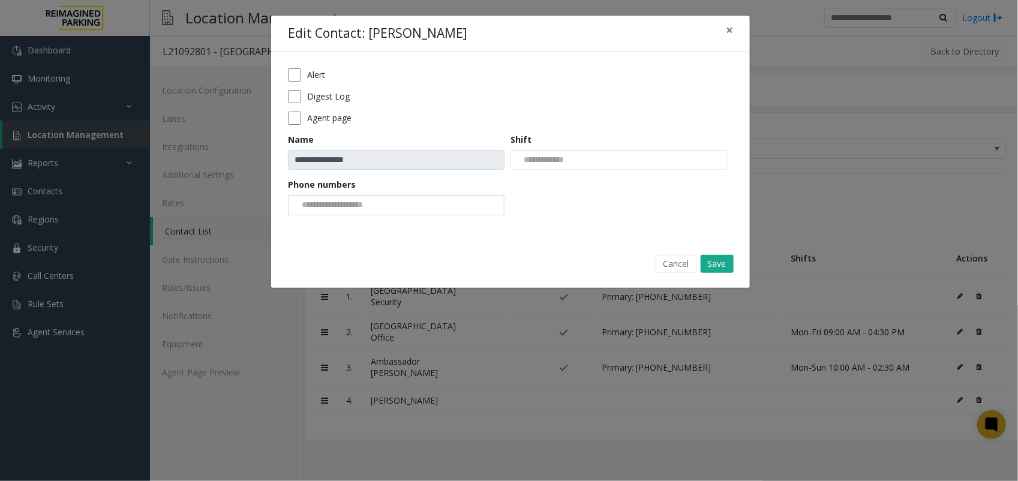
click at [432, 202] on div at bounding box center [396, 205] width 217 height 20
click at [399, 223] on li "[PHONE_NUMBER]" at bounding box center [396, 226] width 213 height 16
click at [599, 154] on div at bounding box center [618, 160] width 217 height 20
click at [572, 157] on input "NO DATA FOUND" at bounding box center [541, 160] width 61 height 19
click at [461, 259] on div "Cancel Save" at bounding box center [511, 264] width 462 height 31
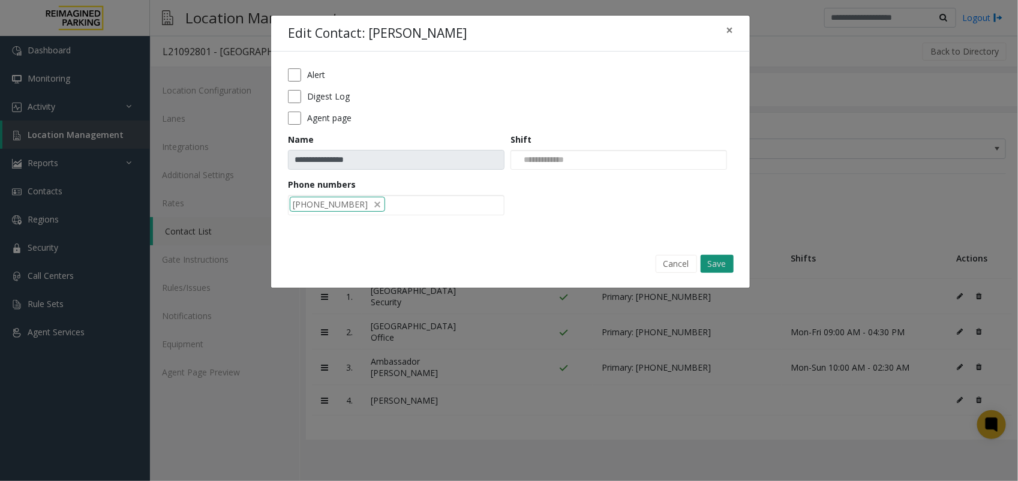
click at [711, 261] on button "Save" at bounding box center [717, 264] width 33 height 18
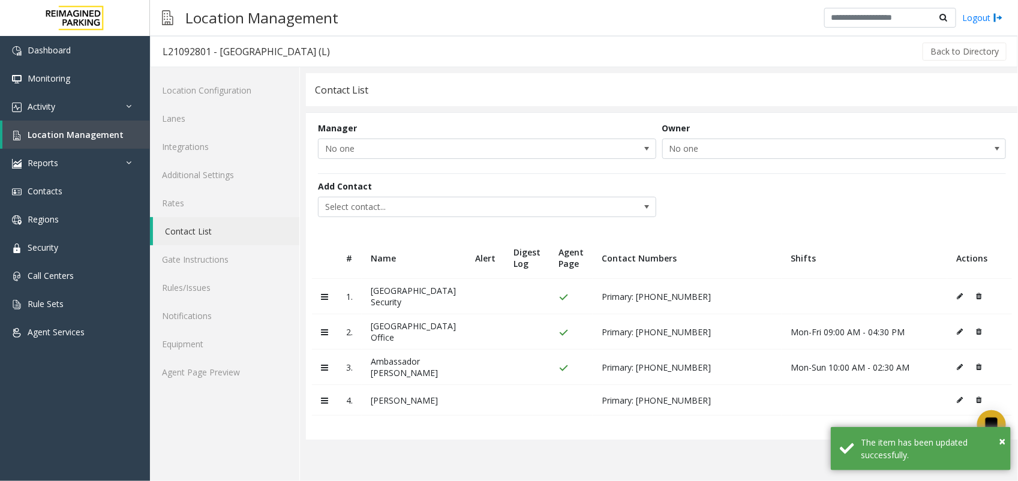
click at [820, 397] on icon at bounding box center [960, 399] width 6 height 7
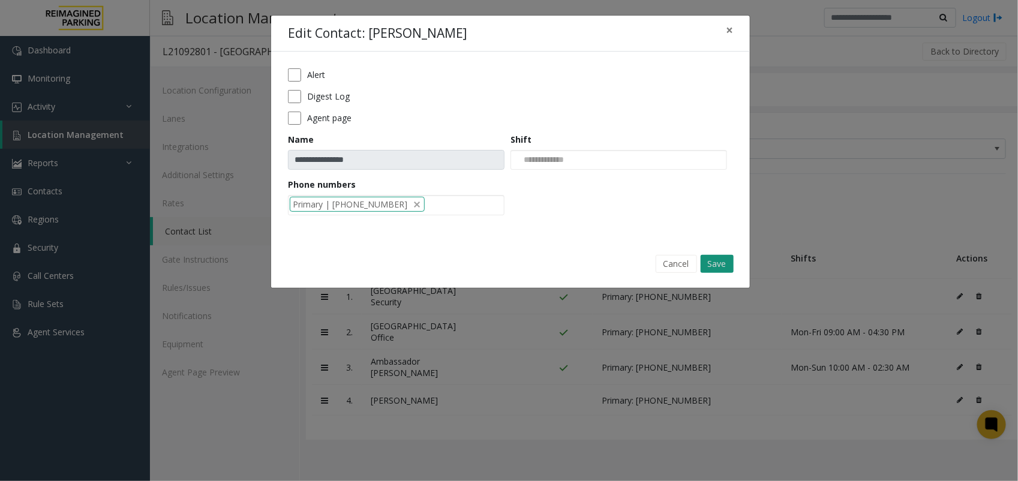
click at [730, 266] on button "Save" at bounding box center [717, 264] width 33 height 18
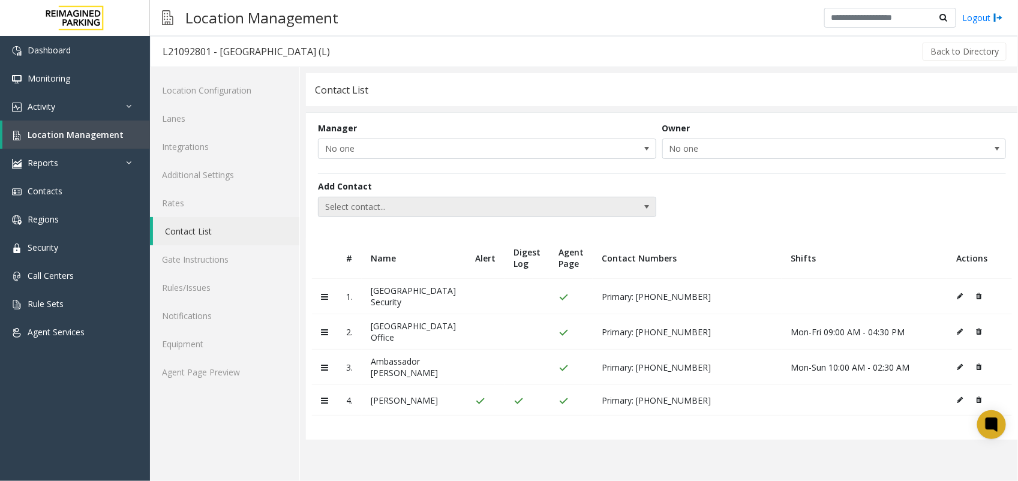
click at [456, 208] on span "Select contact..." at bounding box center [452, 206] width 269 height 19
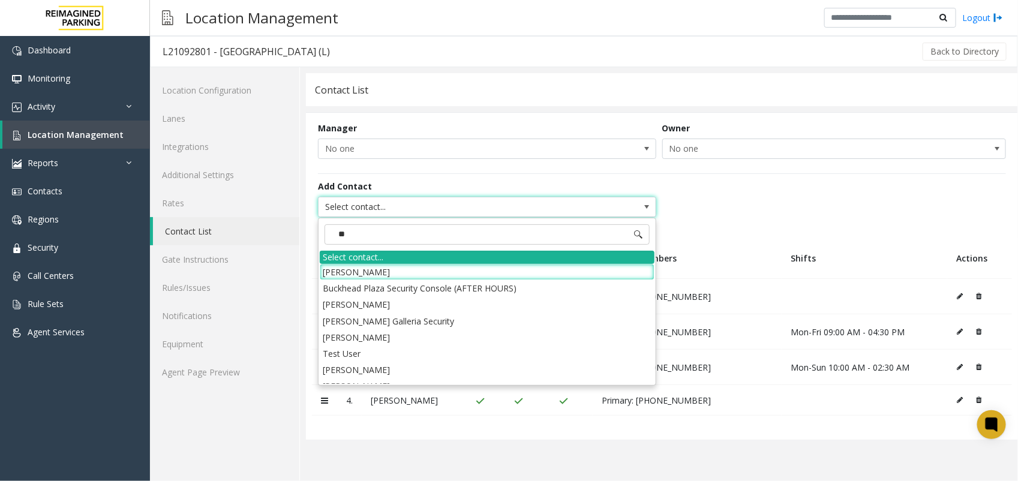
type input "*"
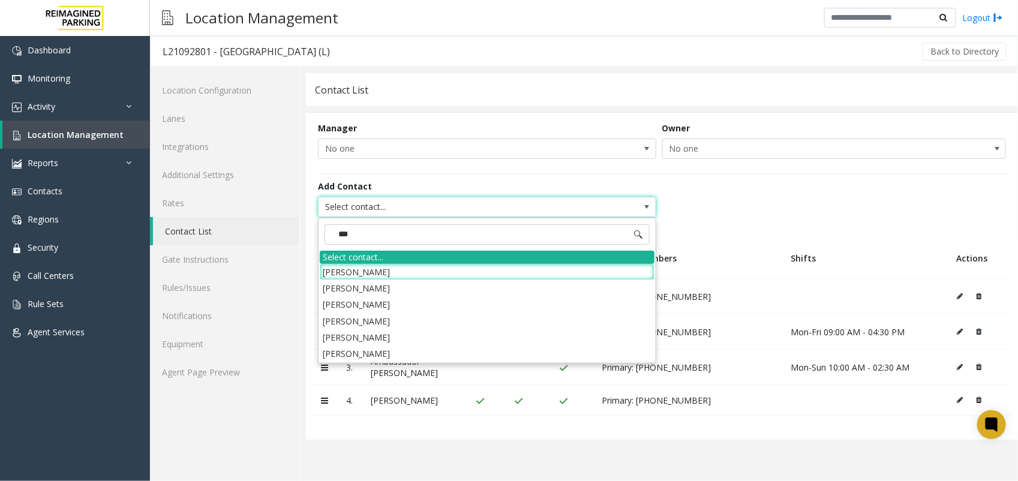
type input "****"
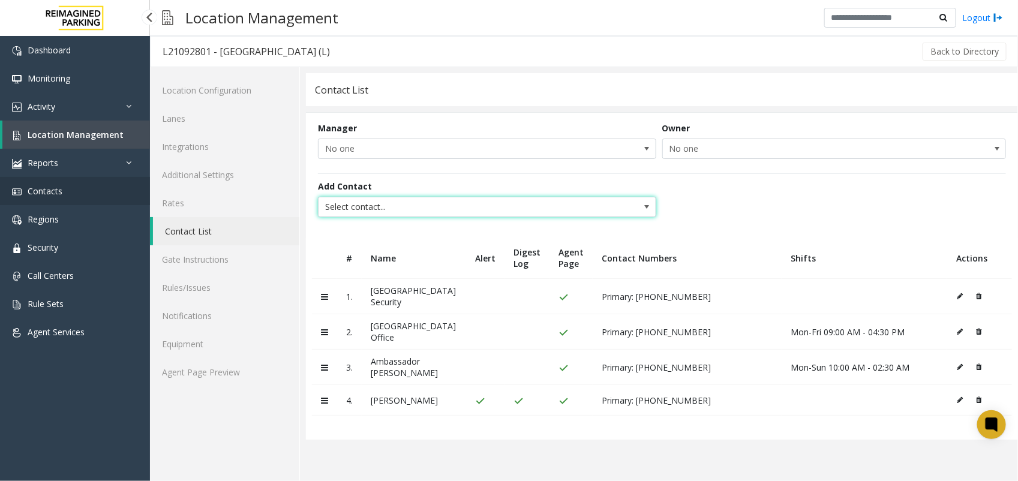
click at [72, 203] on link "Contacts" at bounding box center [75, 191] width 150 height 28
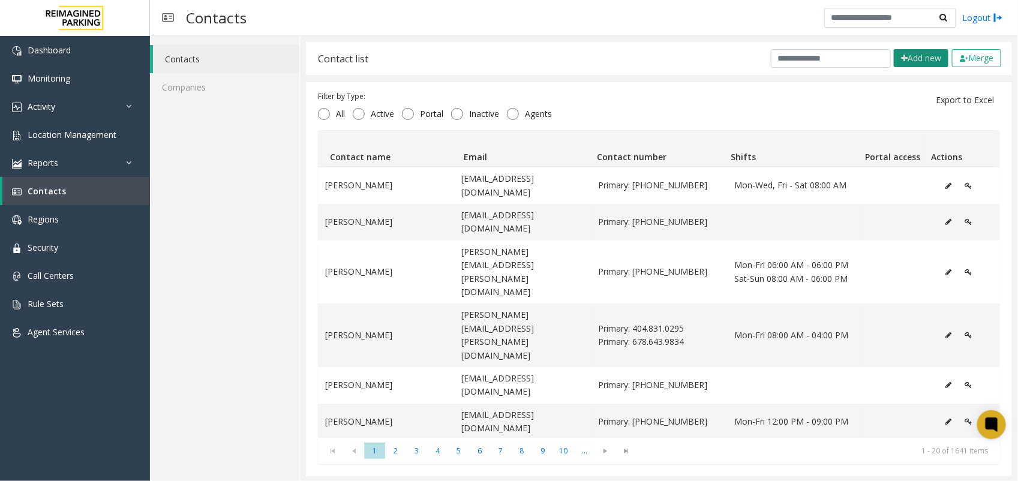
click at [820, 64] on button "Add new" at bounding box center [921, 58] width 55 height 18
click at [784, 60] on input "text" at bounding box center [831, 58] width 120 height 19
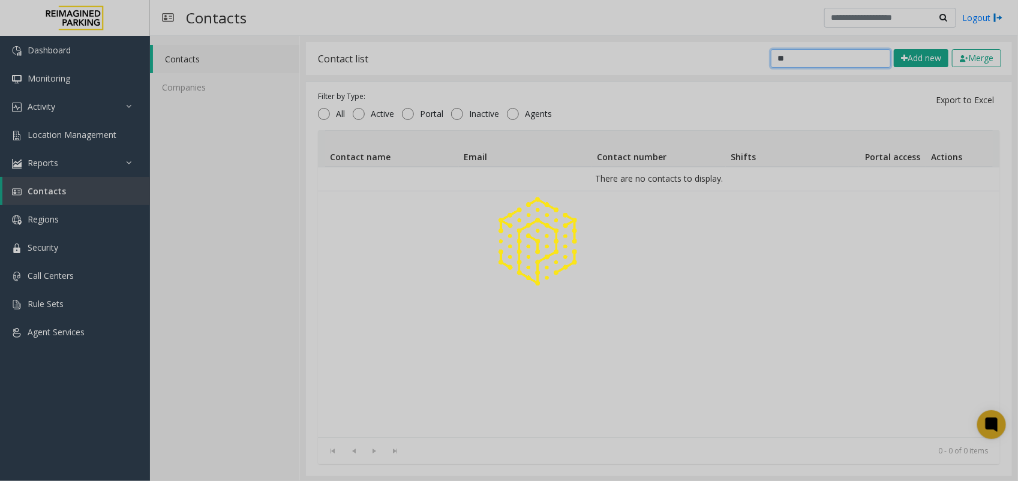
type input "*"
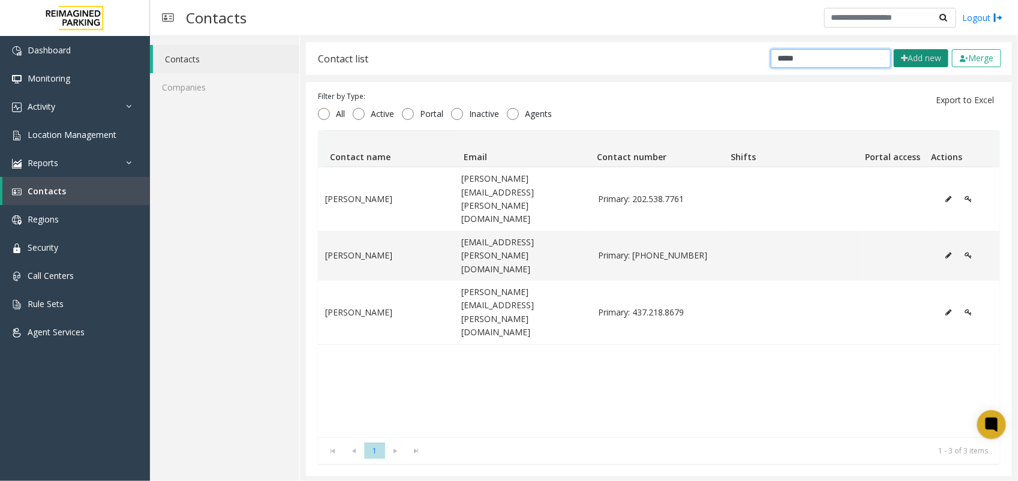
type input "*****"
click at [820, 58] on button "Add new" at bounding box center [921, 58] width 55 height 18
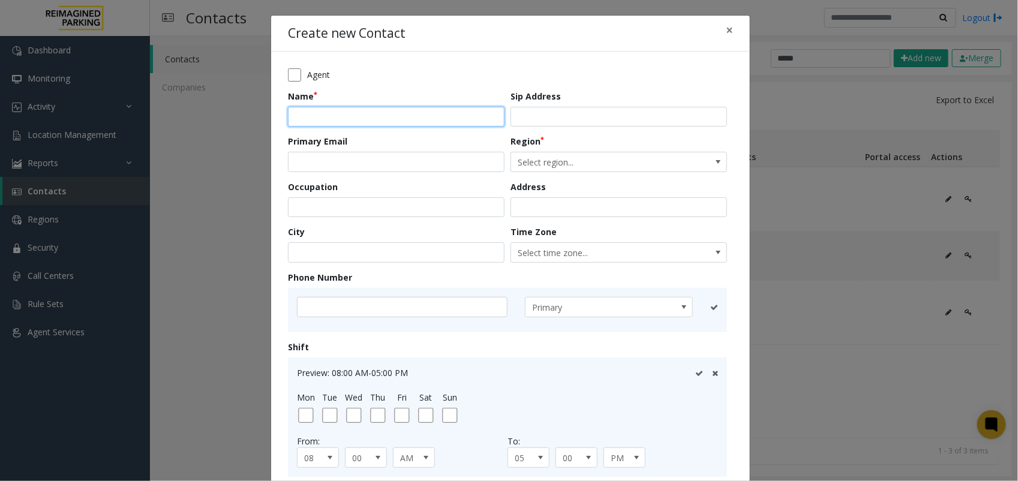
click at [369, 121] on input "text" at bounding box center [396, 117] width 217 height 20
click at [351, 117] on input "text" at bounding box center [396, 117] width 217 height 20
paste input "**********"
type input "**********"
click at [336, 167] on input "email" at bounding box center [396, 162] width 217 height 20
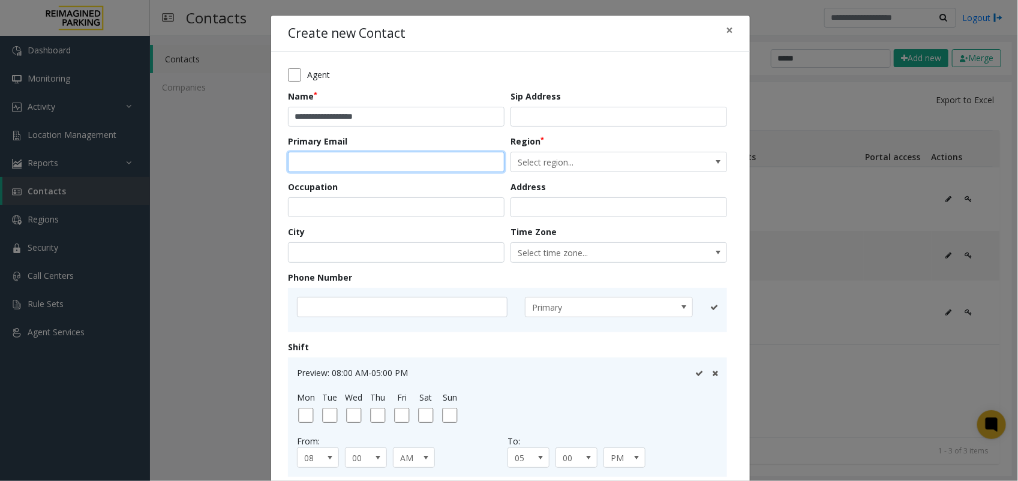
paste input "**********"
type input "**********"
click at [351, 317] on div "Primary" at bounding box center [507, 307] width 421 height 20
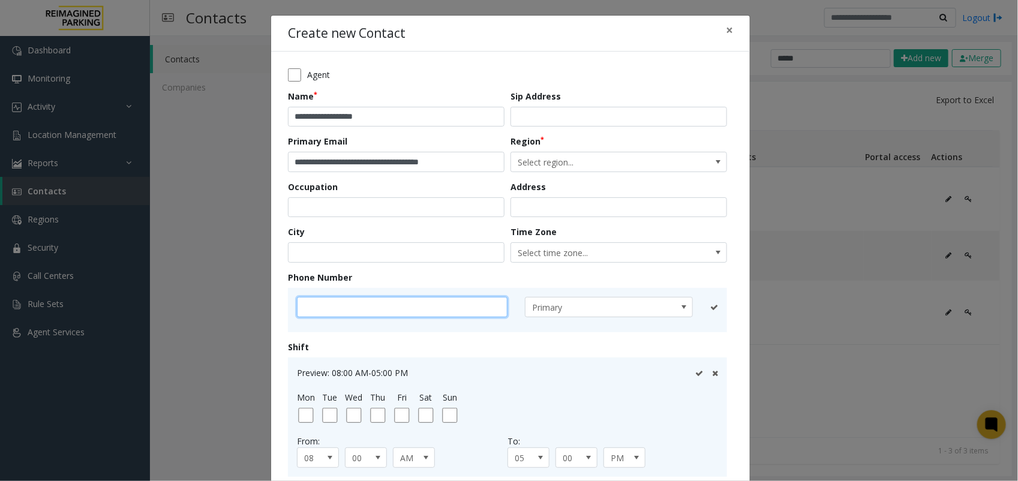
click at [353, 307] on input "text" at bounding box center [402, 307] width 211 height 20
paste input "**********"
type input "**********"
click at [695, 308] on icon at bounding box center [699, 307] width 8 height 8
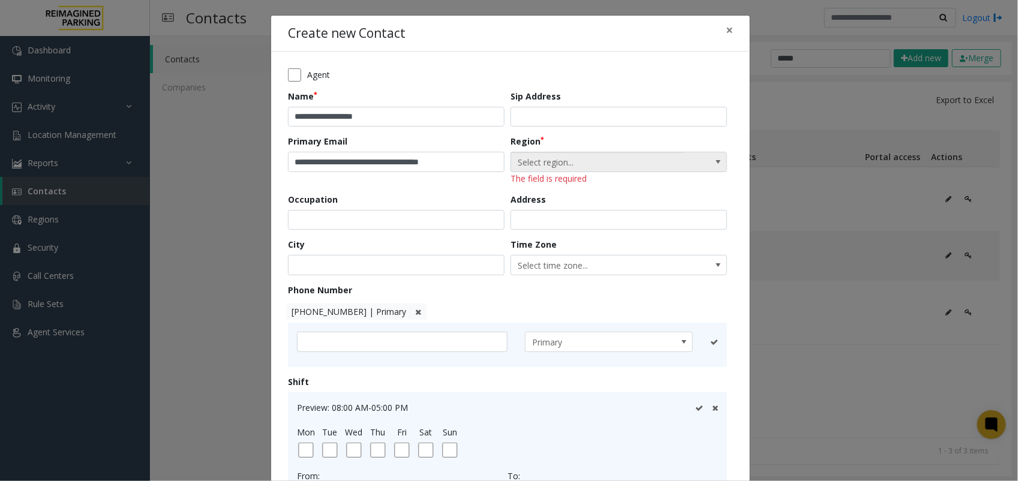
click at [655, 157] on span "Select region..." at bounding box center [597, 161] width 172 height 19
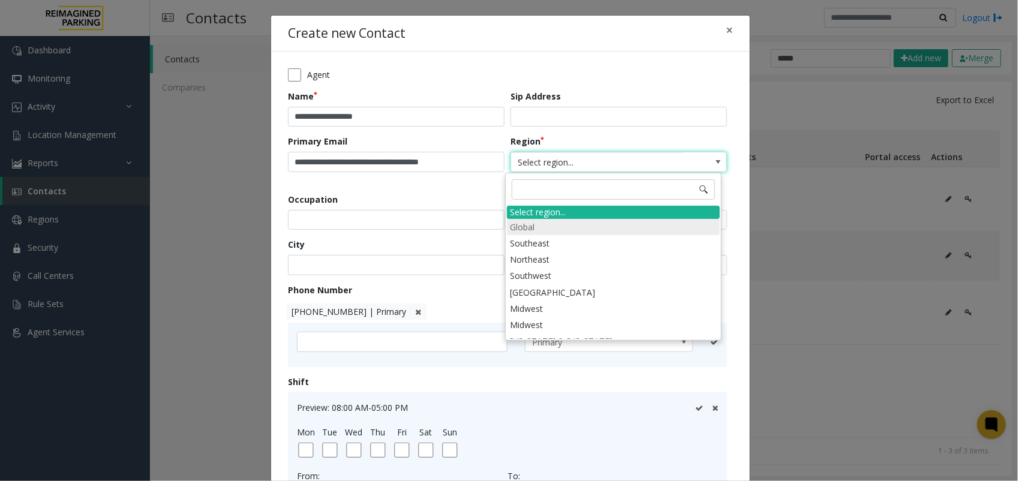
click at [573, 226] on li "Global" at bounding box center [613, 227] width 213 height 16
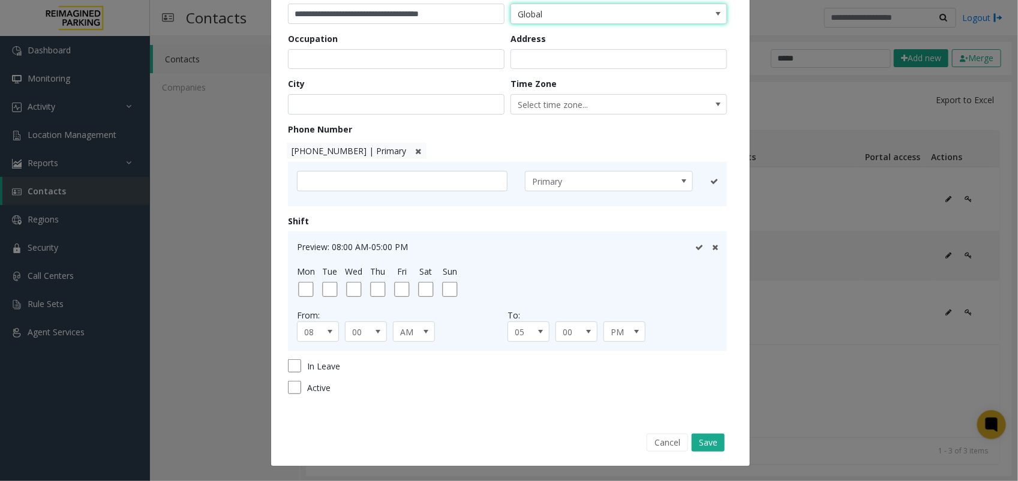
scroll to position [149, 0]
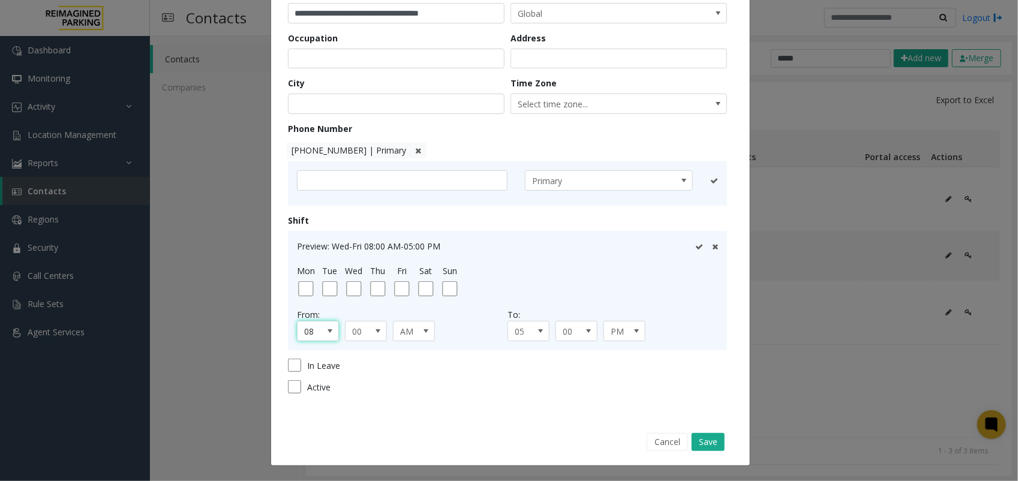
click at [325, 332] on span at bounding box center [330, 331] width 10 height 10
click at [306, 406] on li "09" at bounding box center [312, 406] width 38 height 16
click at [525, 327] on span "05" at bounding box center [524, 330] width 32 height 19
click at [517, 414] on li "04" at bounding box center [523, 416] width 38 height 16
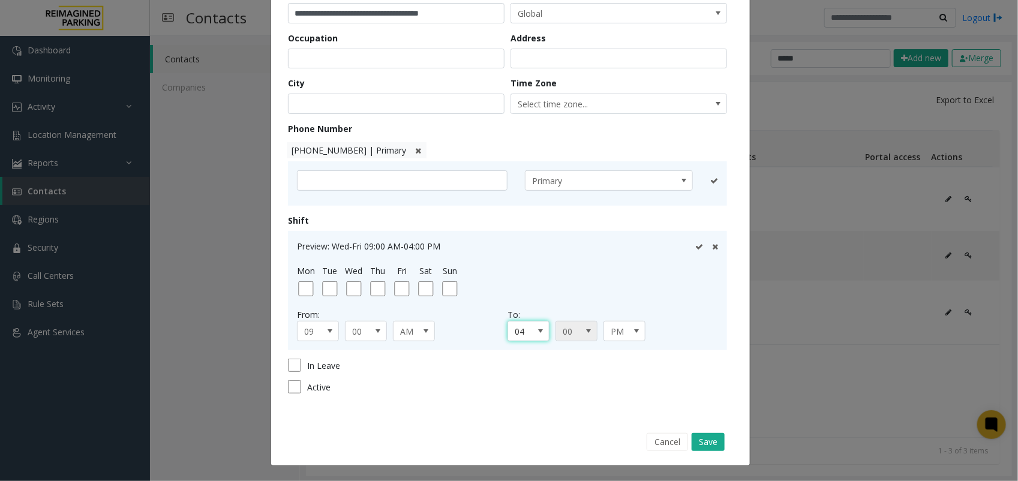
click at [580, 328] on span at bounding box center [588, 330] width 17 height 19
click at [561, 399] on li "30" at bounding box center [571, 391] width 38 height 16
click at [699, 438] on button "Save" at bounding box center [708, 442] width 33 height 18
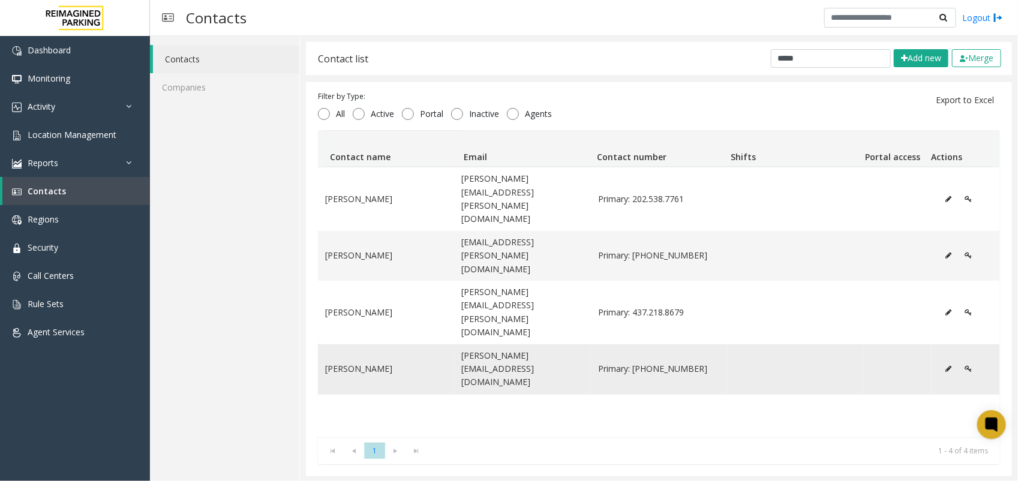
click at [820, 360] on button "Data table" at bounding box center [948, 369] width 19 height 18
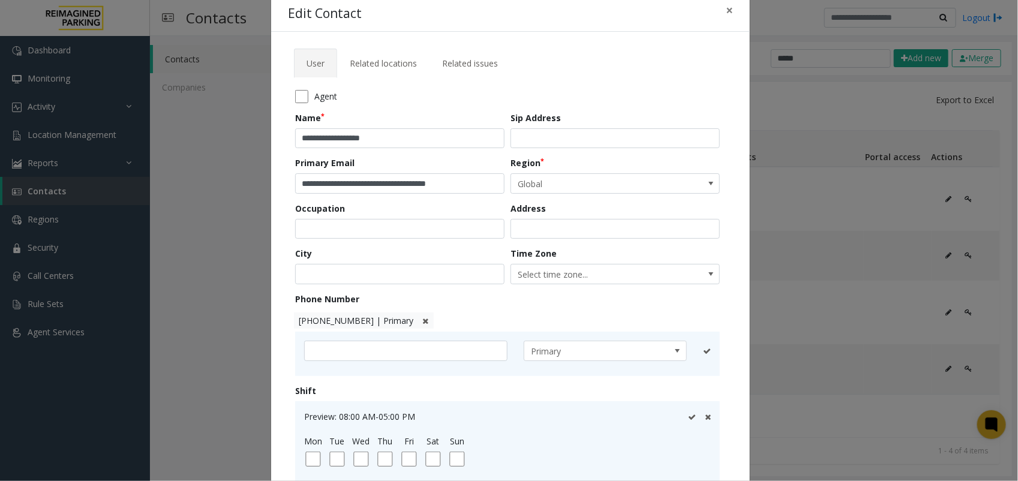
scroll to position [0, 0]
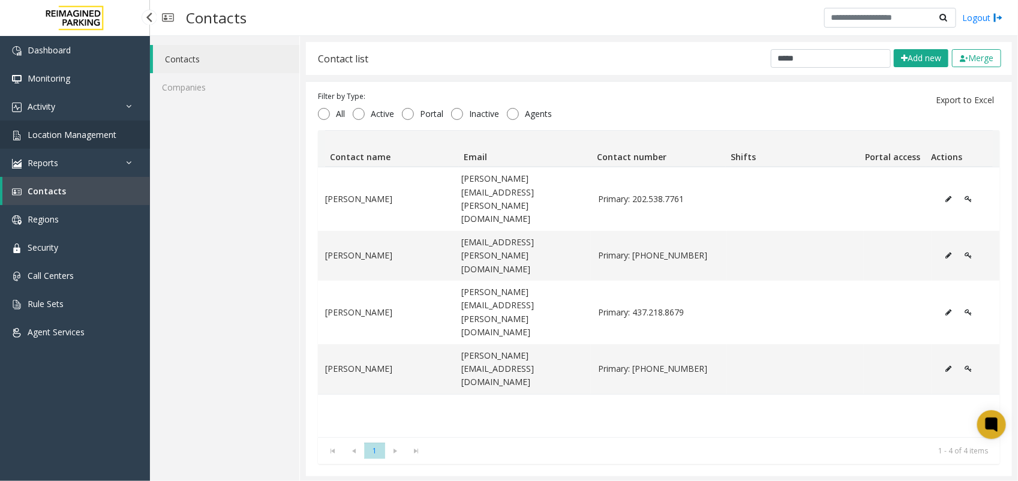
click at [70, 137] on span "Location Management" at bounding box center [72, 134] width 89 height 11
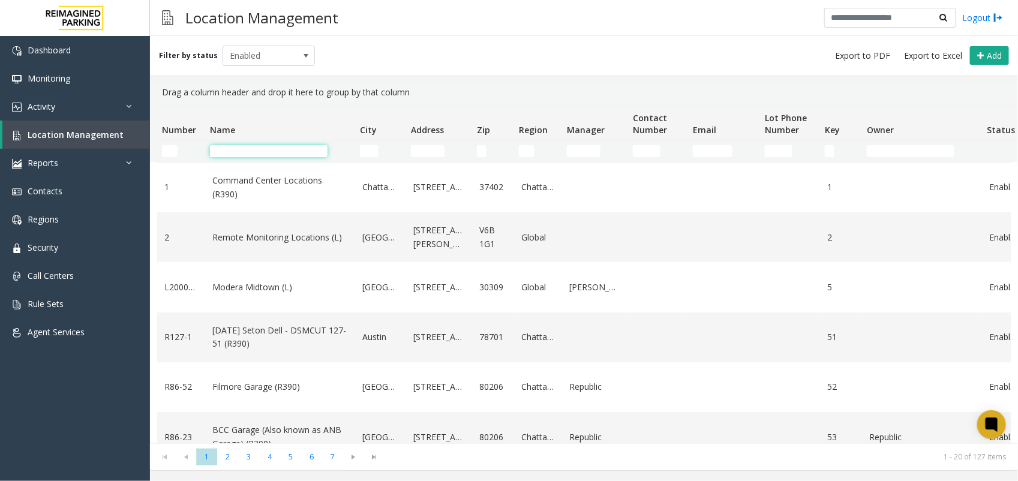
click at [229, 149] on input "Name Filter" at bounding box center [269, 151] width 118 height 12
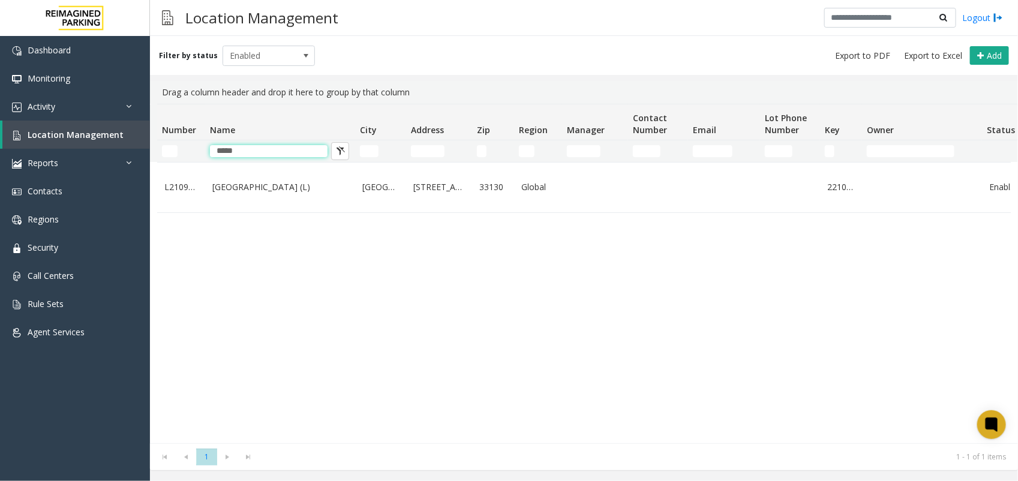
type input "*****"
click at [250, 162] on table "L21092801 [GEOGRAPHIC_DATA] (L) [GEOGRAPHIC_DATA][STREET_ADDRESS] Global 221032…" at bounding box center [641, 187] width 969 height 51
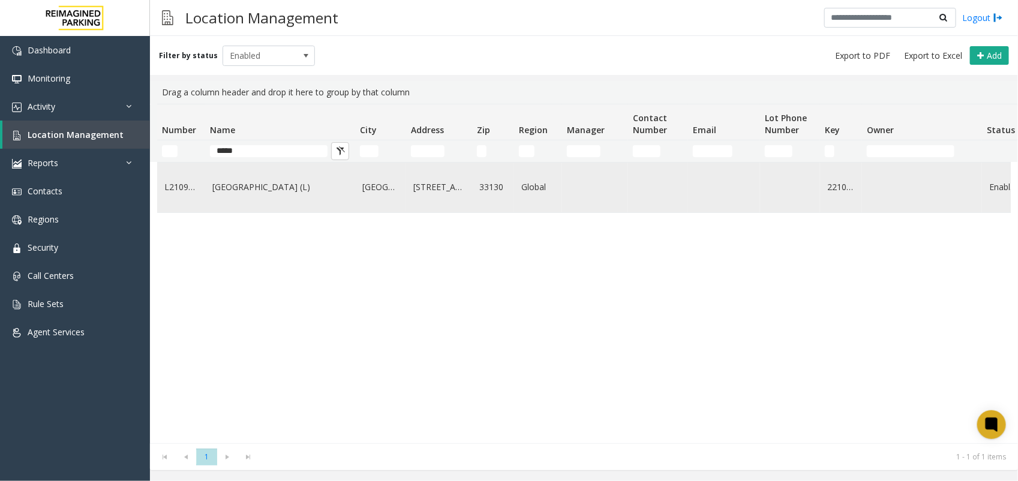
click at [260, 189] on link "[GEOGRAPHIC_DATA] (L)" at bounding box center [280, 187] width 136 height 13
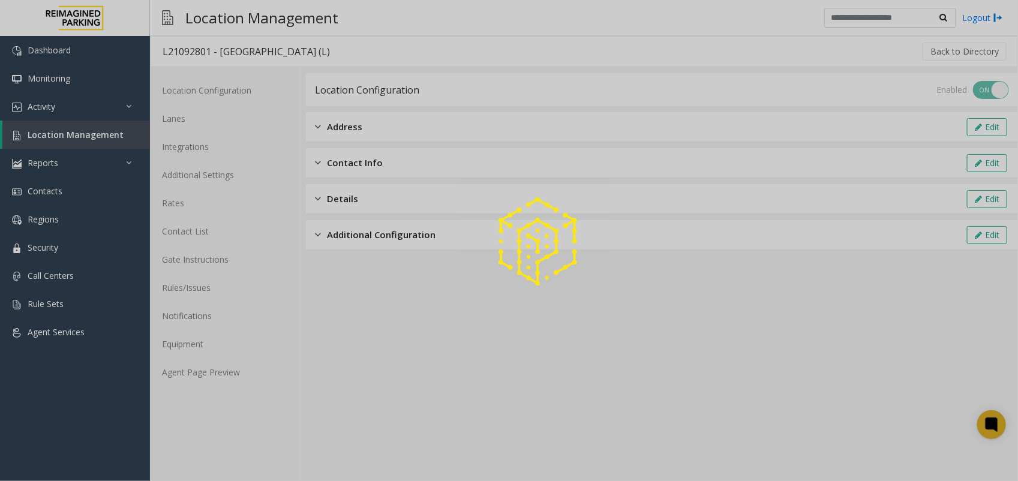
click at [190, 179] on div at bounding box center [509, 240] width 1018 height 481
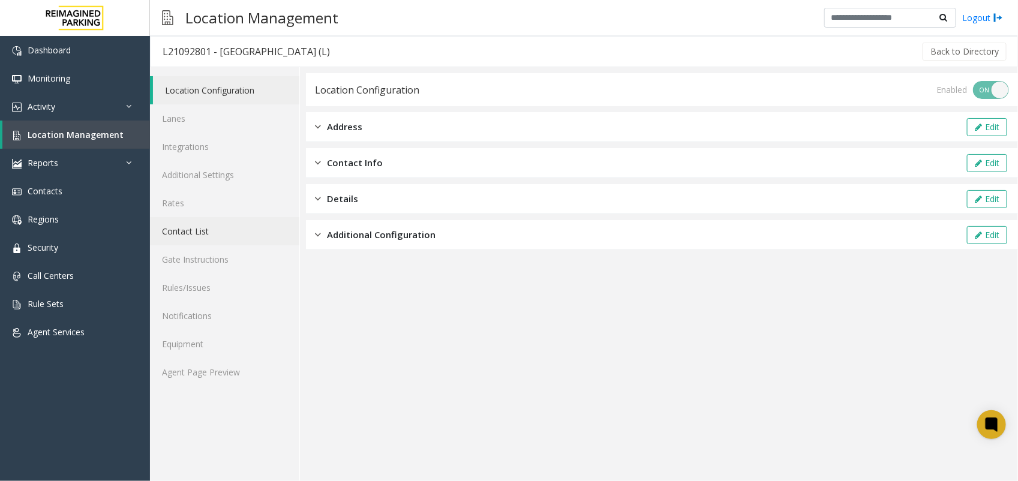
click at [205, 232] on link "Contact List" at bounding box center [224, 231] width 149 height 28
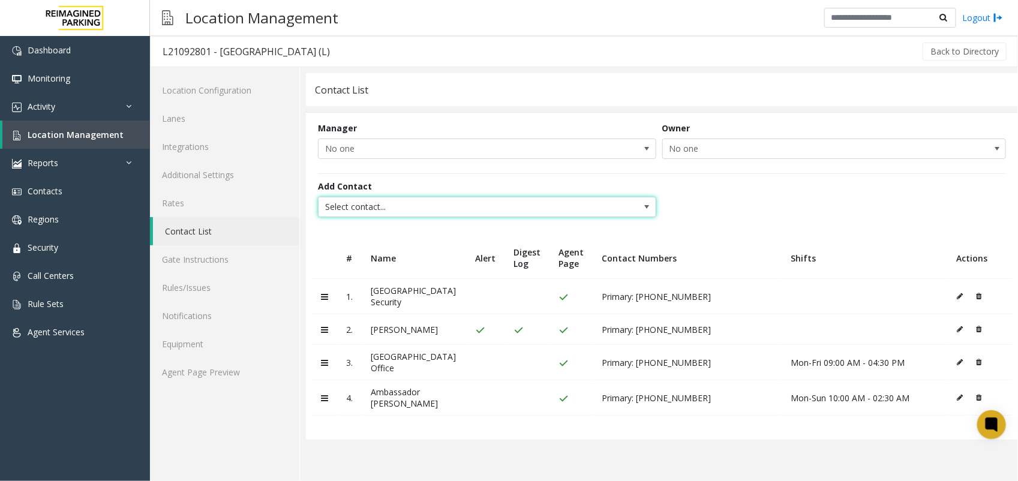
click at [432, 212] on span "Select contact..." at bounding box center [452, 206] width 269 height 19
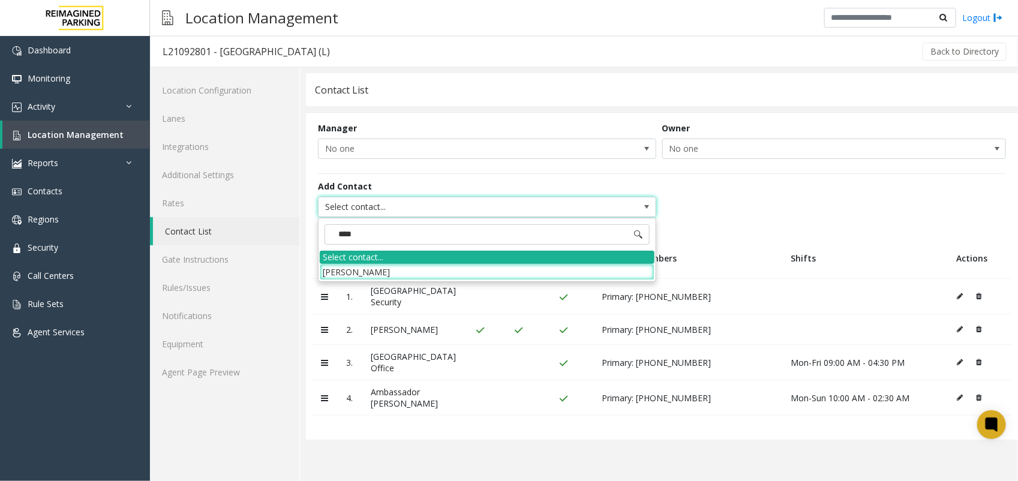
type input "*****"
click at [444, 264] on li "[PERSON_NAME]" at bounding box center [487, 272] width 335 height 16
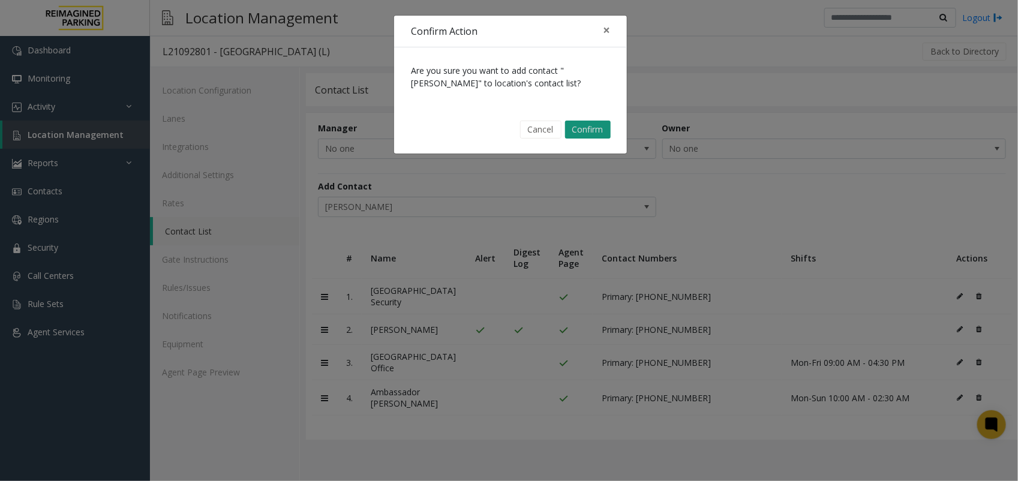
click at [579, 126] on button "Confirm" at bounding box center [588, 130] width 46 height 18
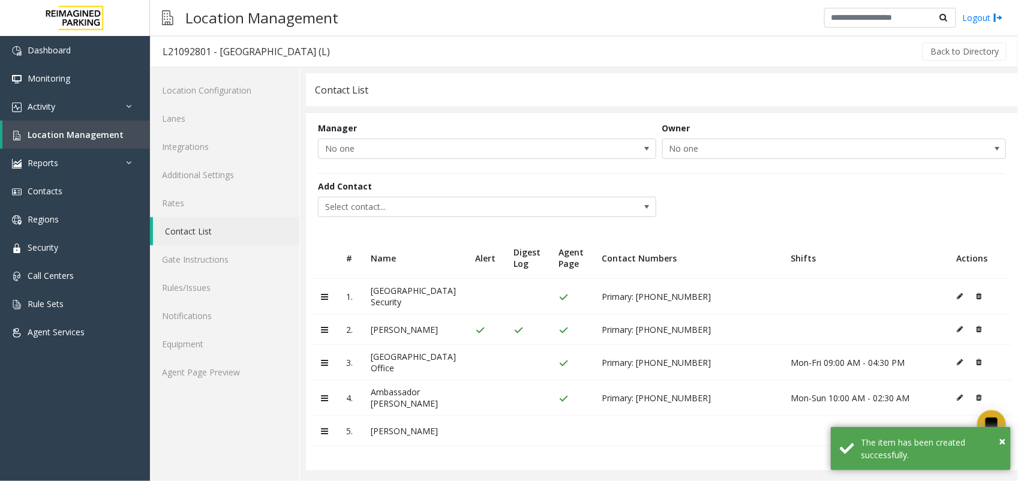
click at [820, 427] on icon at bounding box center [960, 430] width 6 height 7
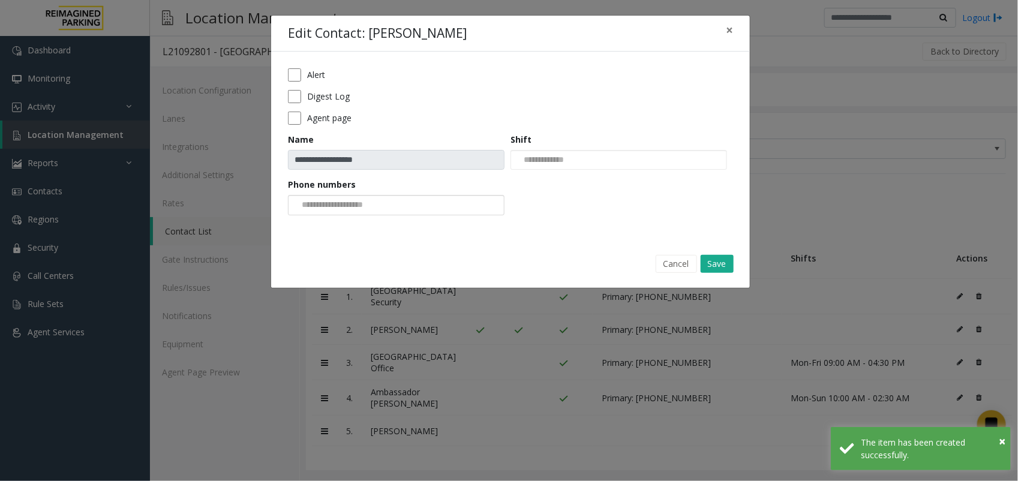
click at [367, 201] on input at bounding box center [334, 205] width 91 height 19
click at [349, 229] on li "[PHONE_NUMBER]" at bounding box center [396, 226] width 213 height 16
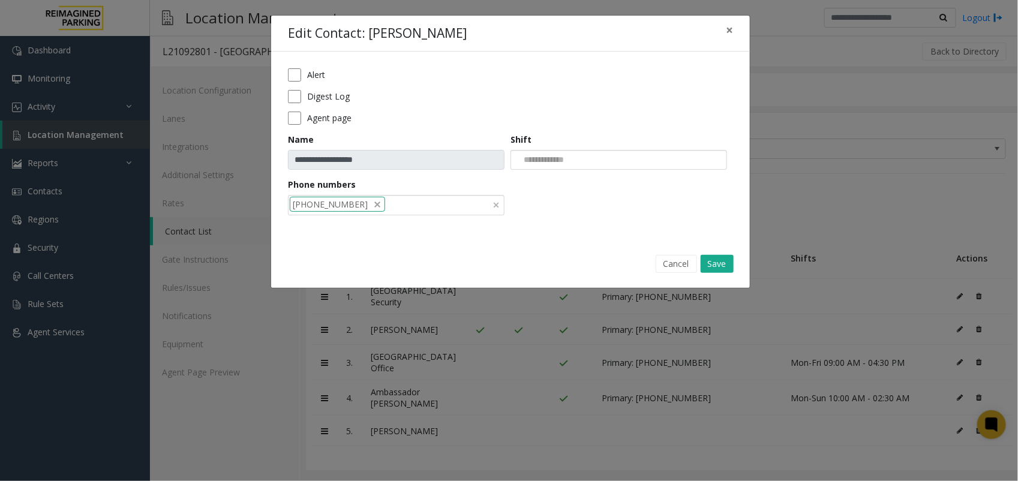
click at [572, 166] on input "NO DATA FOUND" at bounding box center [541, 160] width 61 height 19
click at [617, 278] on div "Cancel Save" at bounding box center [511, 264] width 462 height 31
click at [708, 266] on button "Save" at bounding box center [717, 264] width 33 height 18
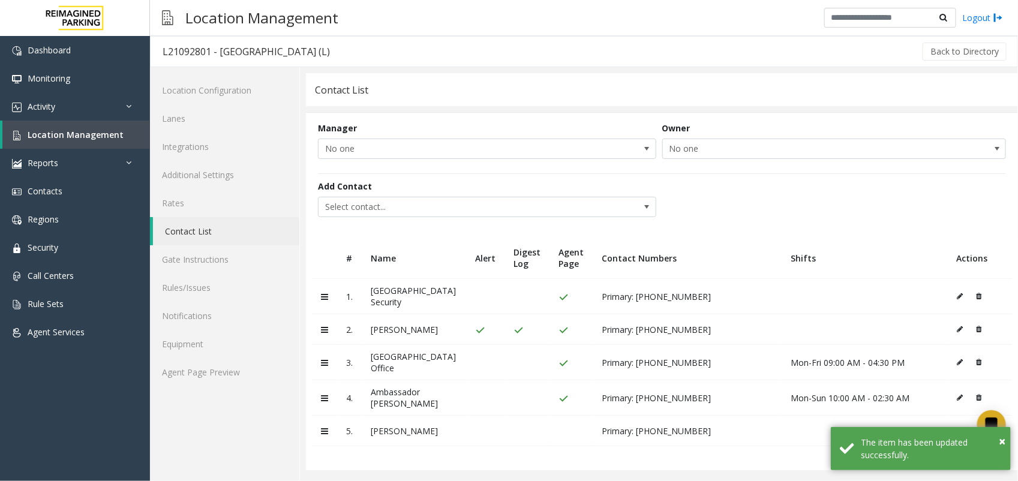
click at [820, 427] on icon at bounding box center [960, 430] width 6 height 7
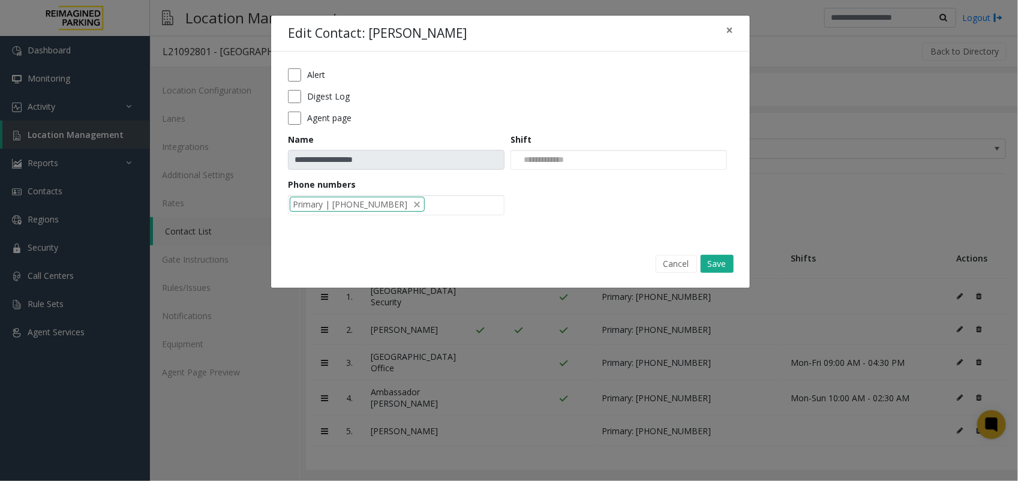
click at [337, 355] on div "**********" at bounding box center [509, 240] width 1018 height 481
click at [721, 262] on button "Save" at bounding box center [717, 264] width 33 height 18
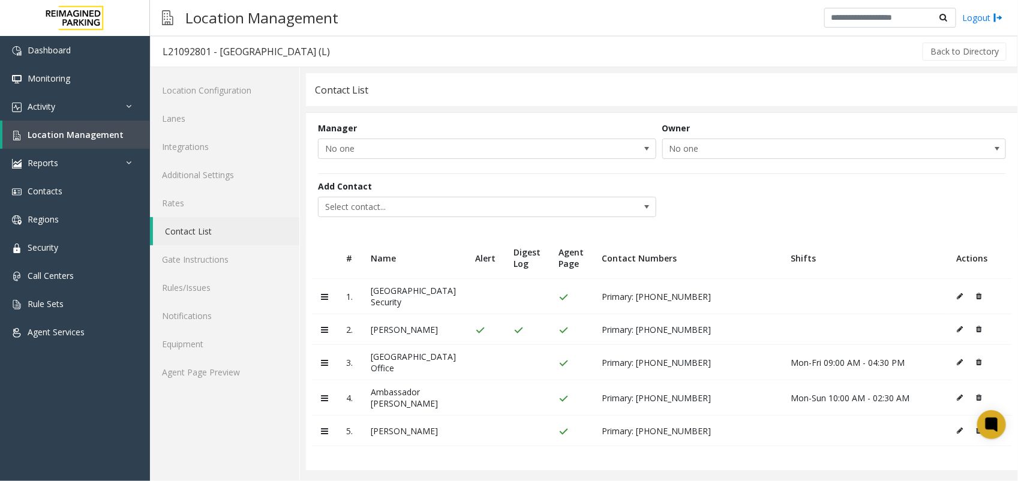
click at [820, 429] on icon at bounding box center [960, 430] width 6 height 7
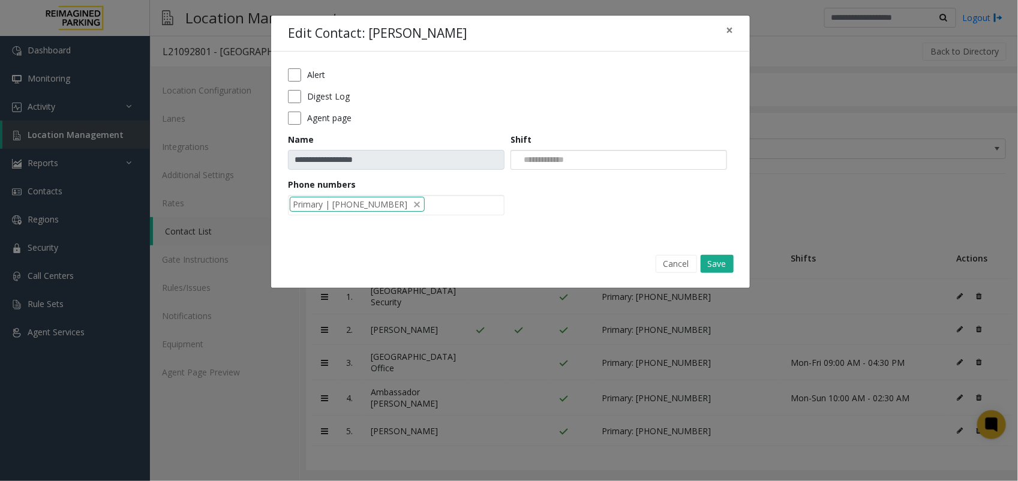
click at [594, 164] on div at bounding box center [618, 160] width 217 height 20
click at [577, 176] on li "Wed-Fri 09:00 AM-04:30 PM" at bounding box center [618, 180] width 213 height 16
click at [715, 262] on button "Save" at bounding box center [717, 264] width 33 height 18
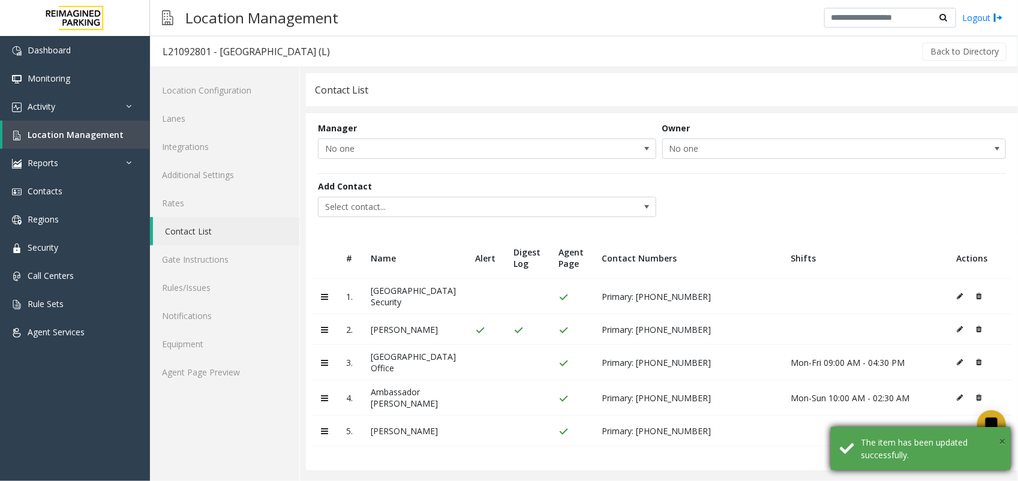
click at [820, 440] on span "×" at bounding box center [1002, 441] width 7 height 16
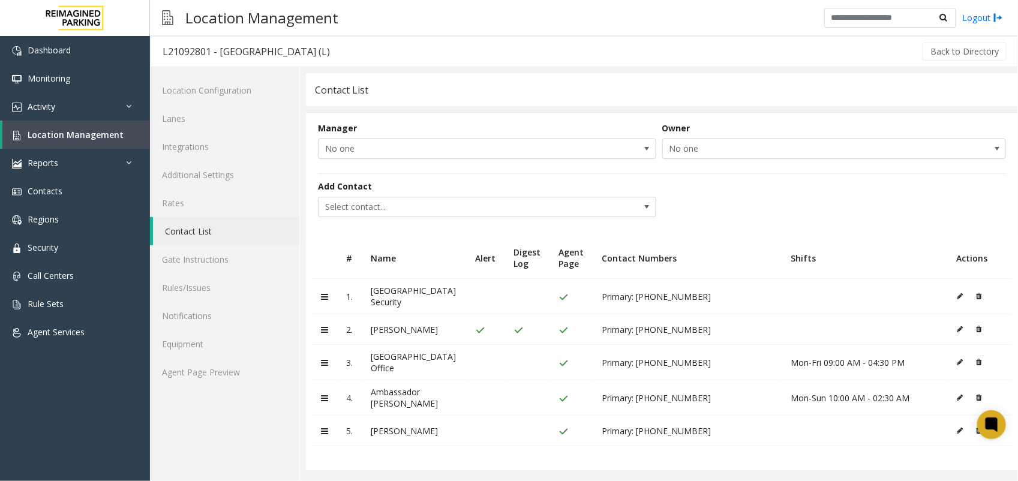
click at [820, 428] on td at bounding box center [979, 431] width 65 height 31
click at [820, 429] on td at bounding box center [979, 431] width 65 height 31
click at [820, 427] on icon at bounding box center [960, 430] width 6 height 7
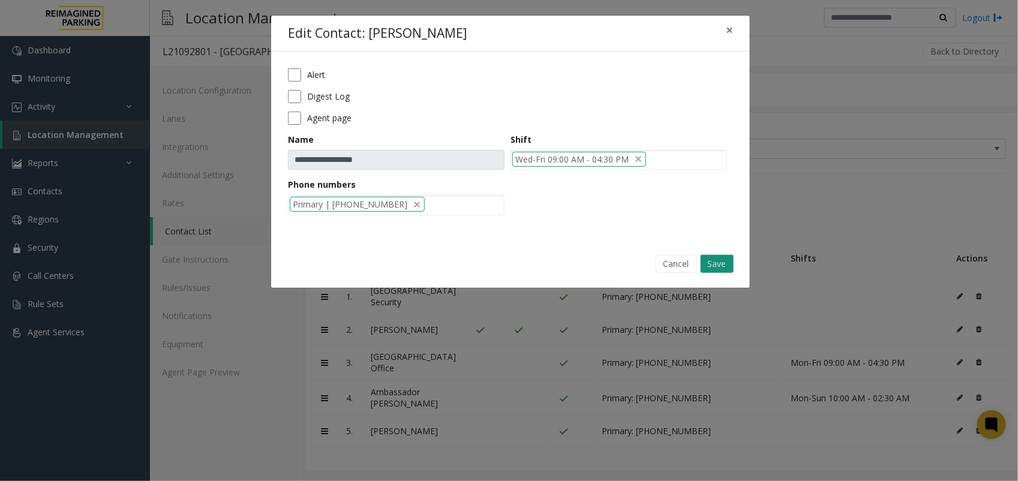
click at [721, 268] on button "Save" at bounding box center [717, 264] width 33 height 18
